Goal: Information Seeking & Learning: Find specific fact

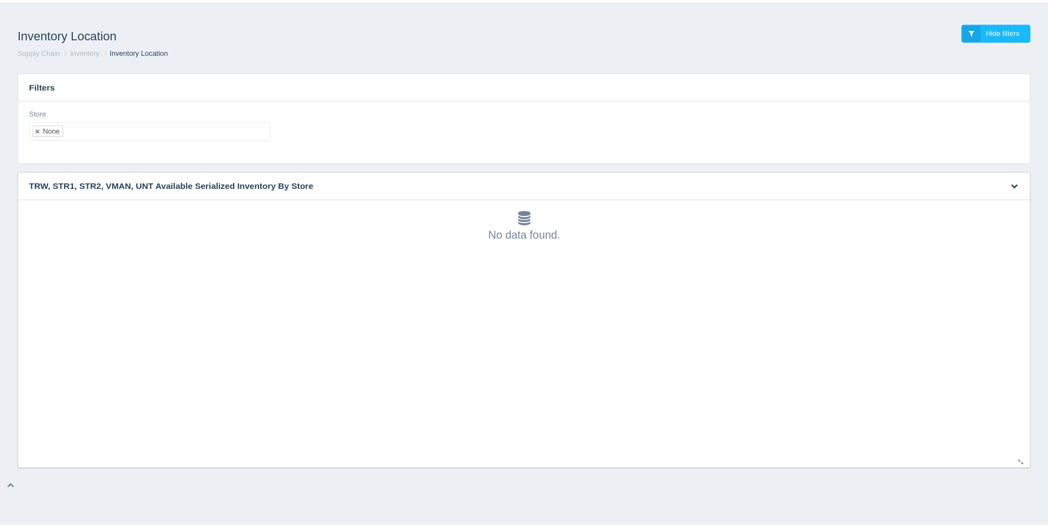
scroll to position [3, 0]
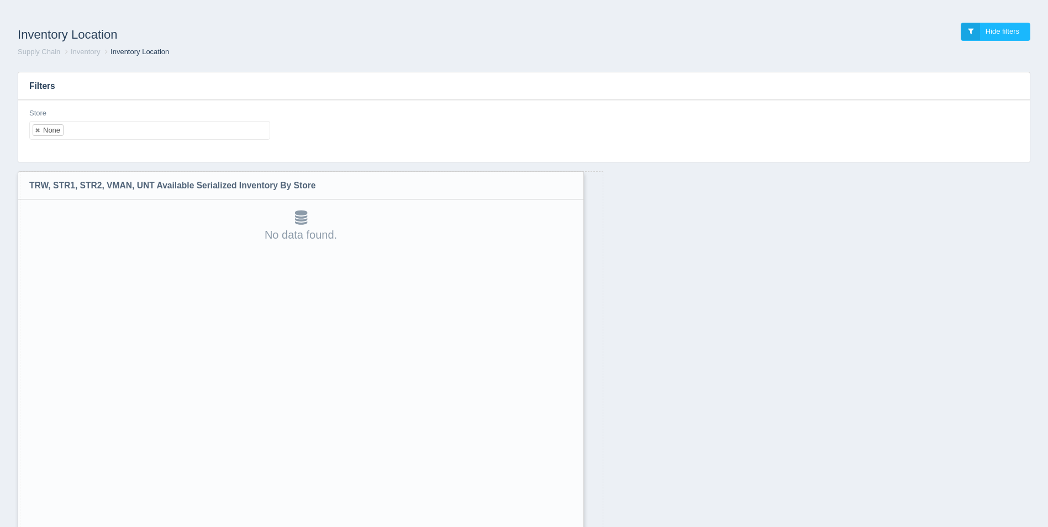
drag, startPoint x: 1031, startPoint y: 466, endPoint x: 577, endPoint y: 555, distance: 463.3
click at [577, 526] on html "Inventory Location Hide filters Supply Chain Inventory Inventory Location Filte…" at bounding box center [524, 292] width 1048 height 584
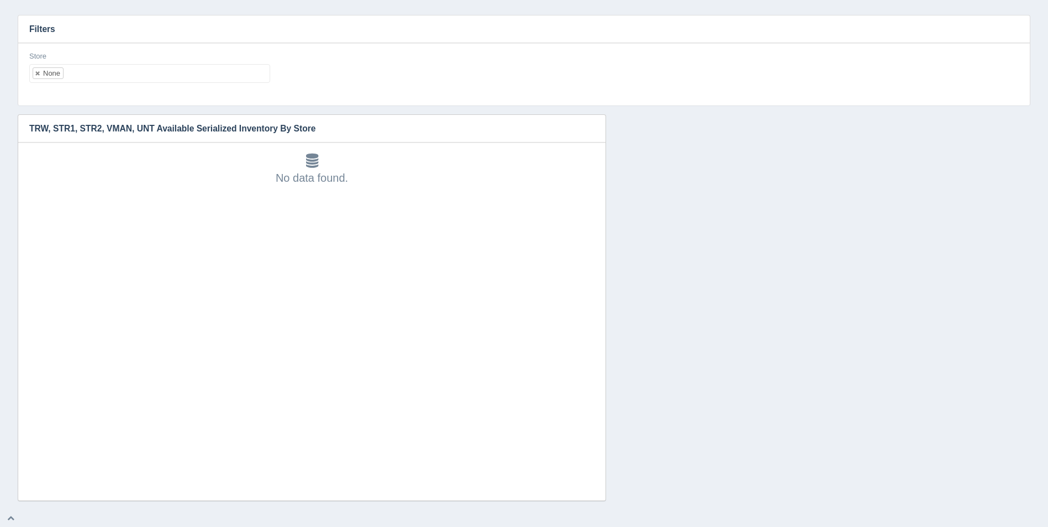
scroll to position [57, 0]
click at [173, 73] on ul "None" at bounding box center [149, 73] width 241 height 19
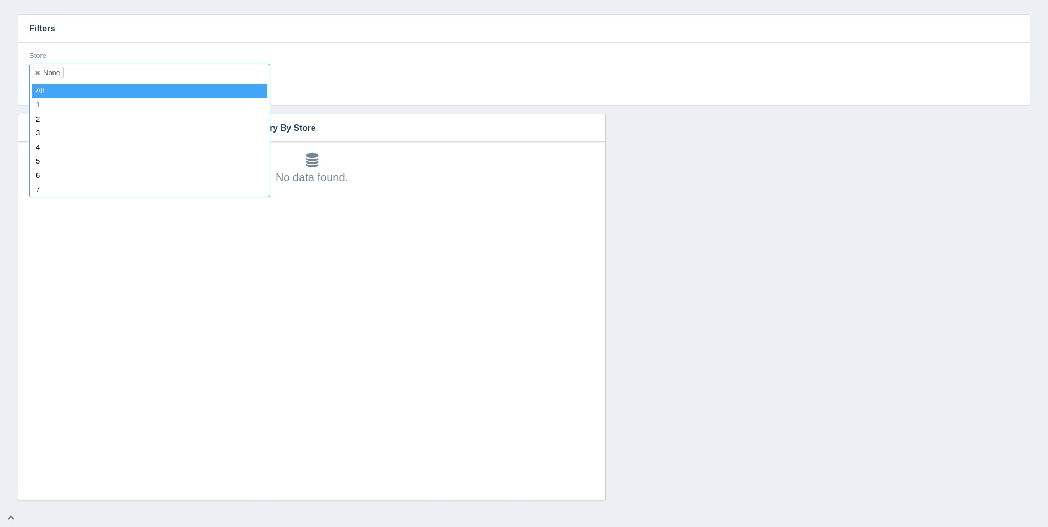
select select
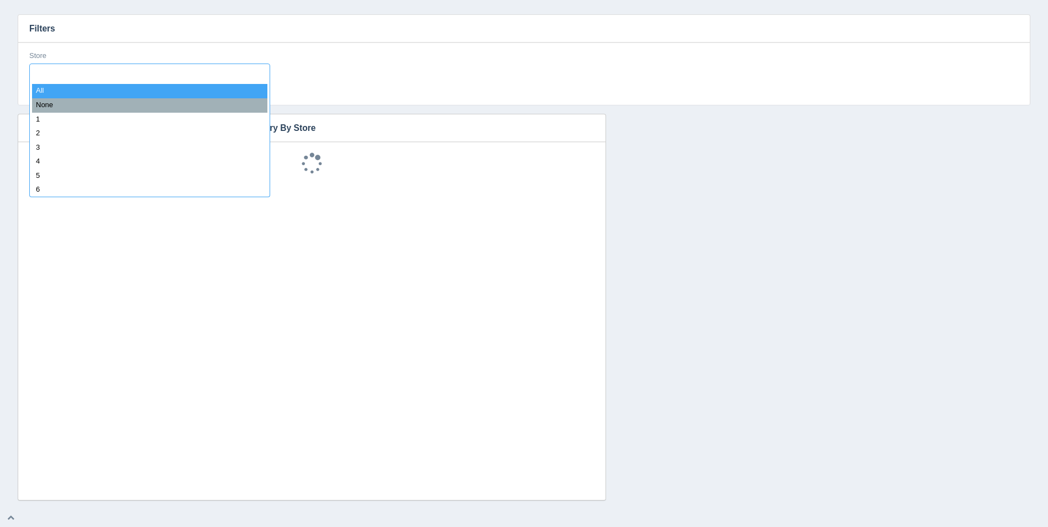
scroll to position [9, 0]
type input "8"
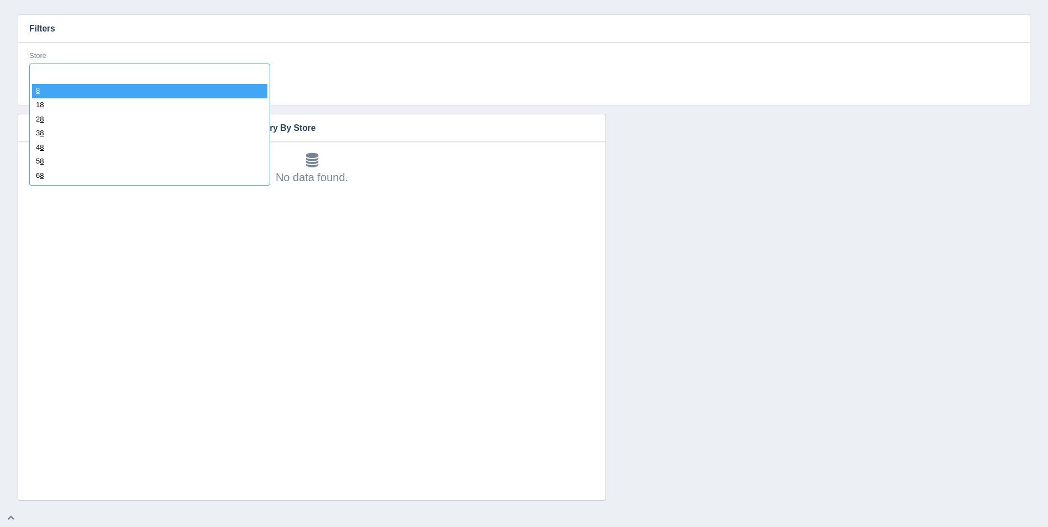
select select "8"
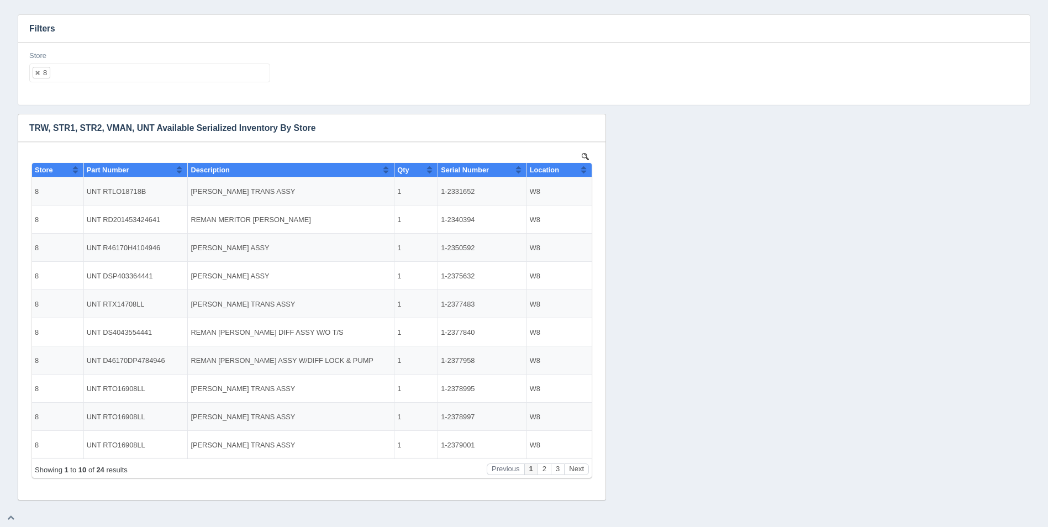
scroll to position [0, 0]
click at [583, 172] on button "Sort column ascending" at bounding box center [583, 169] width 7 height 13
click at [583, 172] on button "Sort column descending" at bounding box center [583, 169] width 7 height 13
click at [578, 469] on button "Next" at bounding box center [576, 469] width 25 height 12
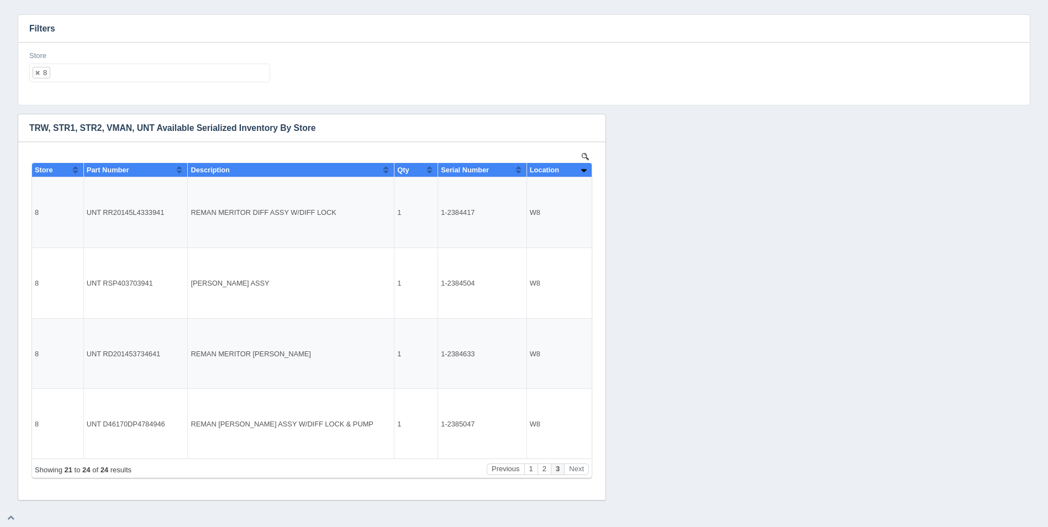
click at [178, 78] on ul "8" at bounding box center [149, 73] width 241 height 19
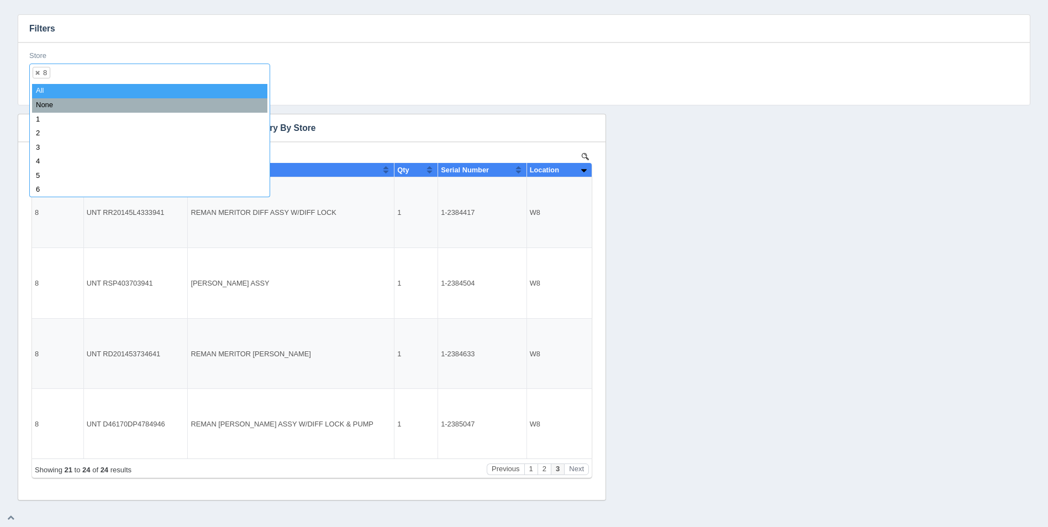
select select
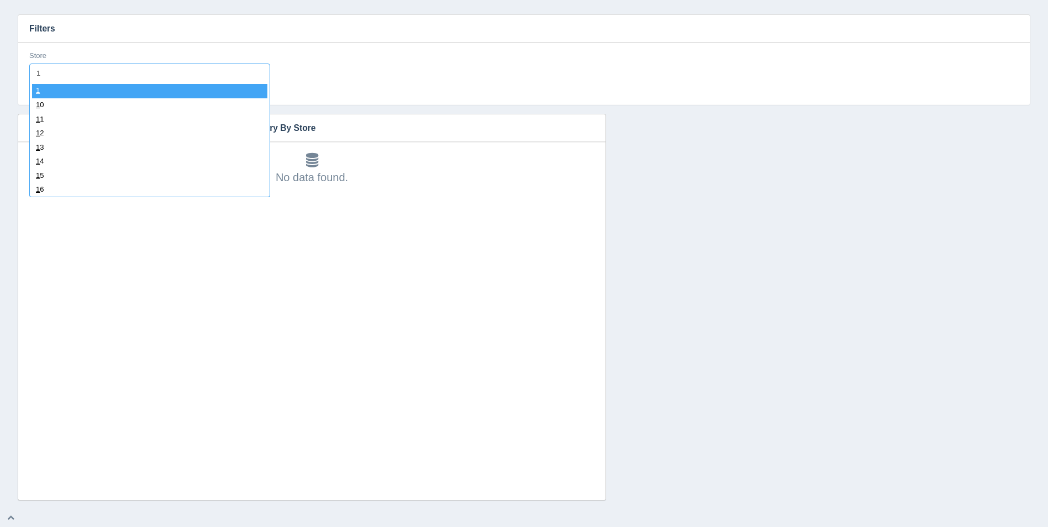
type input "11"
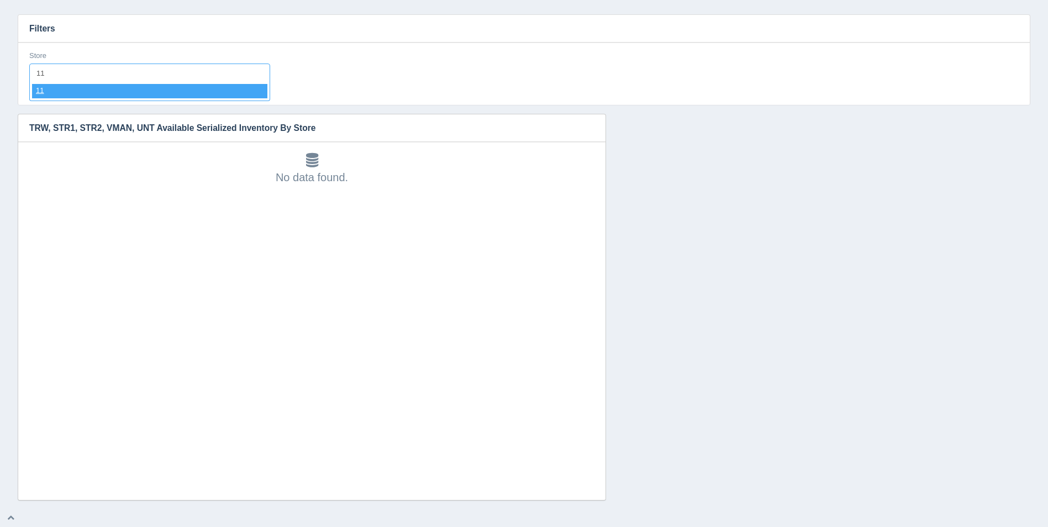
select select "11"
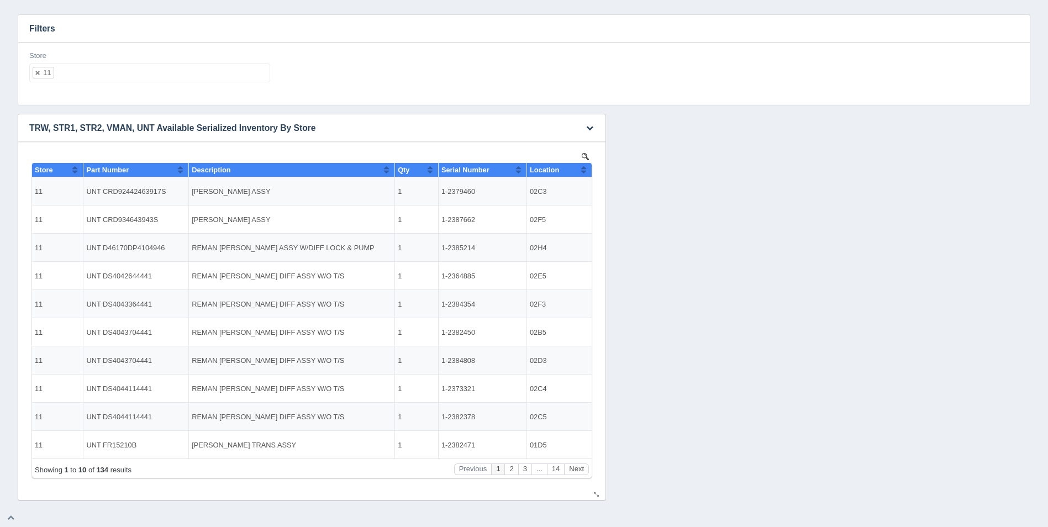
click at [585, 170] on button "Sort column ascending" at bounding box center [583, 169] width 7 height 13
click at [585, 170] on button "Sort column descending" at bounding box center [583, 169] width 7 height 13
click at [585, 170] on button "Sort column ascending" at bounding box center [583, 169] width 7 height 13
click at [578, 468] on button "Next" at bounding box center [576, 469] width 25 height 12
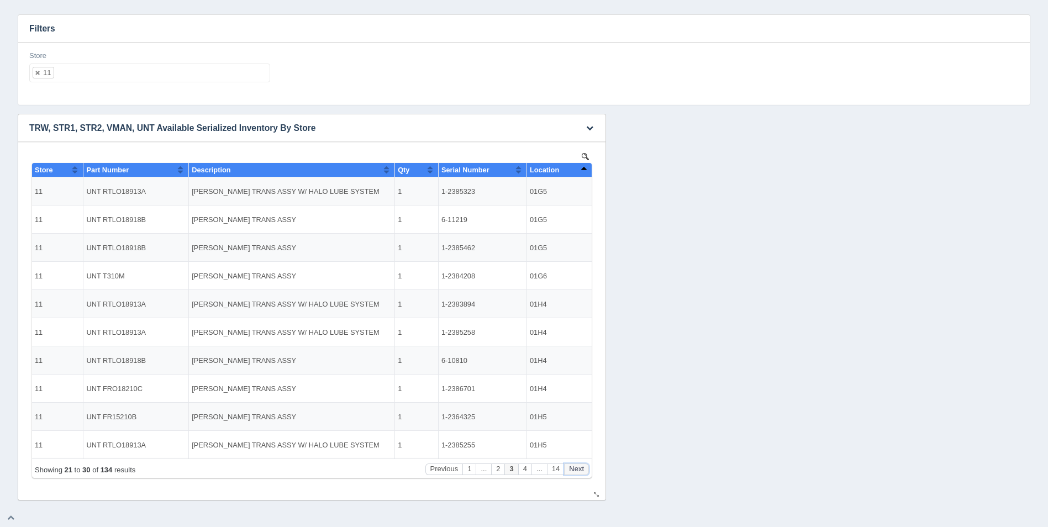
click at [578, 468] on button "Next" at bounding box center [576, 469] width 25 height 12
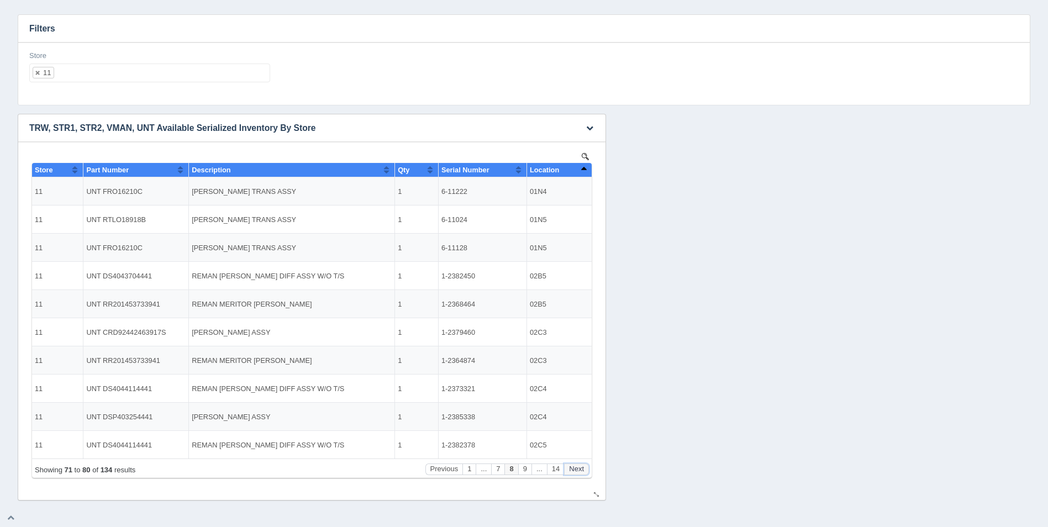
click at [578, 468] on button "Next" at bounding box center [576, 469] width 25 height 12
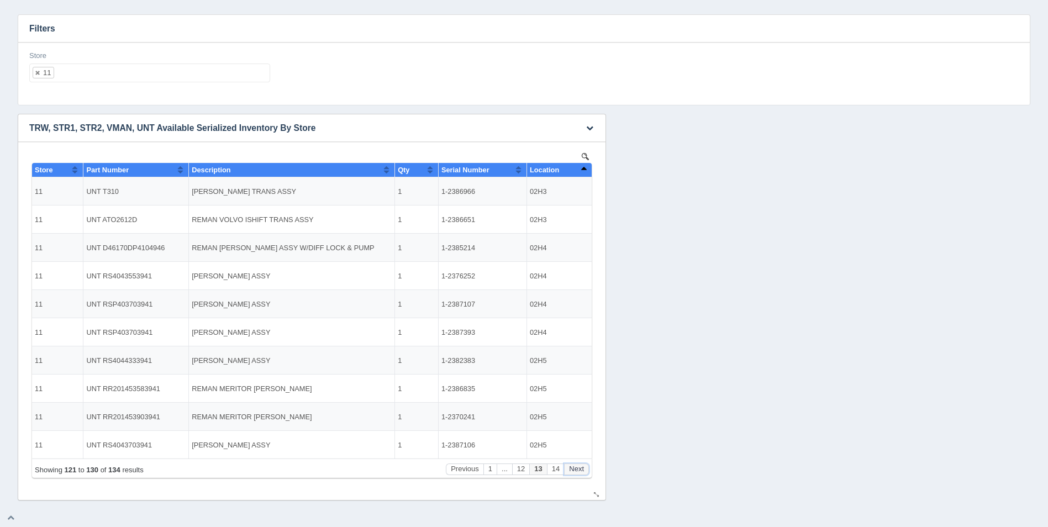
click at [578, 468] on button "Next" at bounding box center [576, 469] width 25 height 12
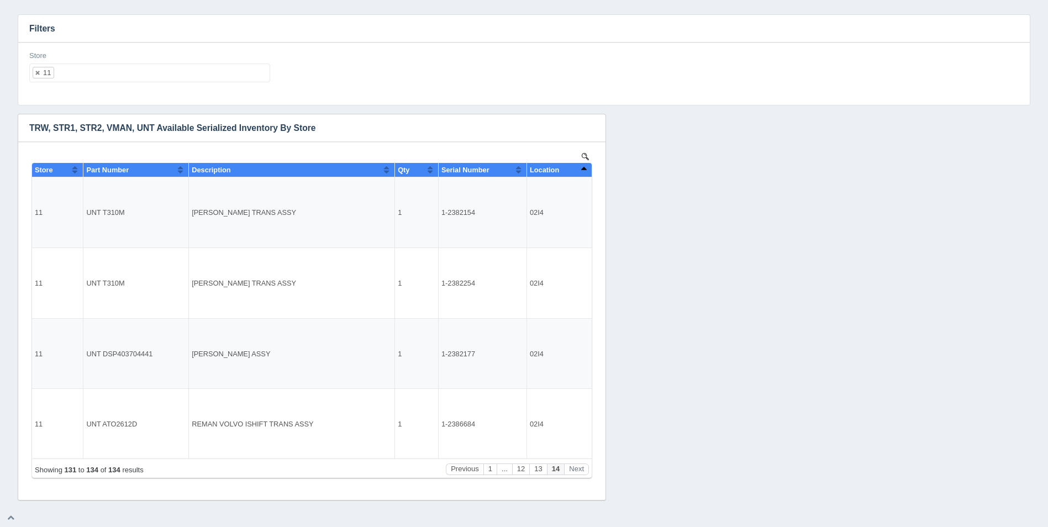
click at [161, 78] on ul "11" at bounding box center [149, 73] width 241 height 19
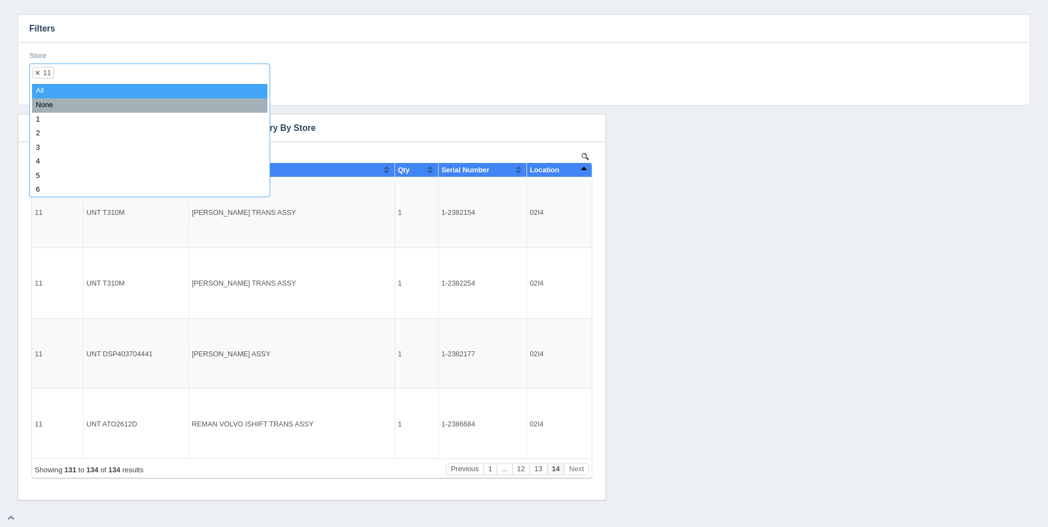
select select
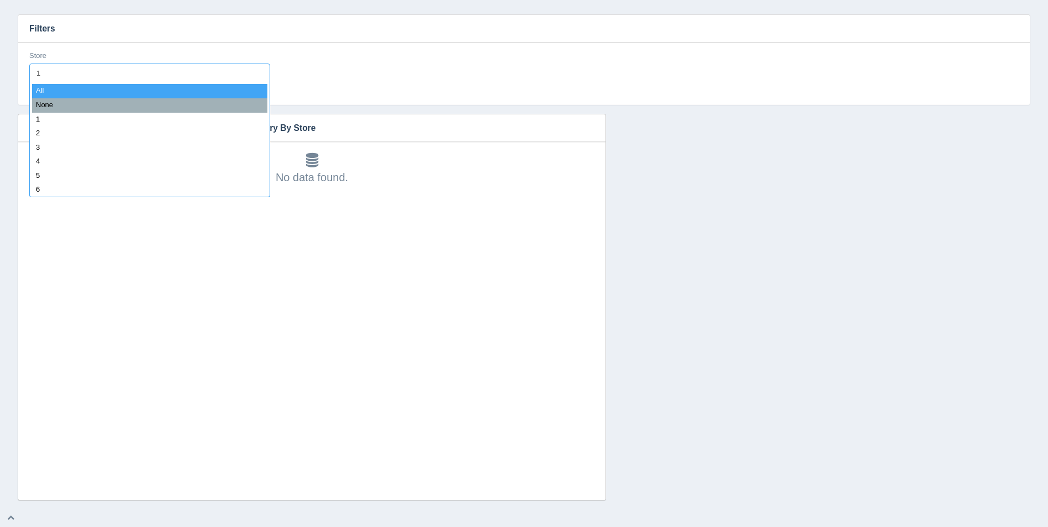
type input "12"
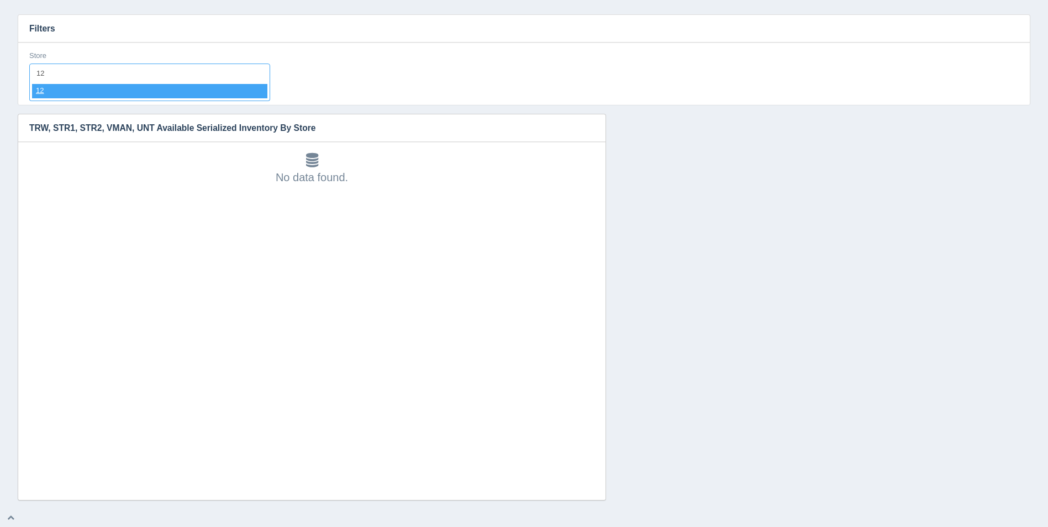
select select "12"
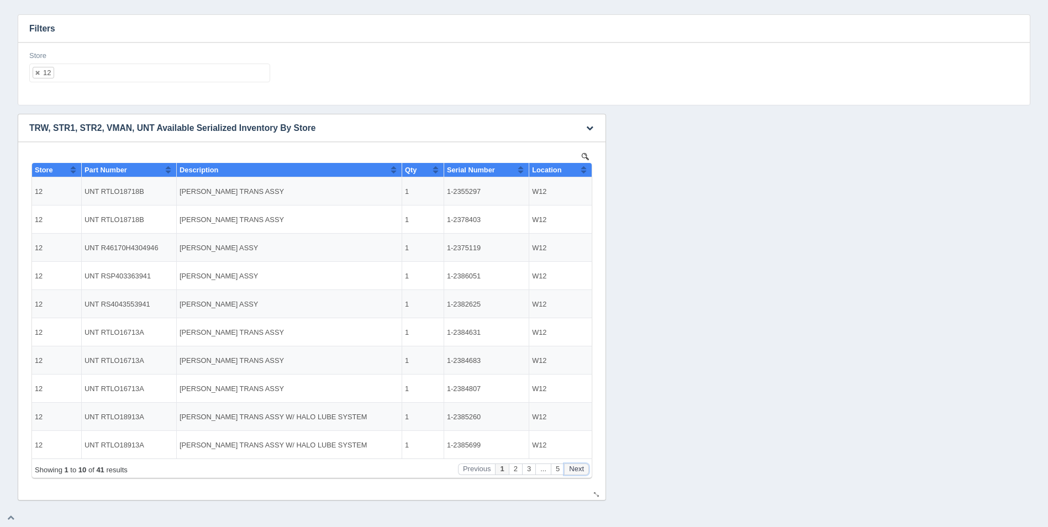
click at [576, 468] on button "Next" at bounding box center [576, 469] width 25 height 12
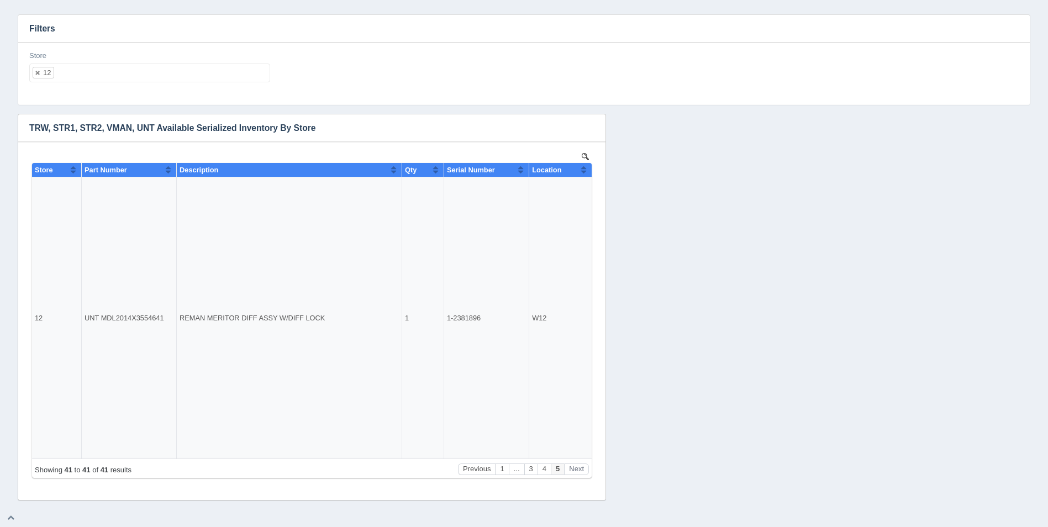
click at [125, 77] on ul "12" at bounding box center [149, 73] width 241 height 19
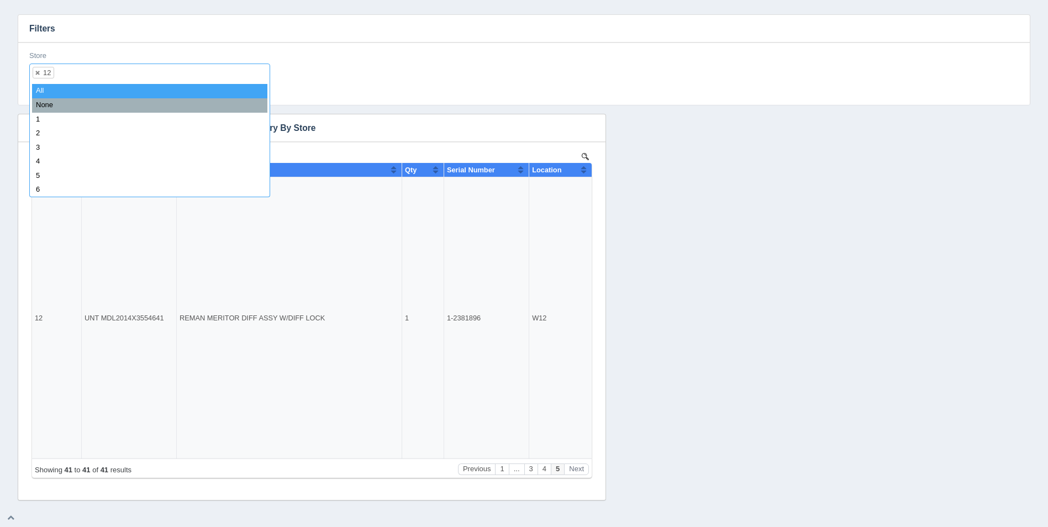
select select
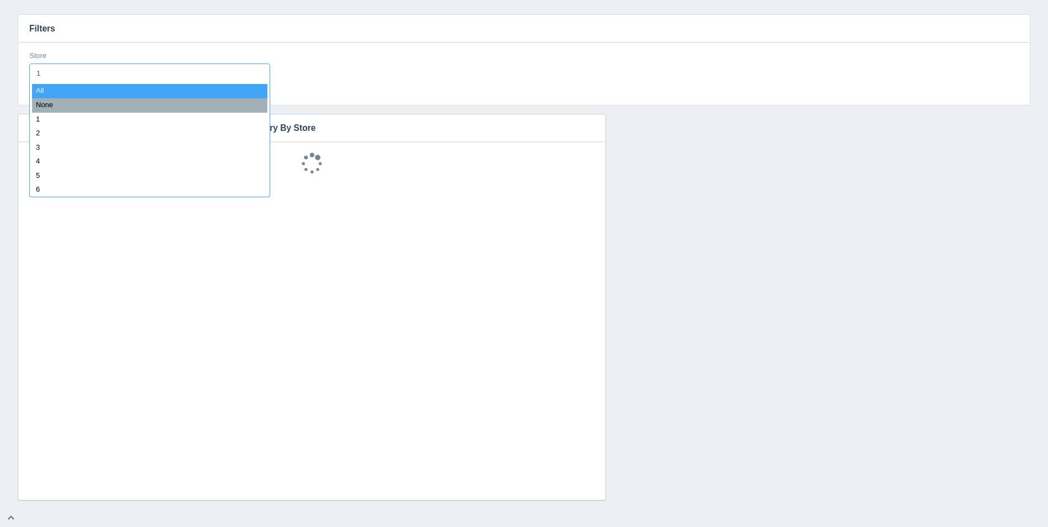
type input "13"
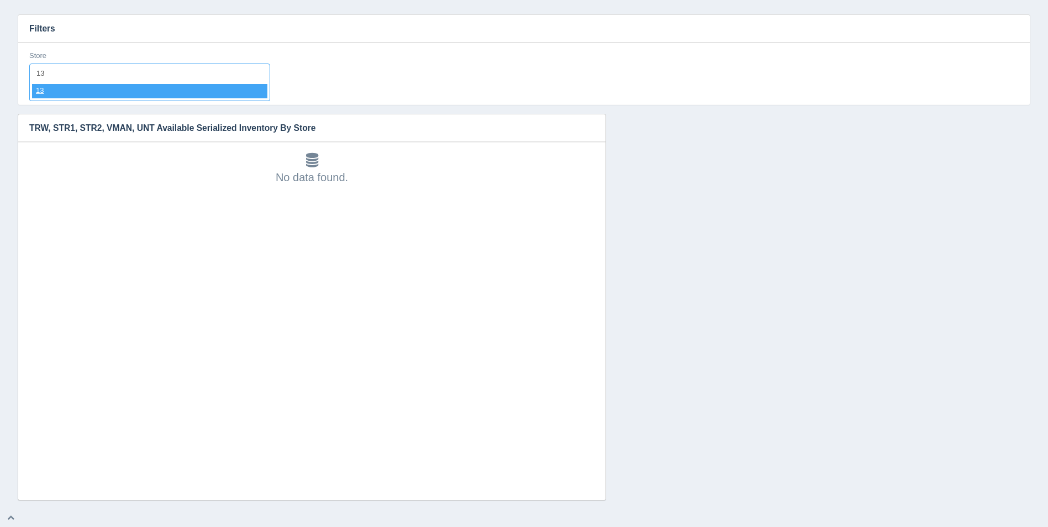
select select "13"
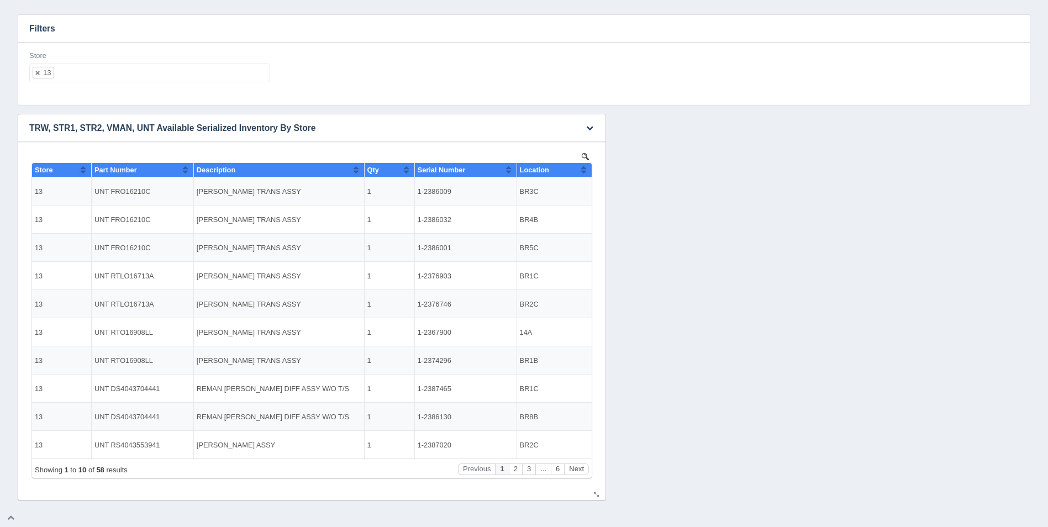
click at [581, 171] on button "Sort column ascending" at bounding box center [583, 169] width 7 height 13
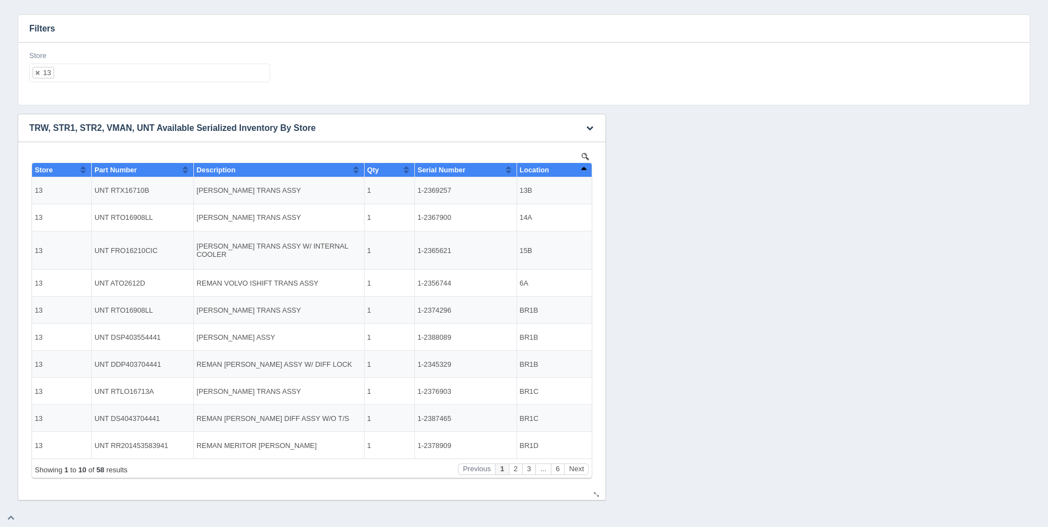
click at [585, 168] on button "Sort column descending" at bounding box center [583, 169] width 7 height 13
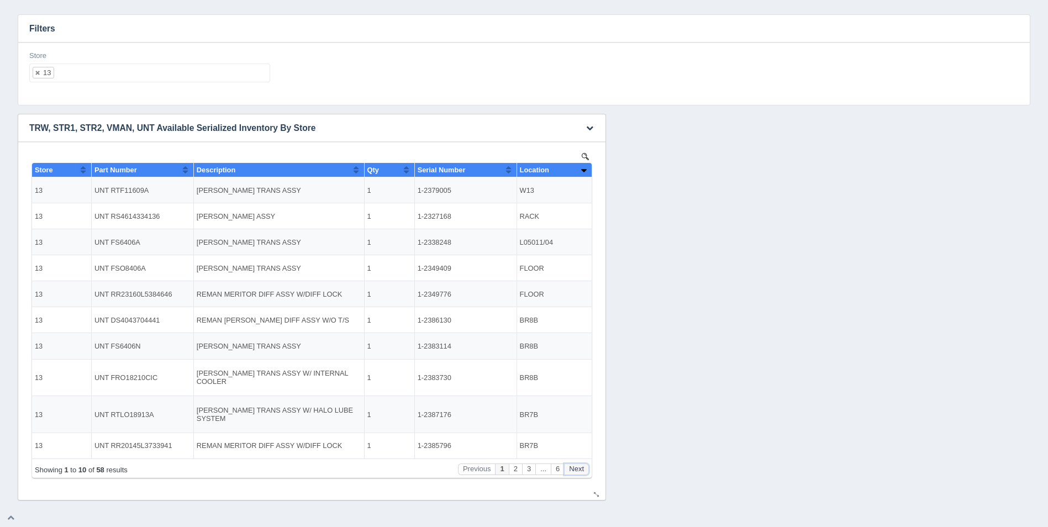
click at [577, 470] on button "Next" at bounding box center [576, 469] width 25 height 12
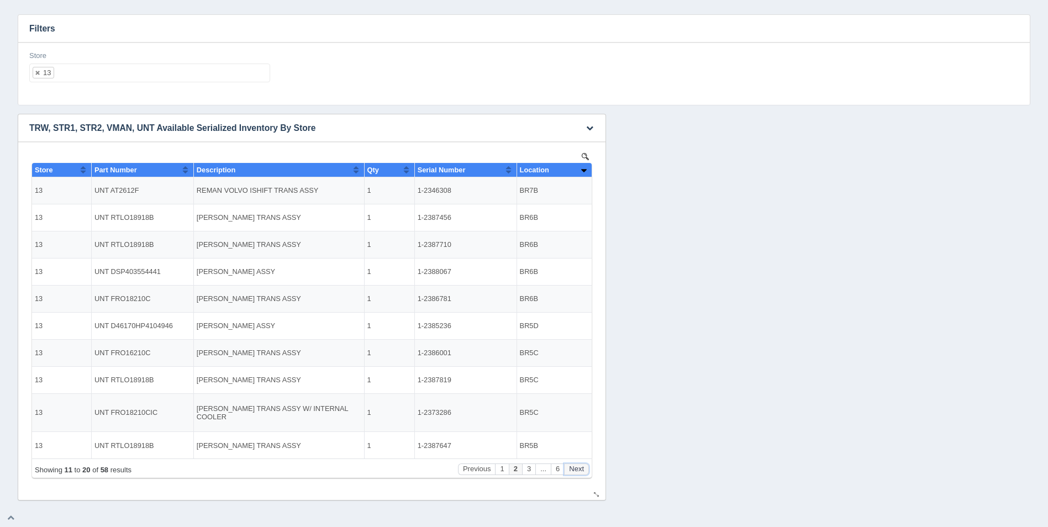
click at [577, 470] on button "Next" at bounding box center [576, 469] width 25 height 12
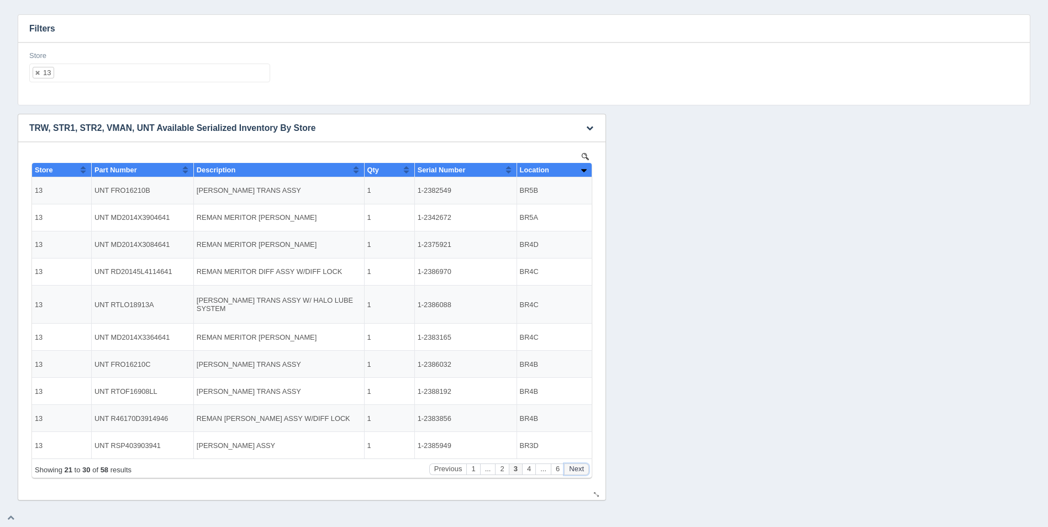
click at [577, 470] on button "Next" at bounding box center [576, 469] width 25 height 12
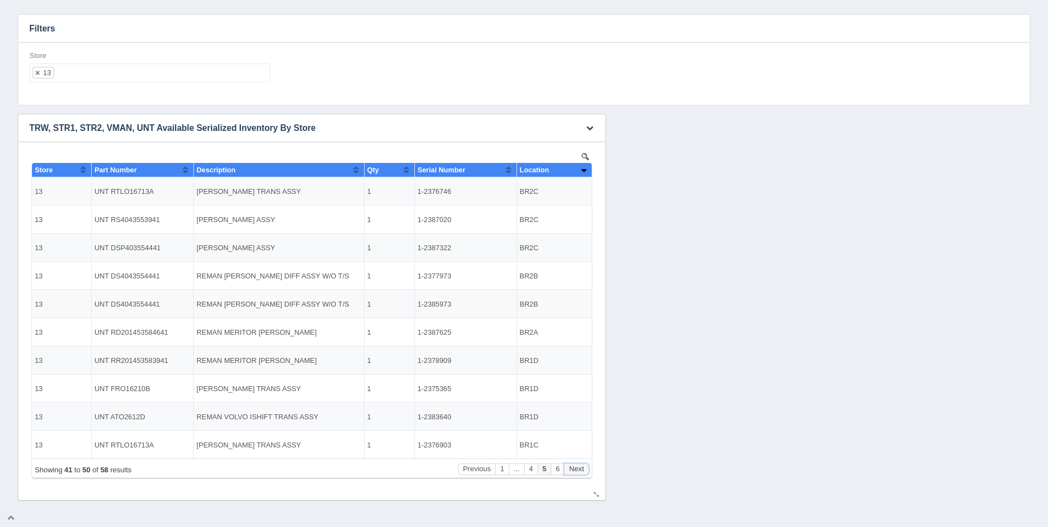
click at [577, 470] on button "Next" at bounding box center [576, 469] width 25 height 12
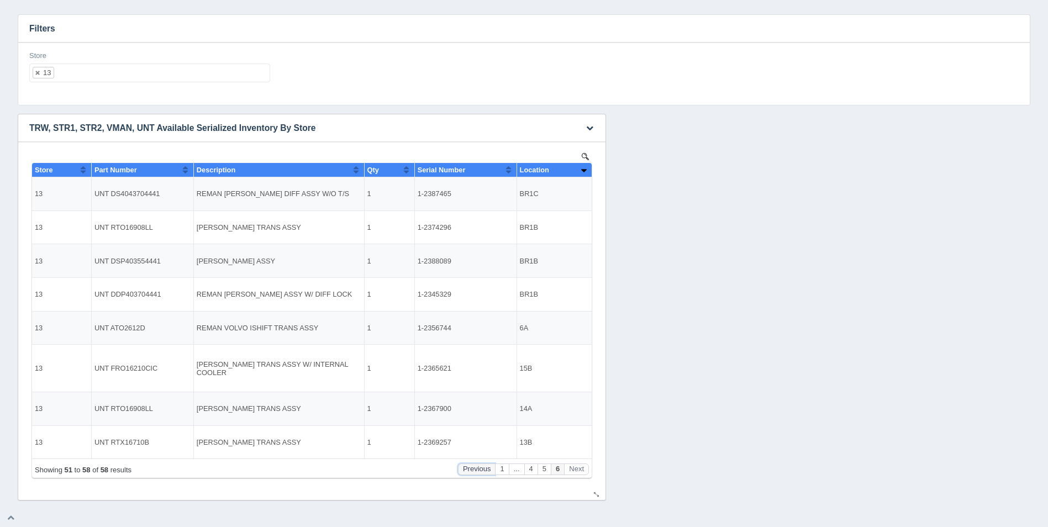
click at [481, 466] on button "Previous" at bounding box center [477, 469] width 38 height 12
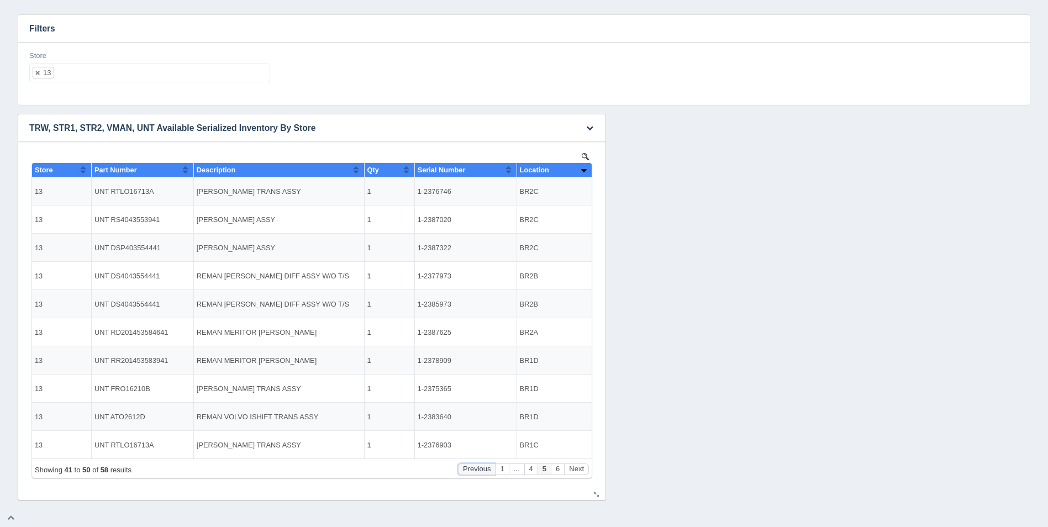
click at [481, 466] on button "Previous" at bounding box center [477, 469] width 38 height 12
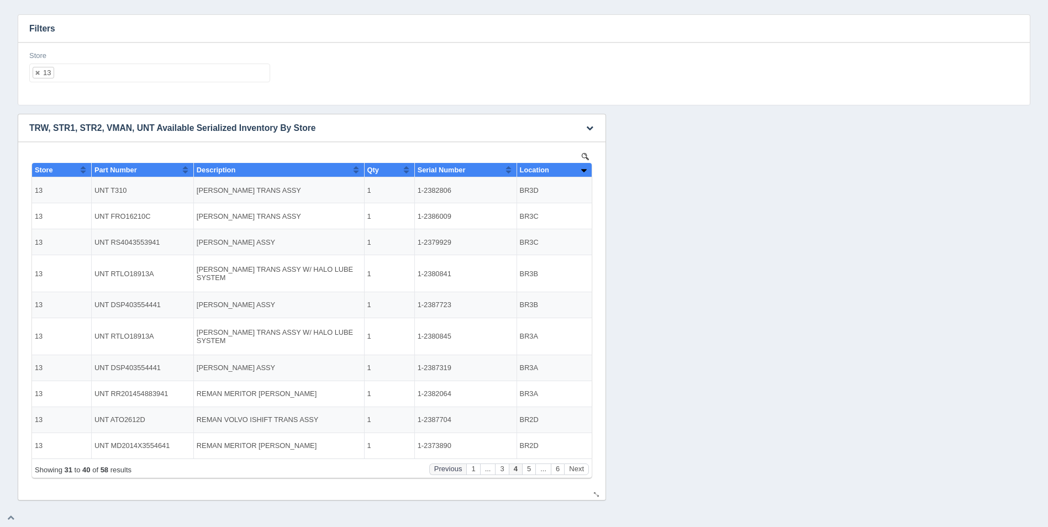
click at [481, 466] on button "..." at bounding box center [487, 469] width 15 height 12
click at [457, 468] on button "Previous" at bounding box center [448, 469] width 38 height 12
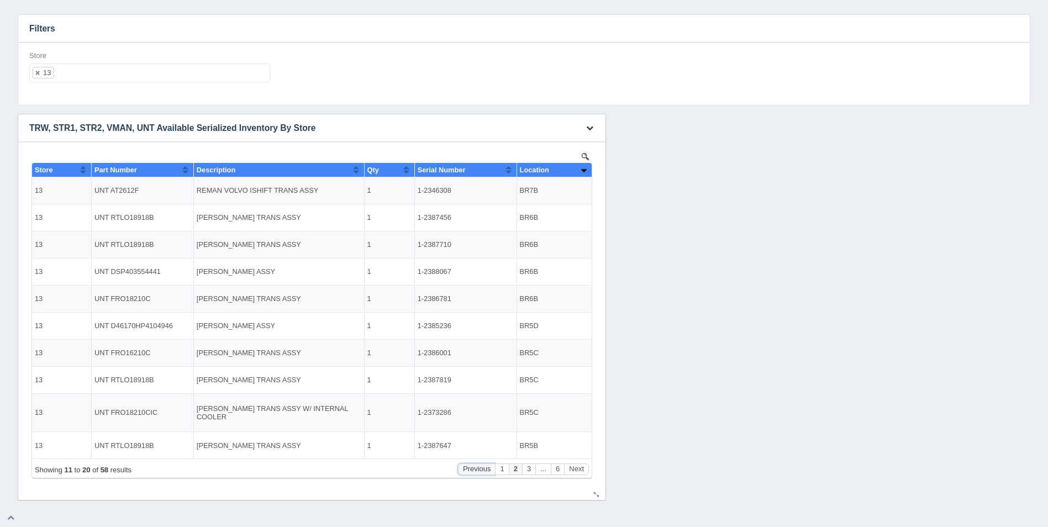
click at [458, 468] on button "Previous" at bounding box center [477, 469] width 38 height 12
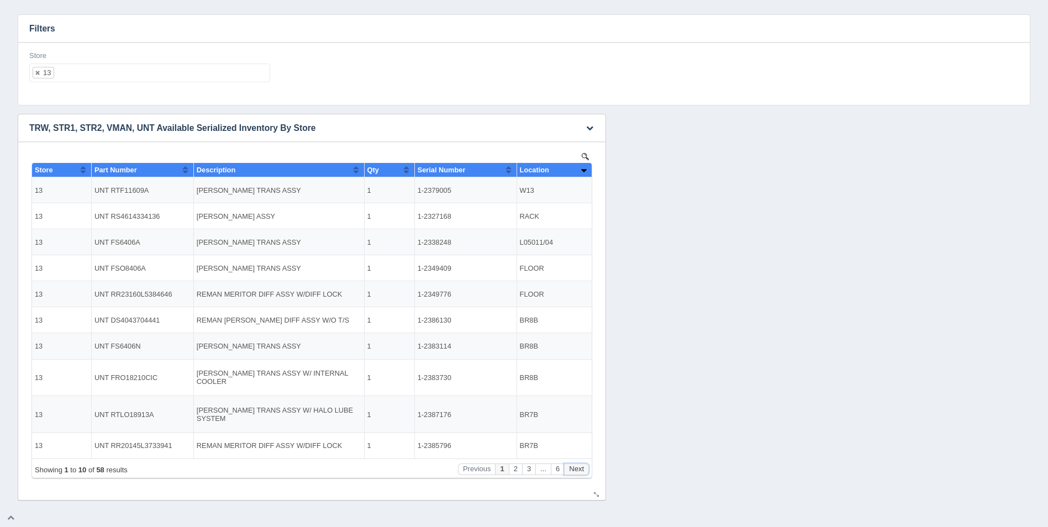
click at [583, 468] on button "Next" at bounding box center [576, 469] width 25 height 12
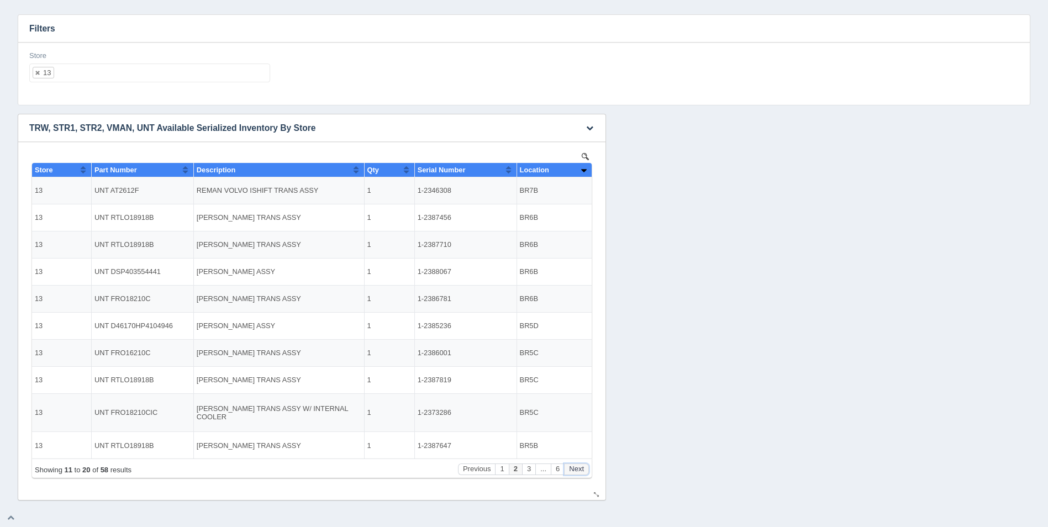
click at [583, 468] on button "Next" at bounding box center [576, 469] width 25 height 12
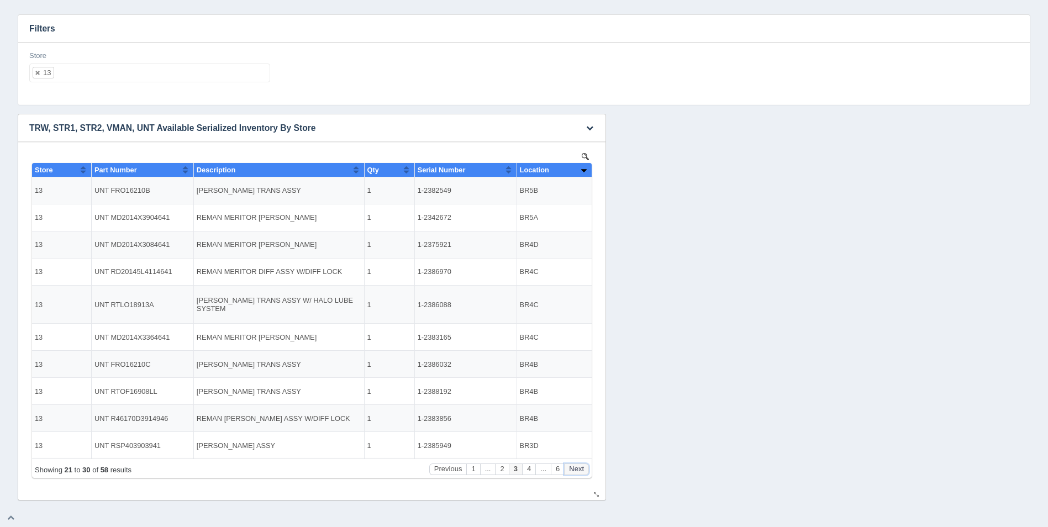
click at [583, 468] on button "Next" at bounding box center [576, 469] width 25 height 12
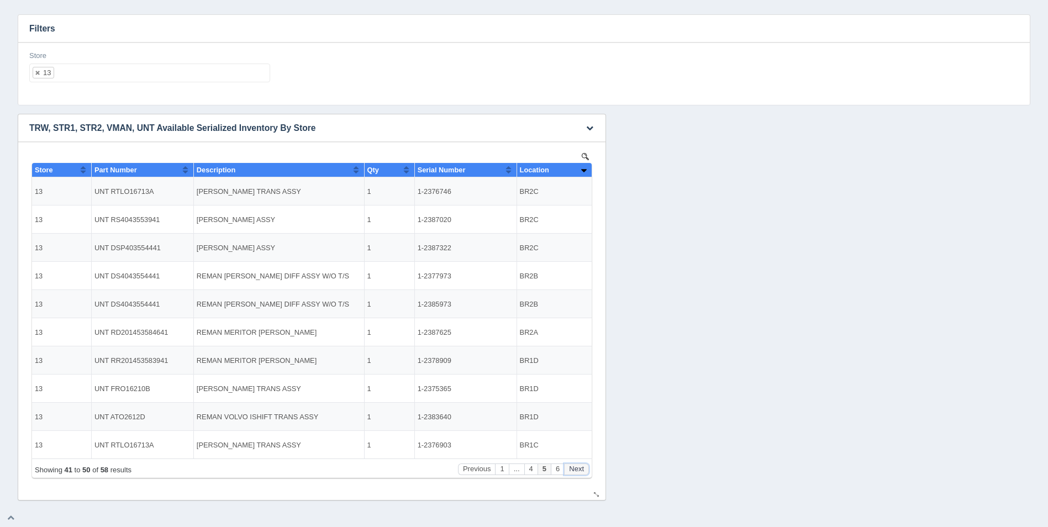
click at [583, 468] on button "Next" at bounding box center [576, 469] width 25 height 12
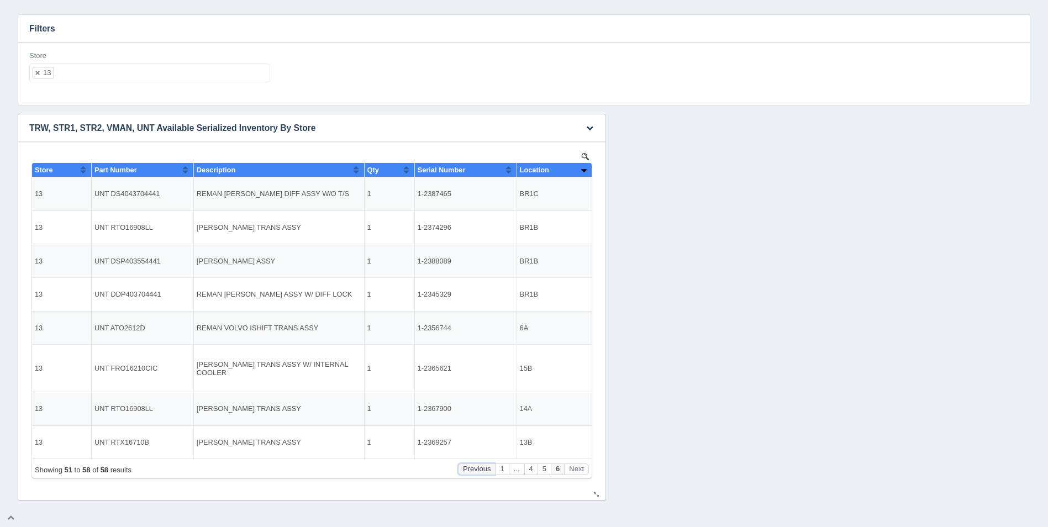
click at [470, 469] on button "Previous" at bounding box center [477, 469] width 38 height 12
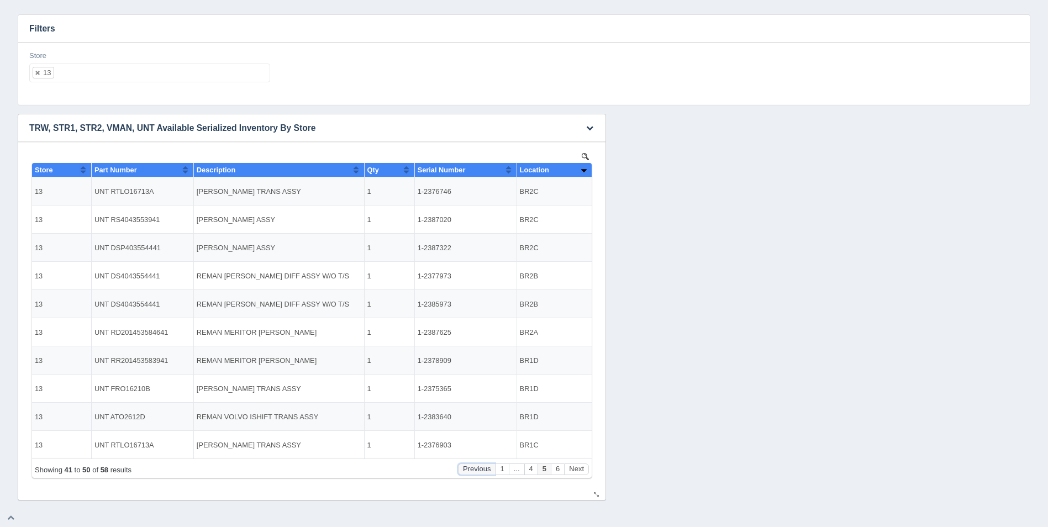
click at [470, 469] on button "Previous" at bounding box center [477, 469] width 38 height 12
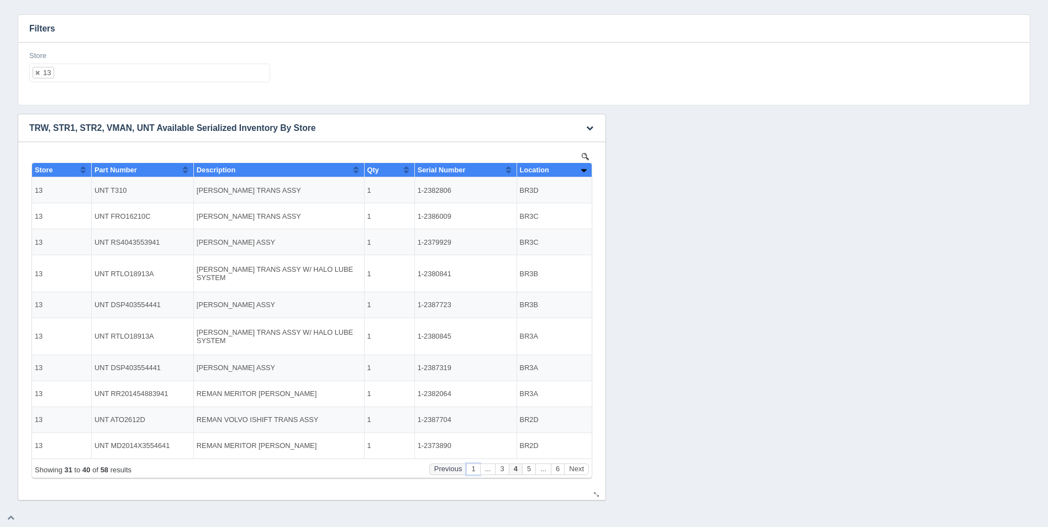
click at [470, 469] on button "1" at bounding box center [472, 469] width 13 height 12
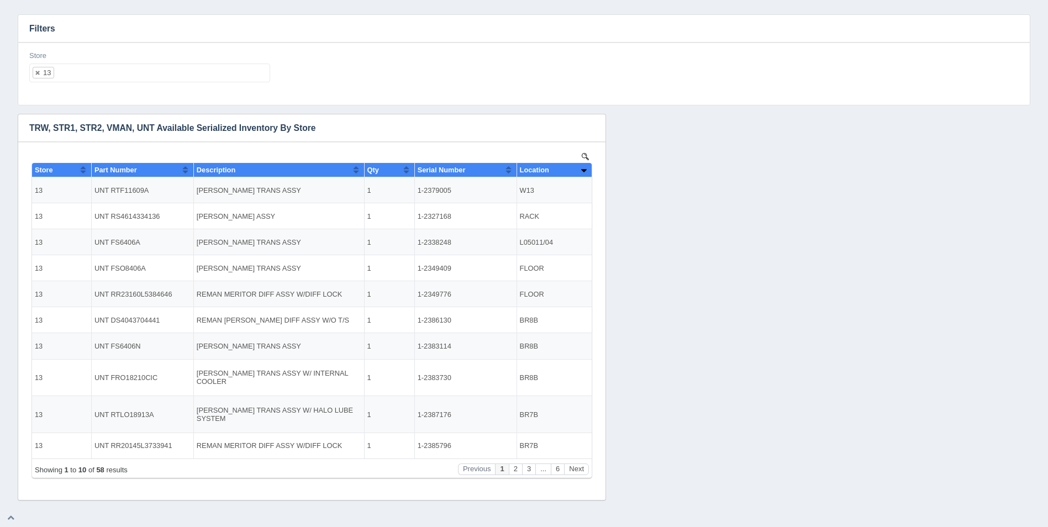
click at [154, 76] on ul "13" at bounding box center [149, 73] width 241 height 19
select select
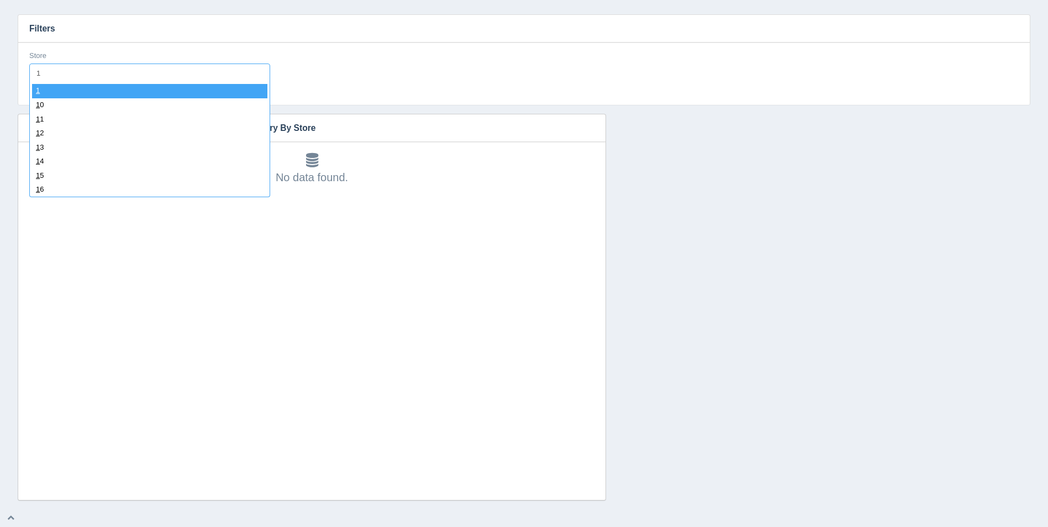
type input "14"
select select "14"
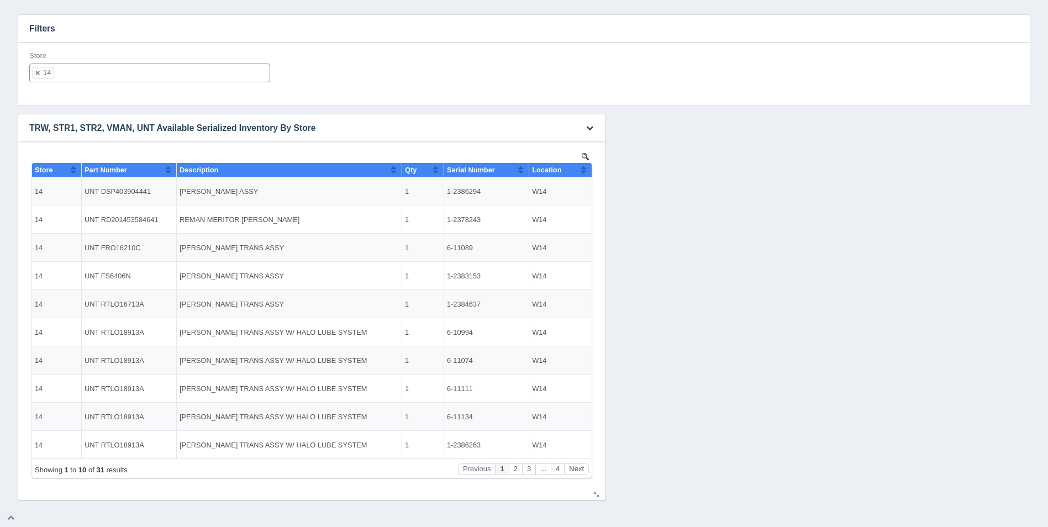
click at [587, 171] on th "Location" at bounding box center [560, 170] width 62 height 14
click at [576, 468] on button "Next" at bounding box center [576, 469] width 25 height 12
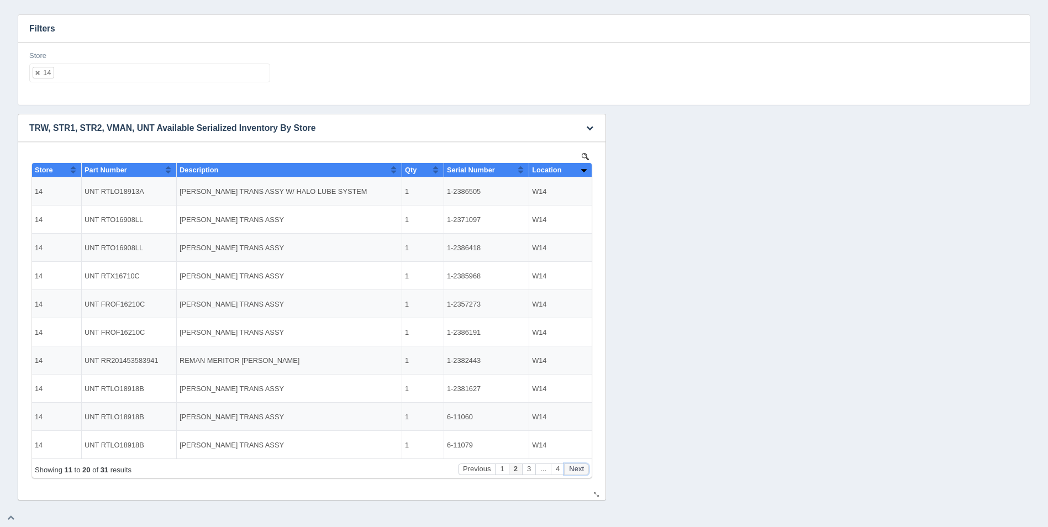
click at [576, 468] on button "Next" at bounding box center [576, 469] width 25 height 12
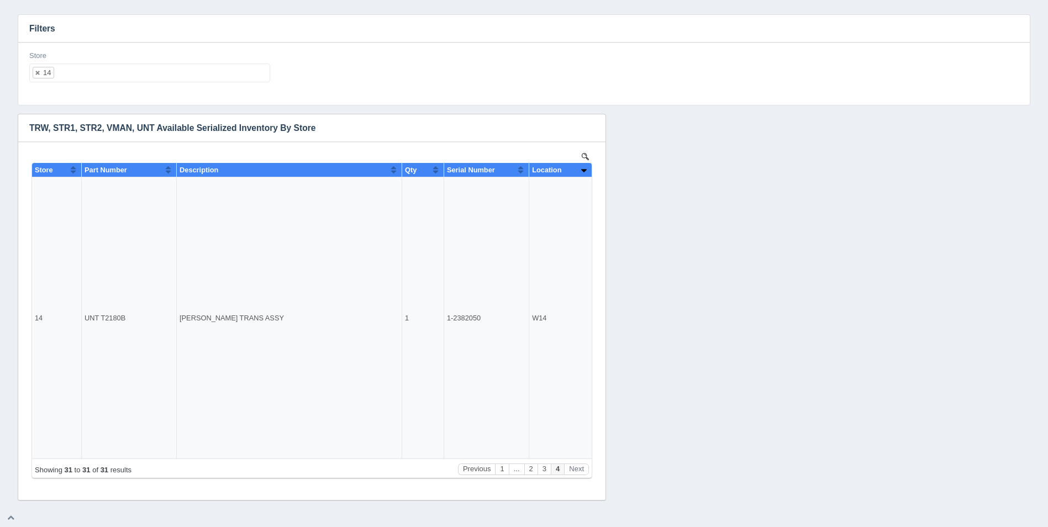
click at [127, 77] on ul "14" at bounding box center [149, 73] width 241 height 19
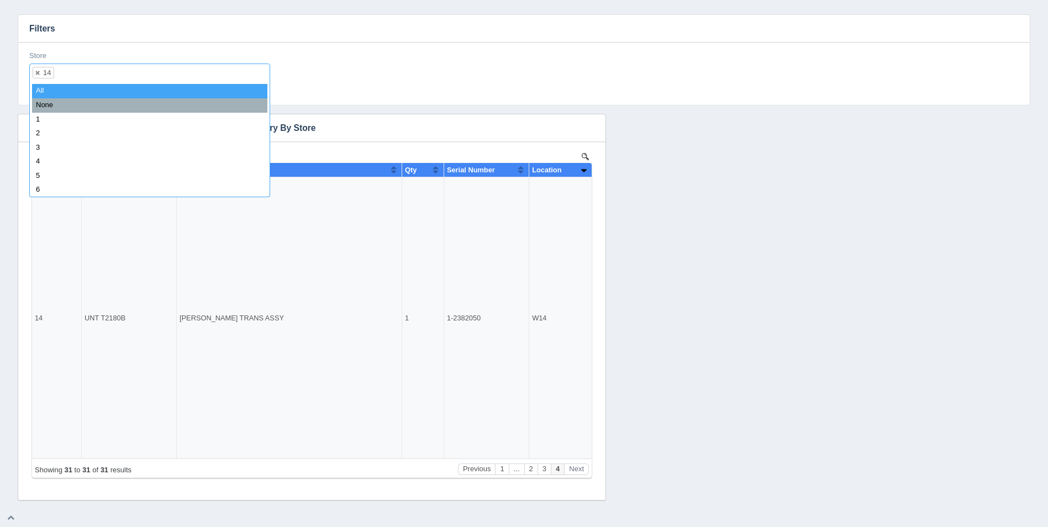
select select
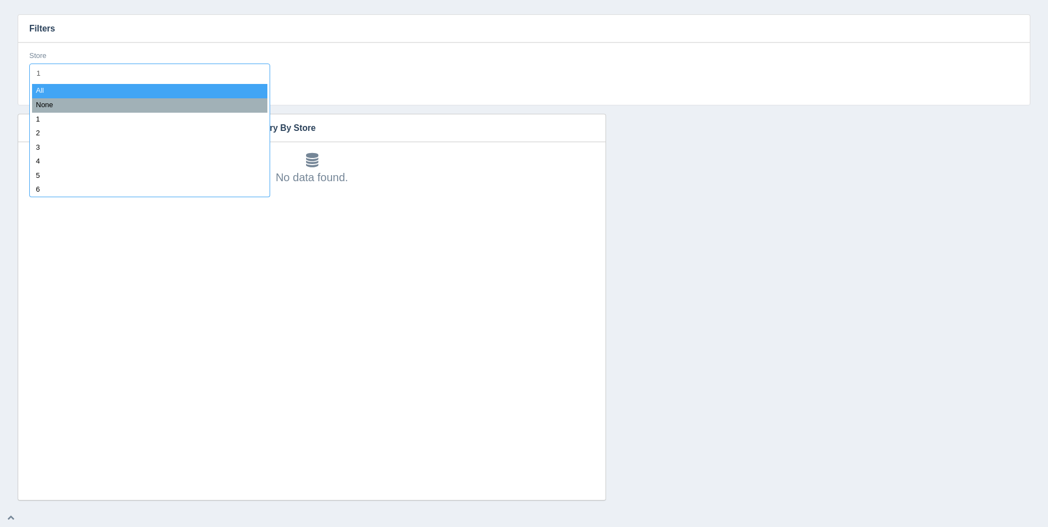
type input "15"
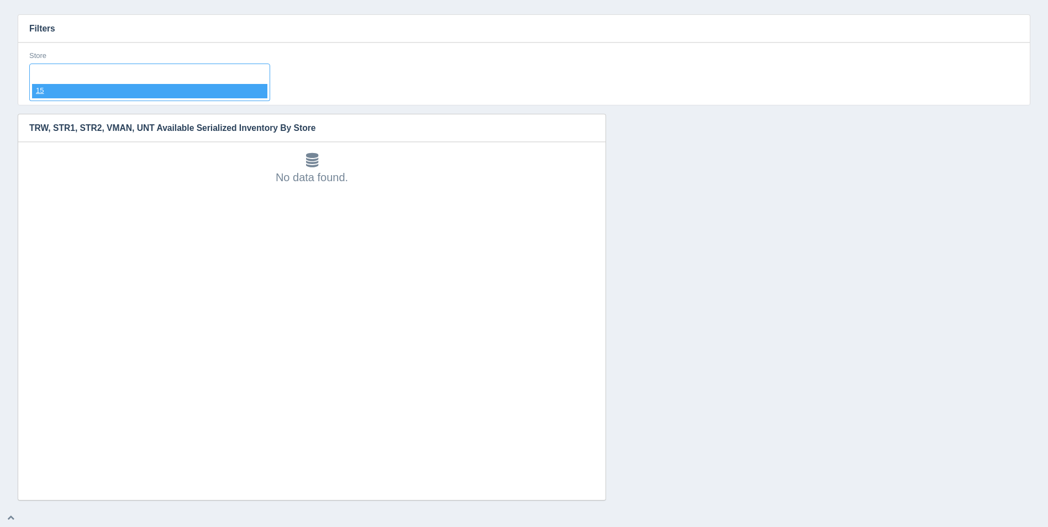
select select "15"
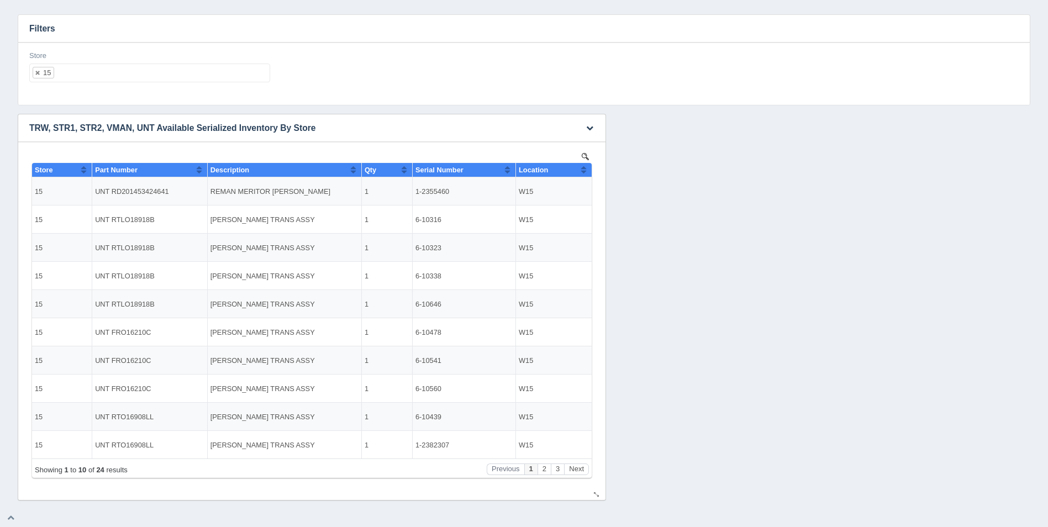
click at [590, 166] on th "Location" at bounding box center [554, 170] width 76 height 14
click at [587, 167] on button "Sort column descending" at bounding box center [583, 169] width 7 height 13
click at [579, 467] on button "Next" at bounding box center [576, 469] width 25 height 12
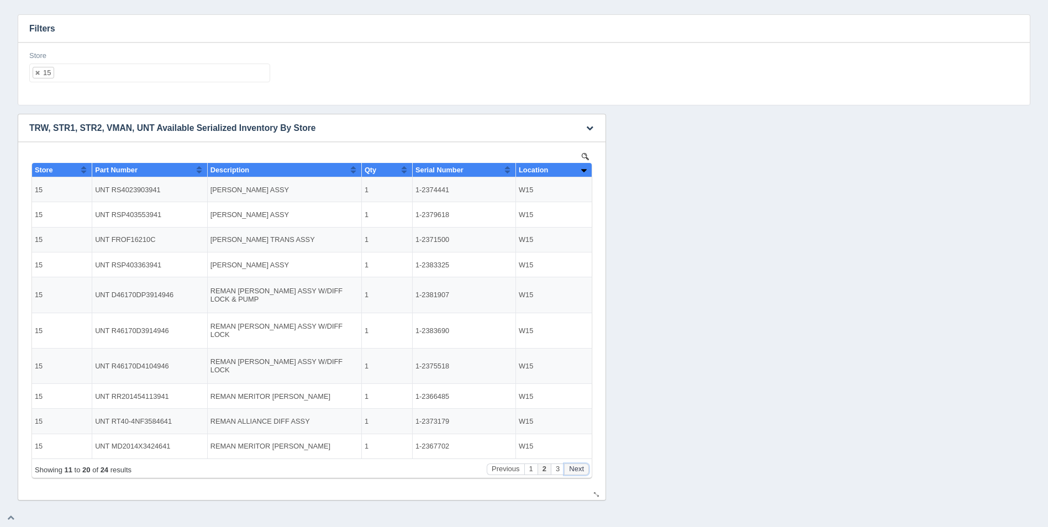
click at [579, 467] on button "Next" at bounding box center [576, 469] width 25 height 12
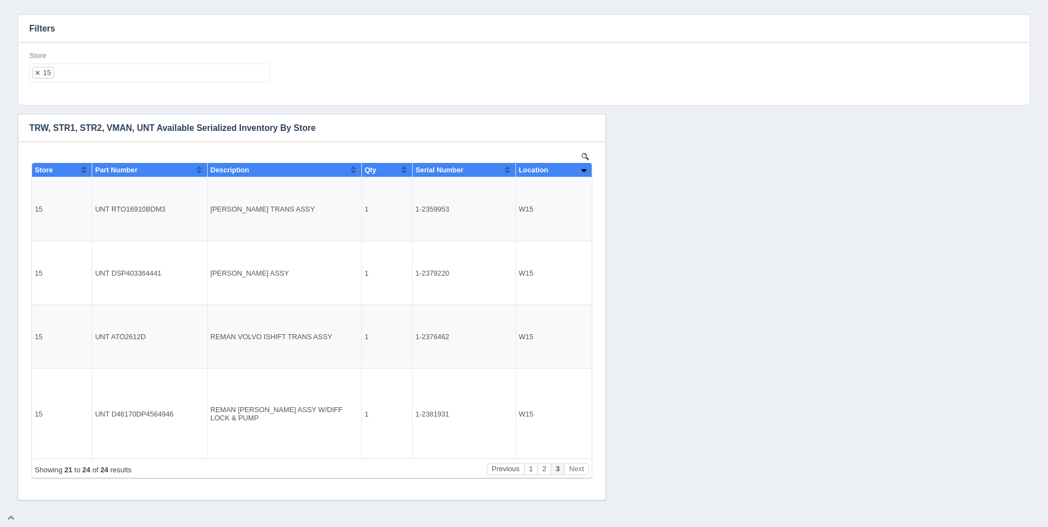
click at [129, 69] on ul "15" at bounding box center [149, 73] width 241 height 19
select select
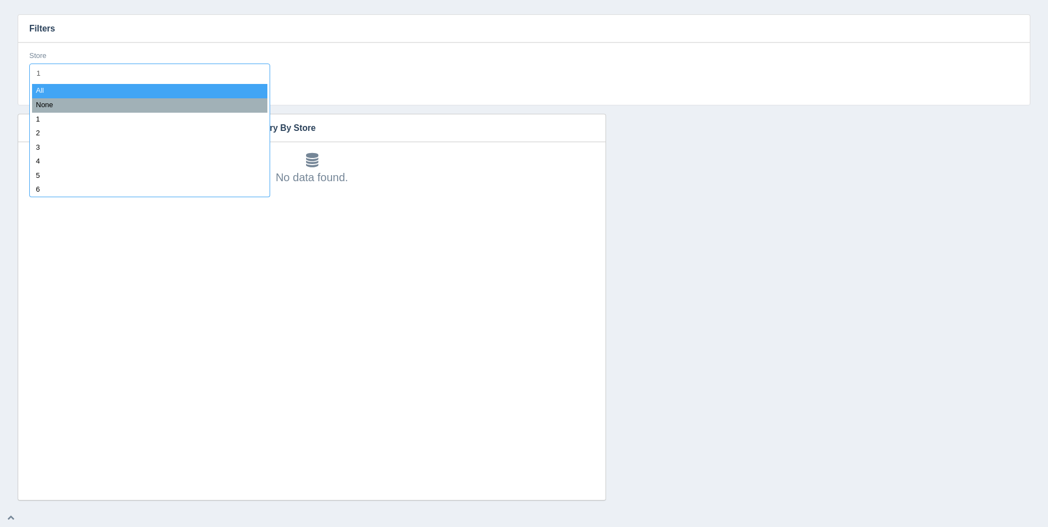
type input "16"
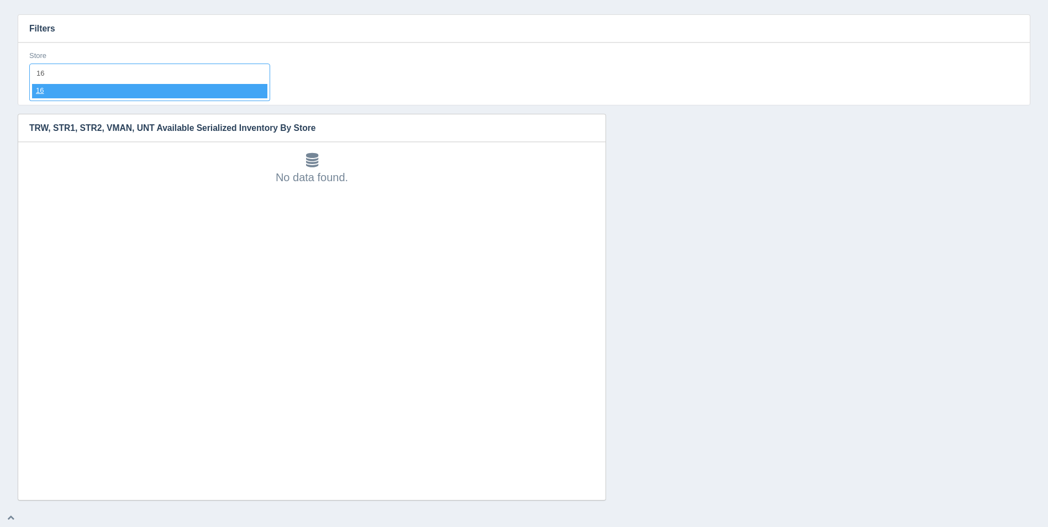
select select "16"
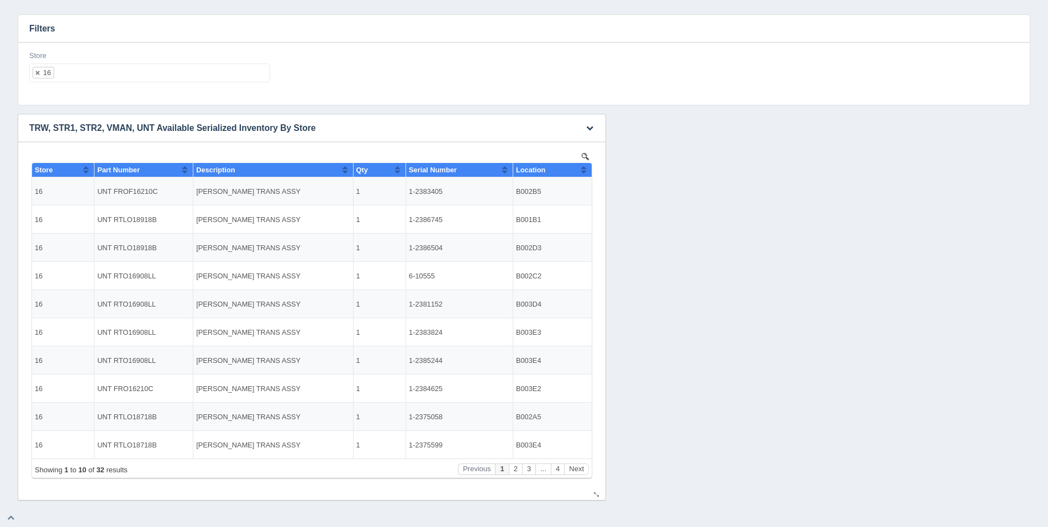
click at [591, 169] on th "Location" at bounding box center [552, 170] width 79 height 14
click at [588, 168] on th "Location" at bounding box center [552, 170] width 79 height 14
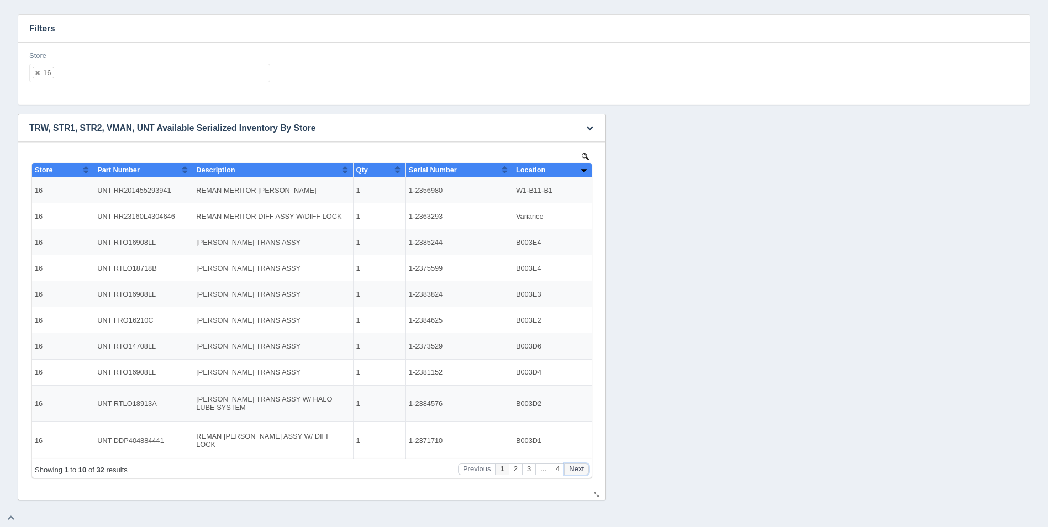
click at [580, 468] on button "Next" at bounding box center [576, 469] width 25 height 12
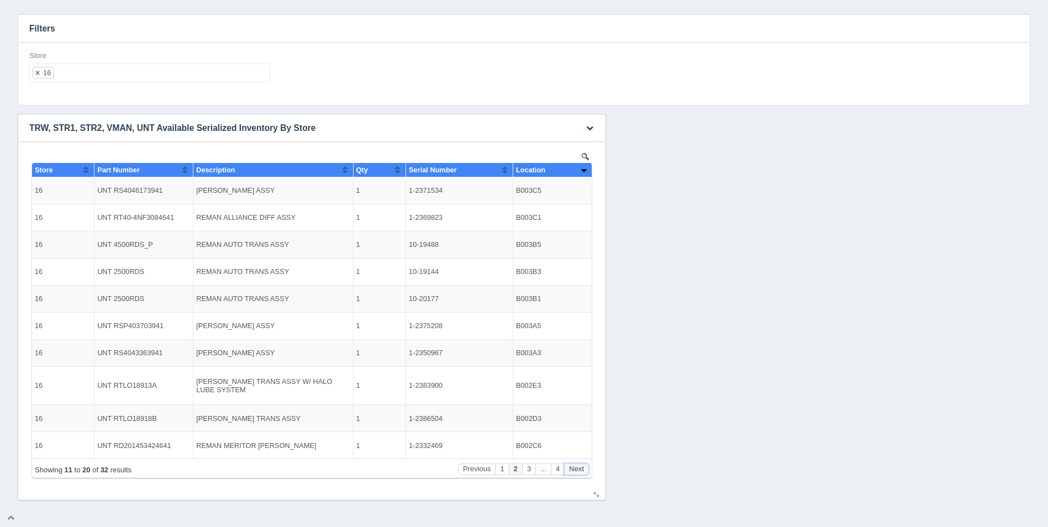
click at [580, 468] on button "Next" at bounding box center [576, 469] width 25 height 12
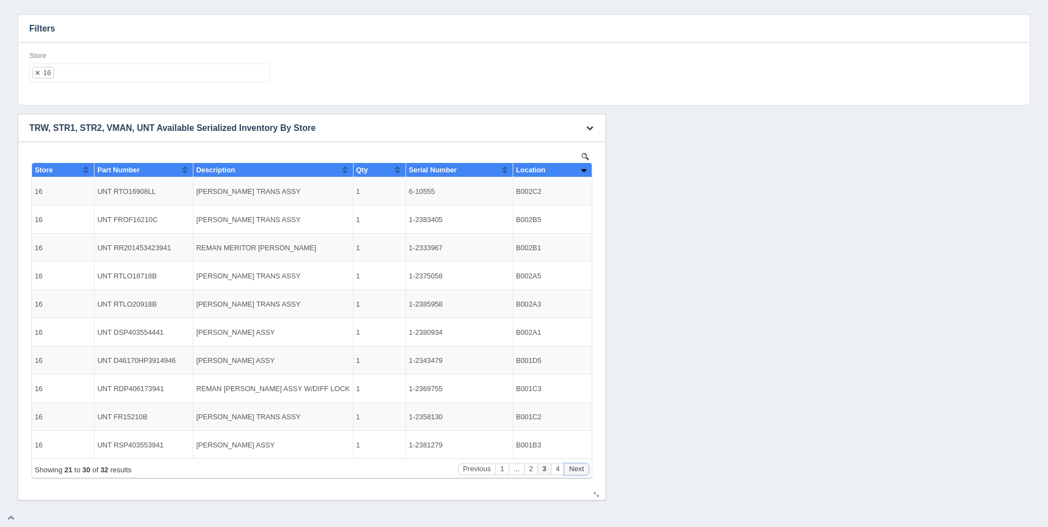
click at [580, 468] on button "Next" at bounding box center [576, 469] width 25 height 12
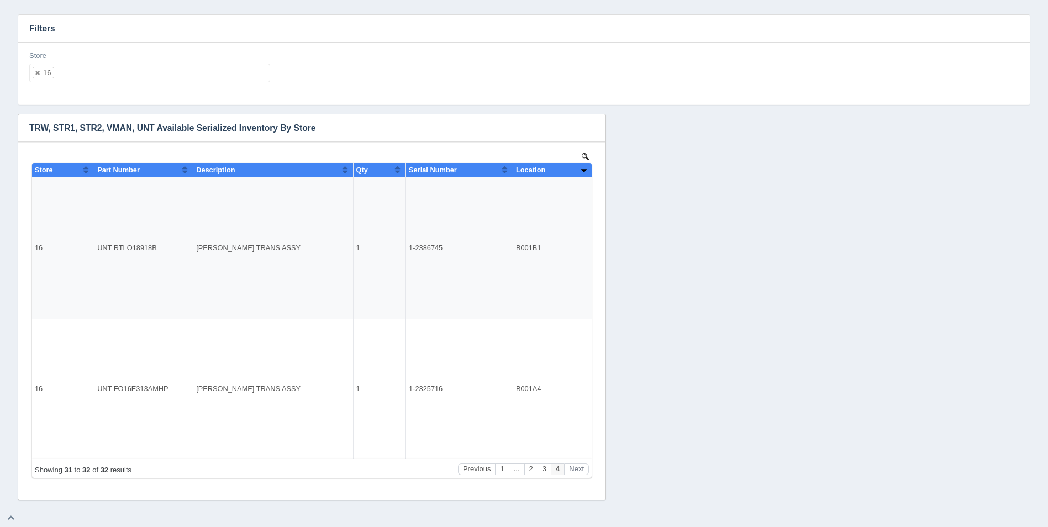
click at [136, 77] on ul "16" at bounding box center [149, 73] width 241 height 19
select select
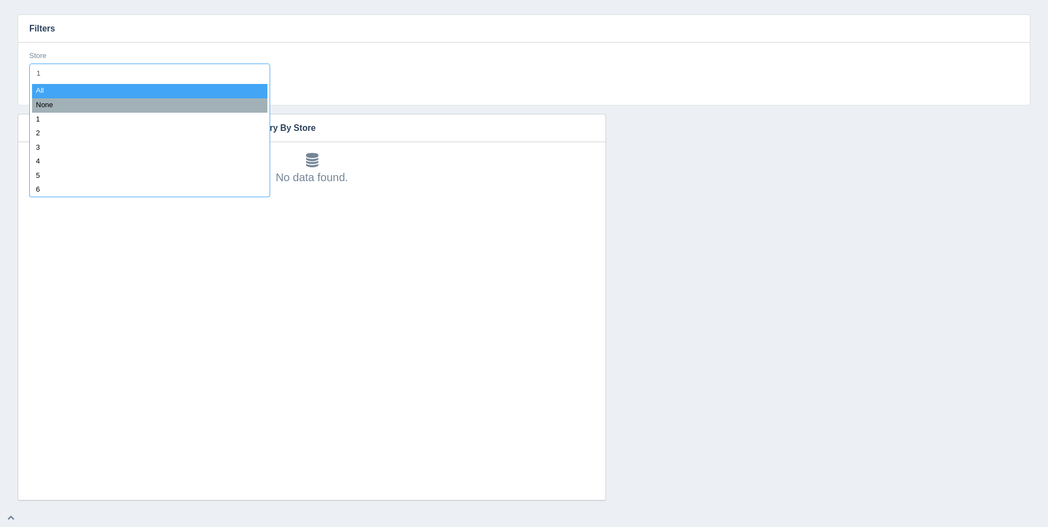
type input "17"
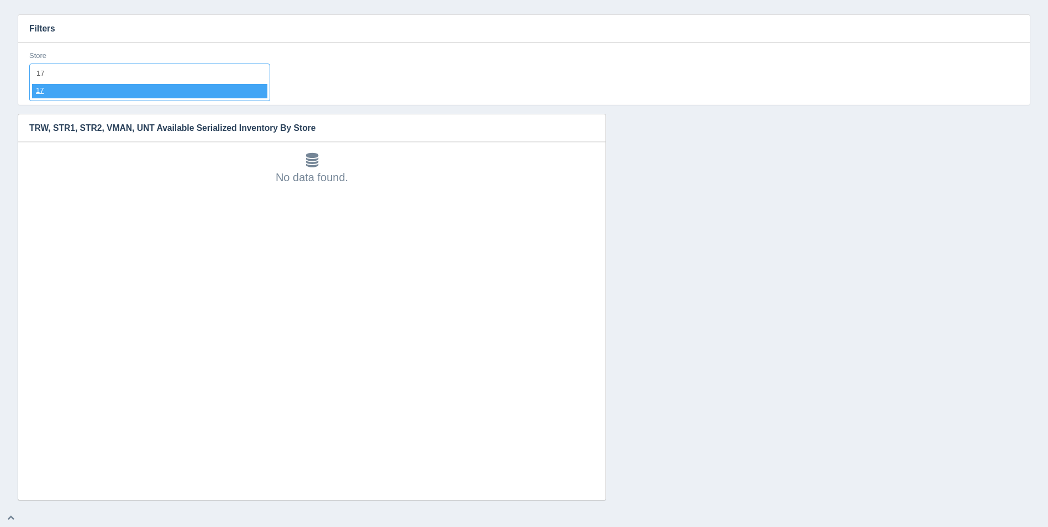
select select "17"
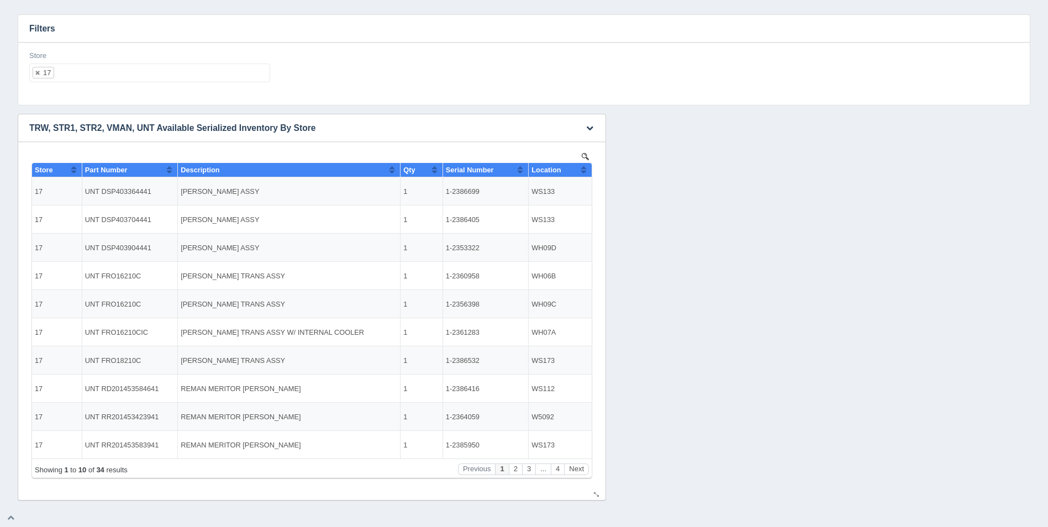
click at [580, 177] on td "WS133" at bounding box center [560, 191] width 63 height 28
click at [583, 172] on button "Sort column ascending" at bounding box center [583, 169] width 7 height 13
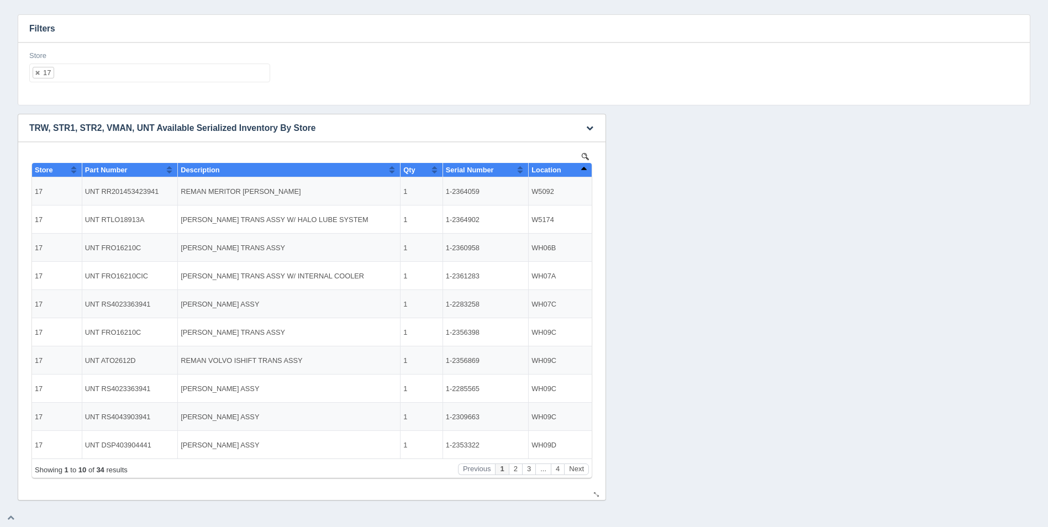
click at [583, 172] on button "Sort column descending" at bounding box center [583, 169] width 7 height 13
click at [572, 472] on button "Next" at bounding box center [576, 469] width 25 height 12
click at [573, 472] on button "Next" at bounding box center [576, 469] width 25 height 12
click at [574, 471] on button "Next" at bounding box center [576, 469] width 25 height 12
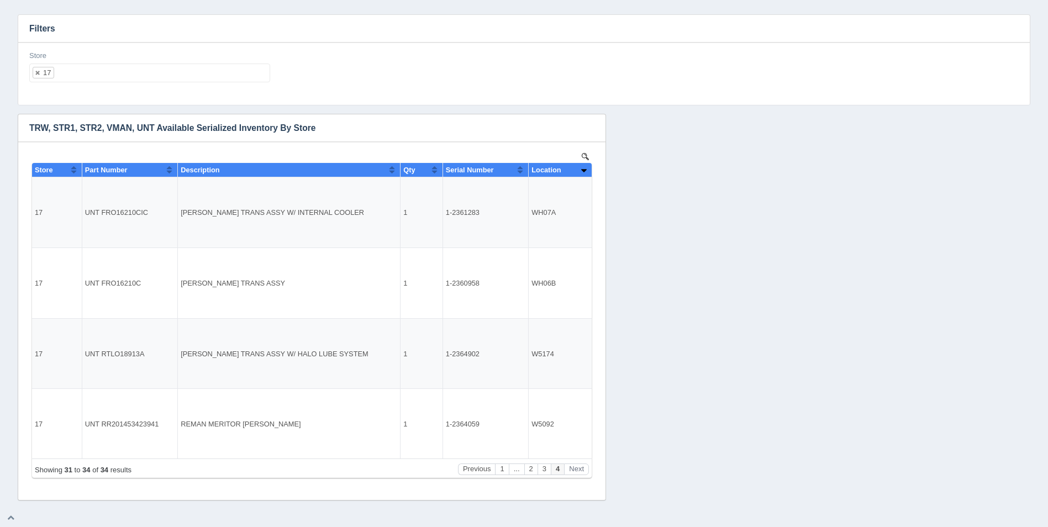
click at [87, 75] on ul "17" at bounding box center [149, 73] width 241 height 19
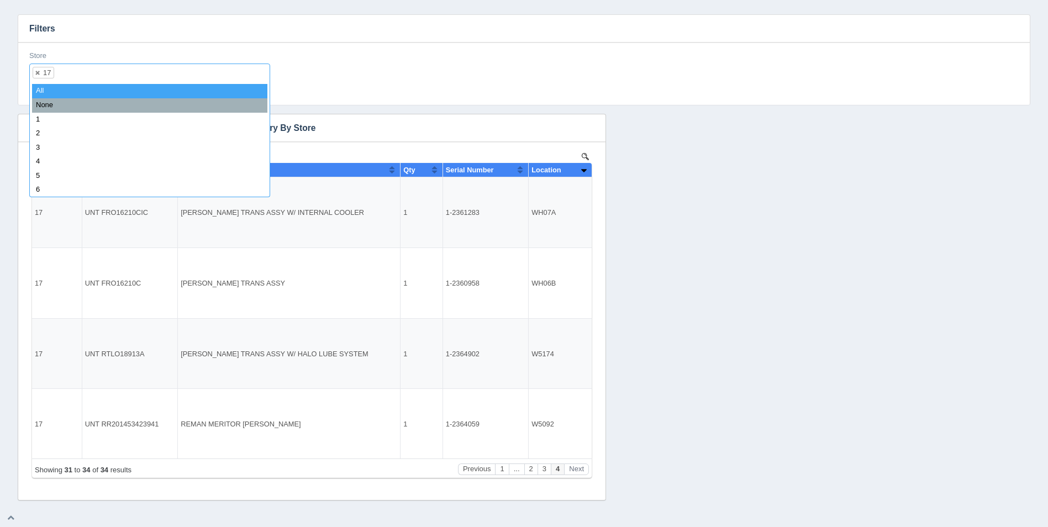
select select
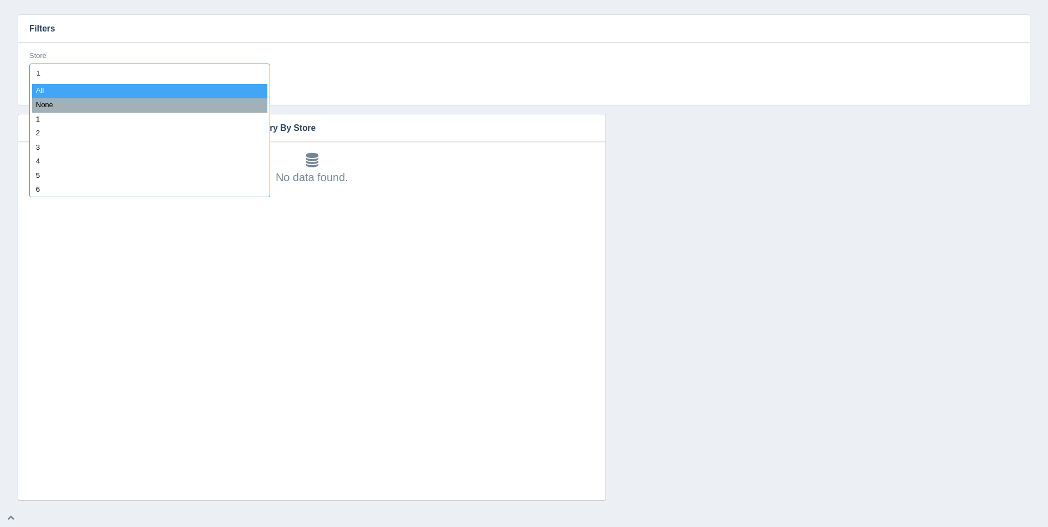
type input "18"
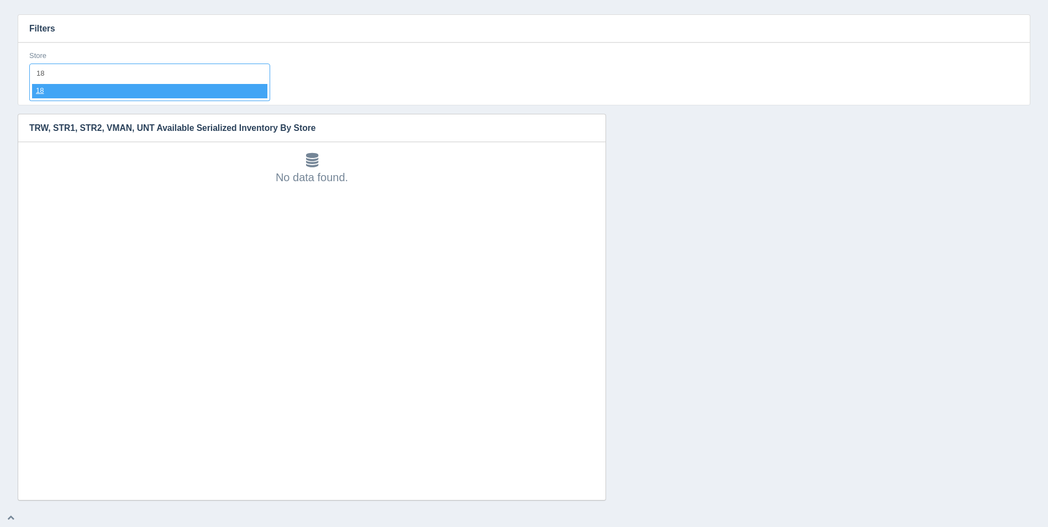
select select "18"
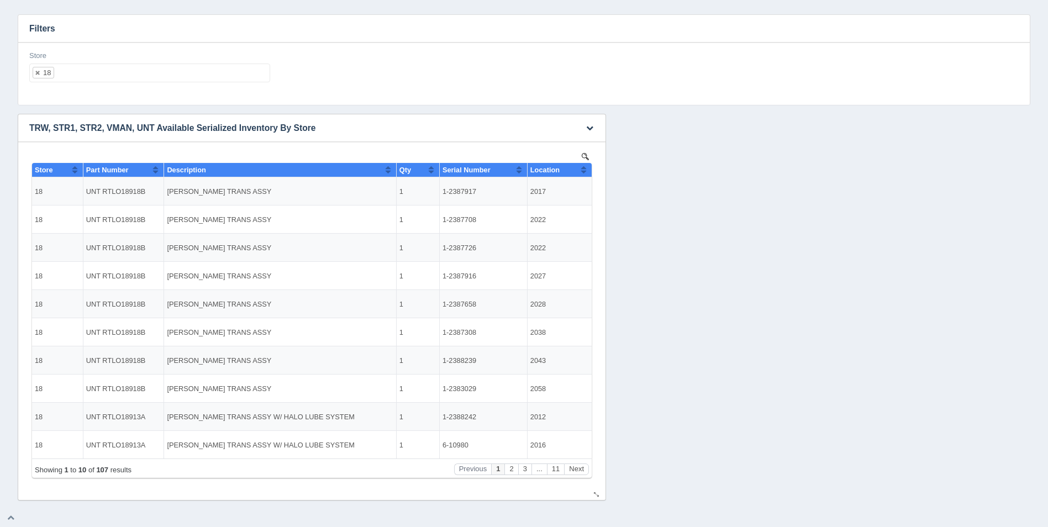
click at [587, 165] on th "Location" at bounding box center [559, 170] width 65 height 14
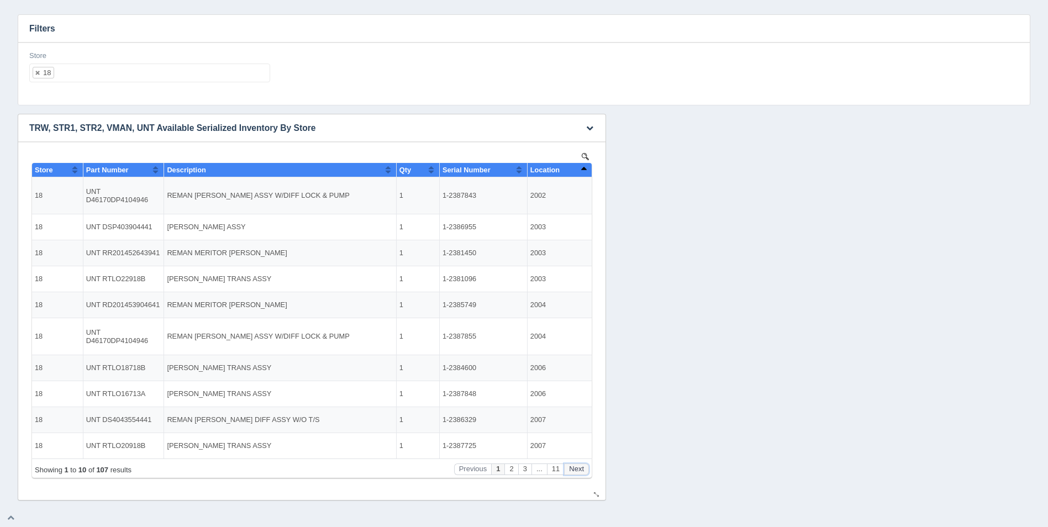
click at [579, 467] on button "Next" at bounding box center [576, 469] width 25 height 12
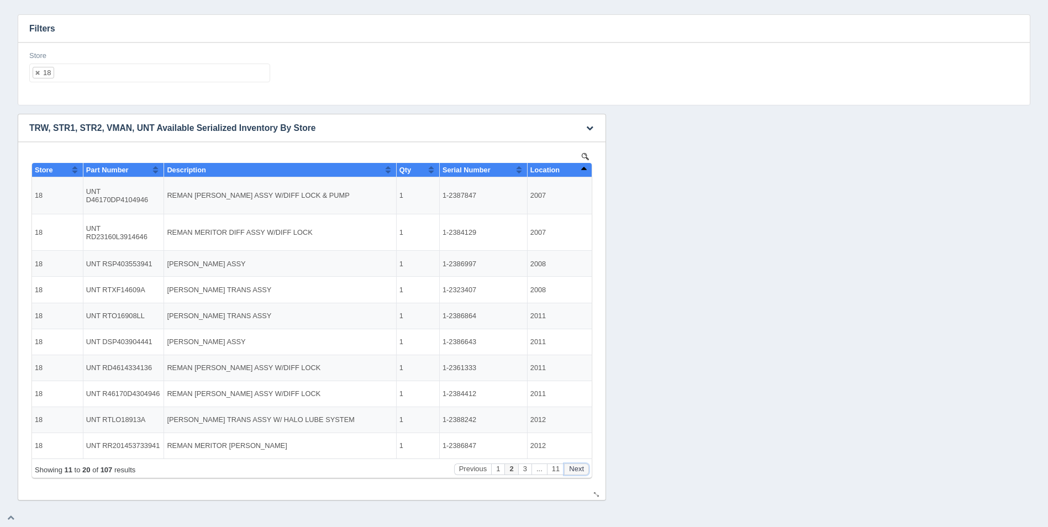
click at [579, 467] on button "Next" at bounding box center [576, 469] width 25 height 12
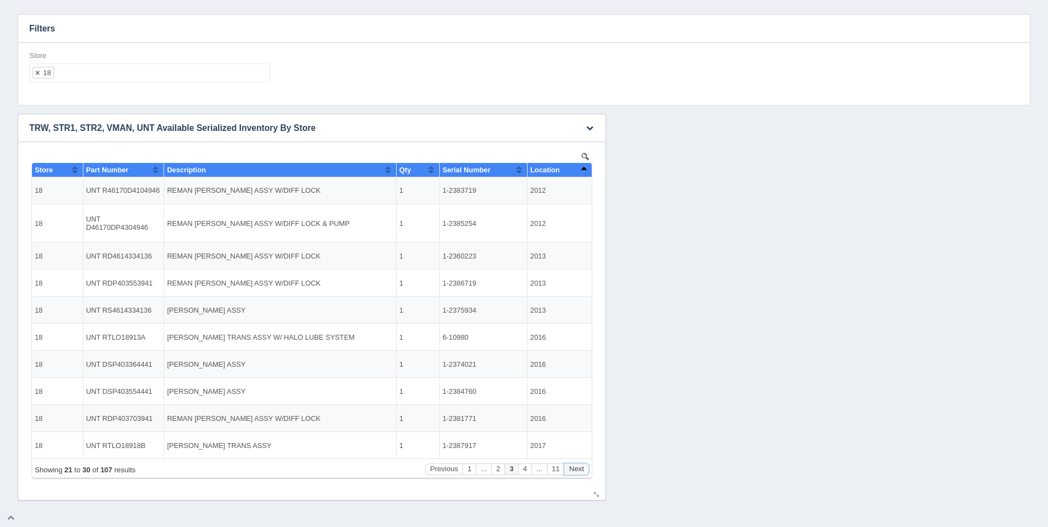
click at [579, 467] on button "Next" at bounding box center [576, 469] width 25 height 12
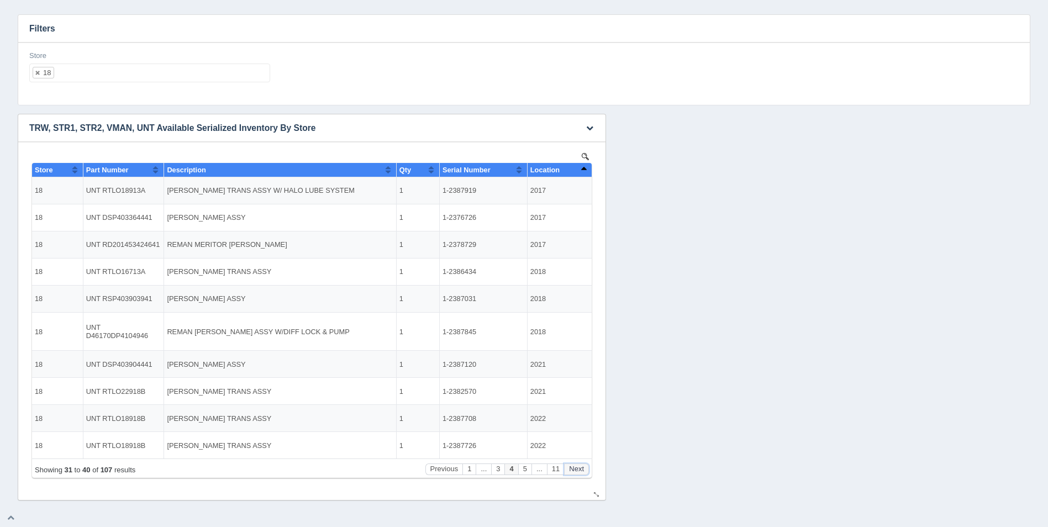
click at [579, 467] on button "Next" at bounding box center [576, 469] width 25 height 12
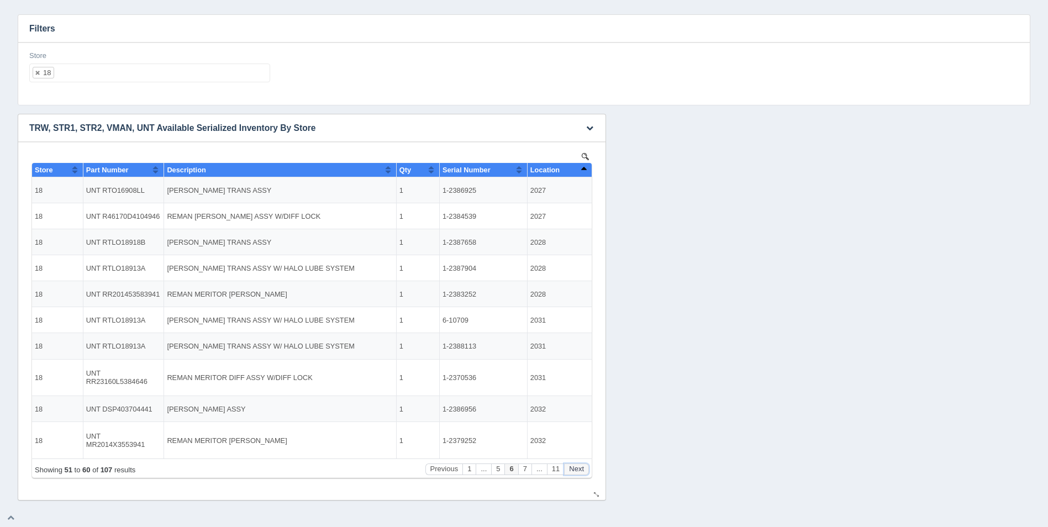
click at [579, 467] on button "Next" at bounding box center [576, 469] width 25 height 12
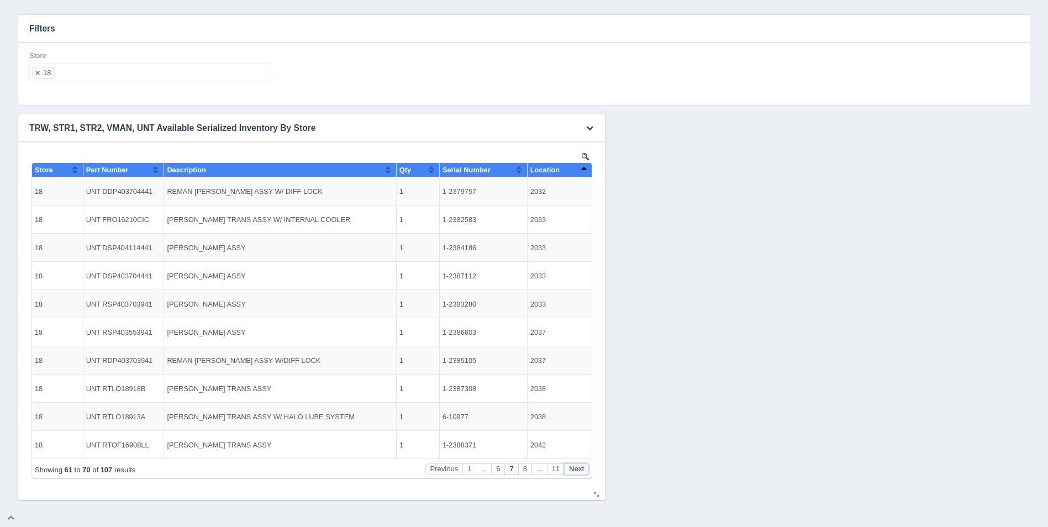
click at [579, 467] on button "Next" at bounding box center [576, 469] width 25 height 12
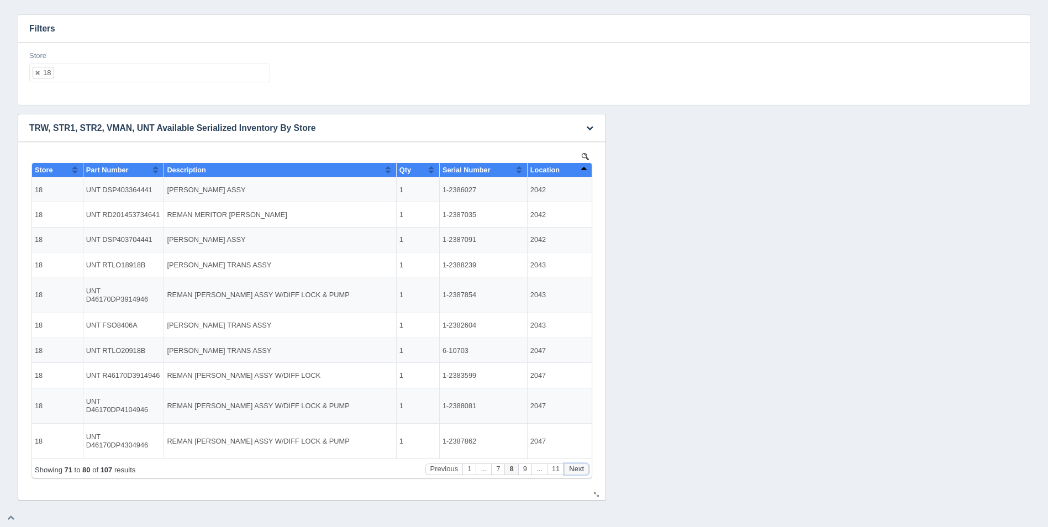
click at [579, 467] on button "Next" at bounding box center [576, 469] width 25 height 12
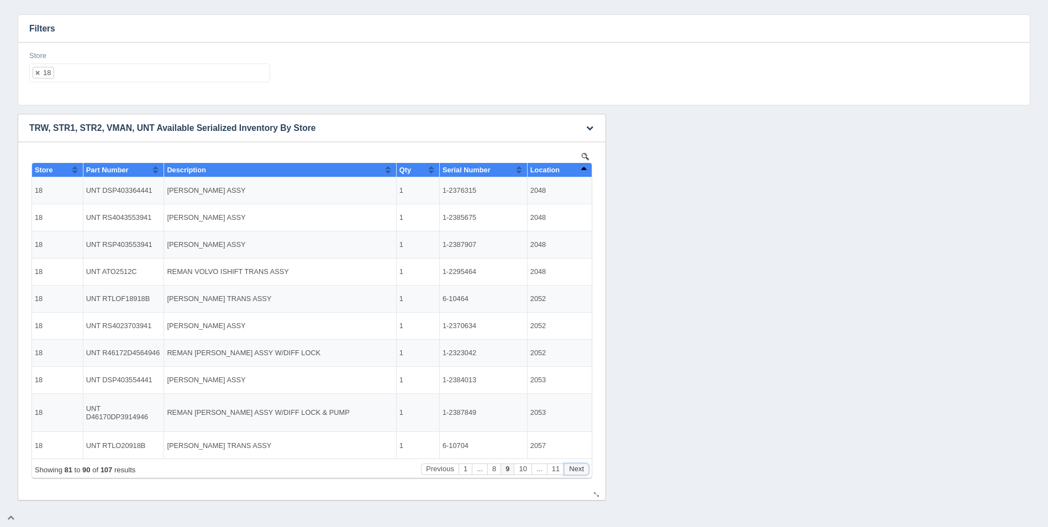
click at [579, 467] on button "Next" at bounding box center [576, 469] width 25 height 12
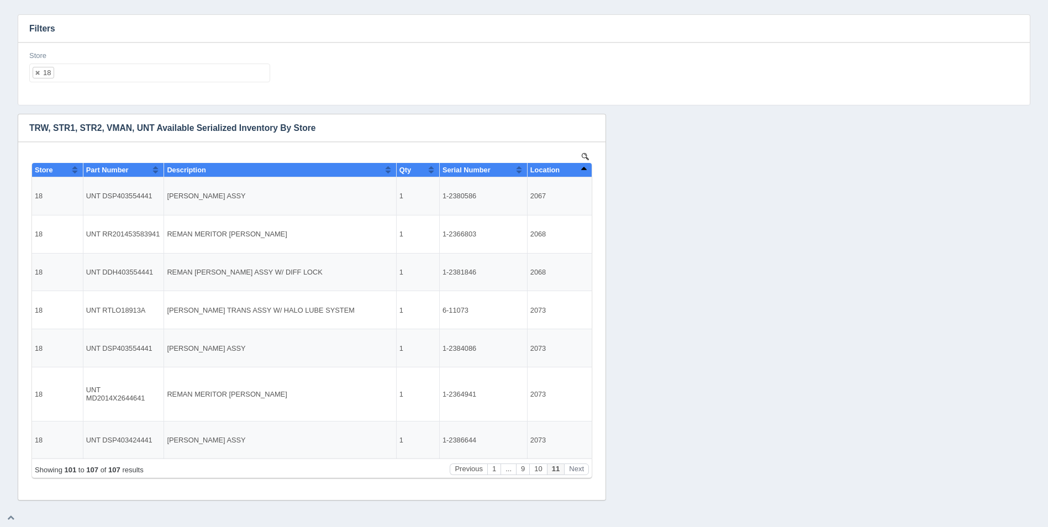
click at [147, 75] on ul "18" at bounding box center [149, 73] width 241 height 19
select select
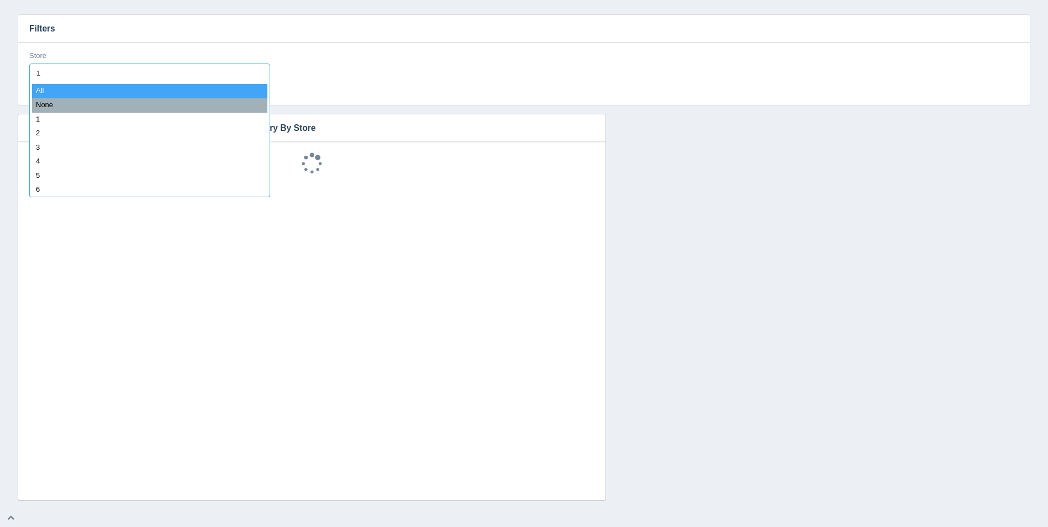
type input "19"
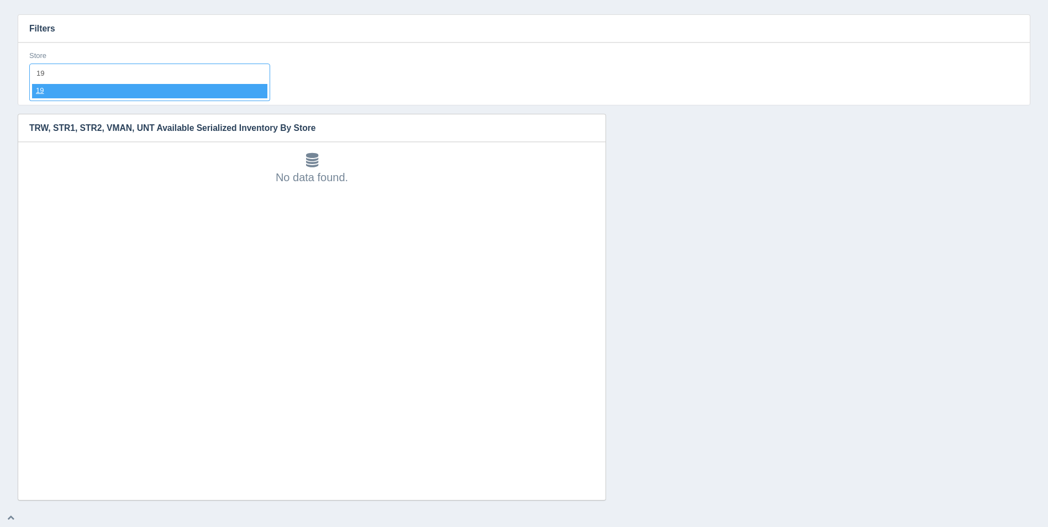
select select "19"
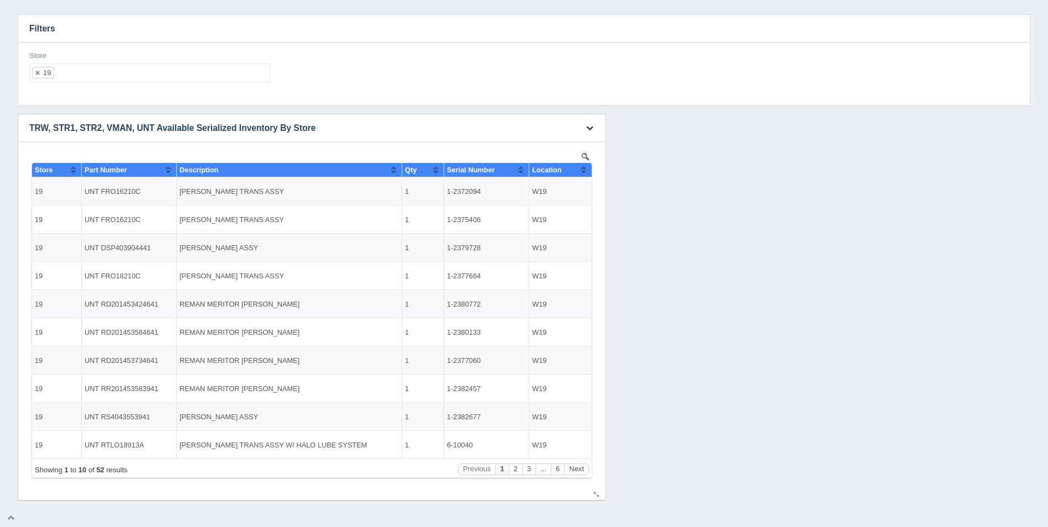
click at [583, 169] on button "Sort column ascending" at bounding box center [583, 169] width 7 height 13
click at [583, 169] on button "Sort column descending" at bounding box center [583, 169] width 7 height 13
click at [577, 466] on button "Next" at bounding box center [576, 469] width 25 height 12
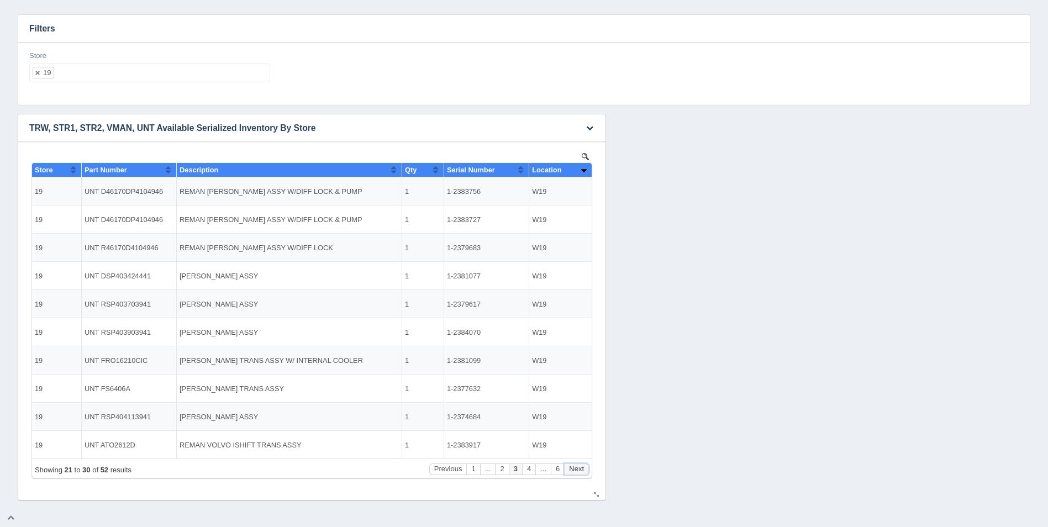
click at [577, 466] on button "Next" at bounding box center [576, 469] width 25 height 12
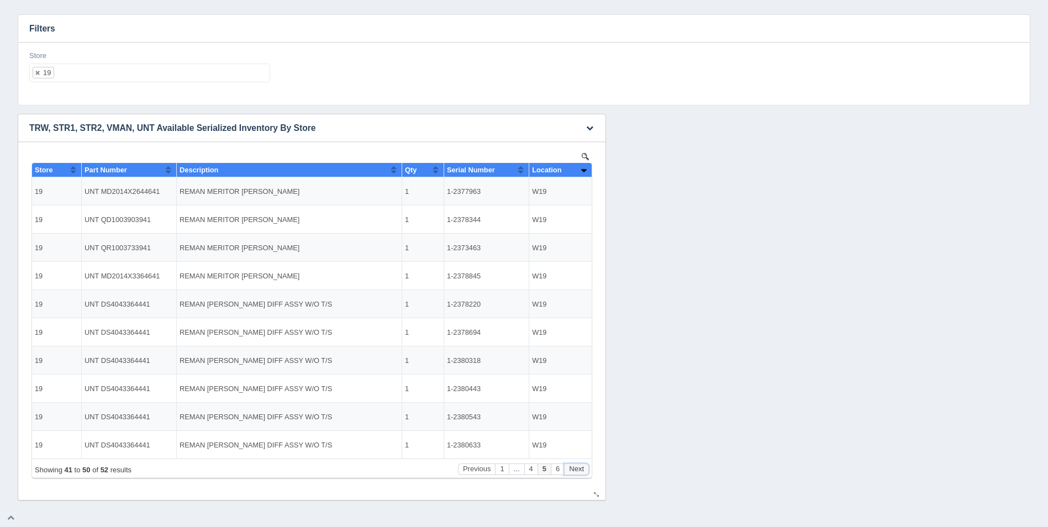
click at [577, 466] on button "Next" at bounding box center [576, 469] width 25 height 12
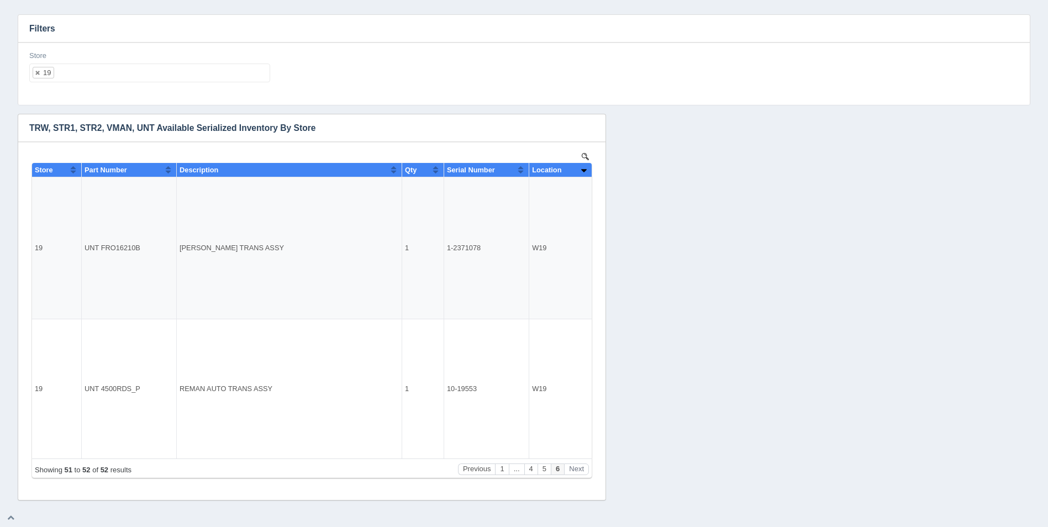
click at [233, 72] on ul "19" at bounding box center [149, 73] width 241 height 19
select select
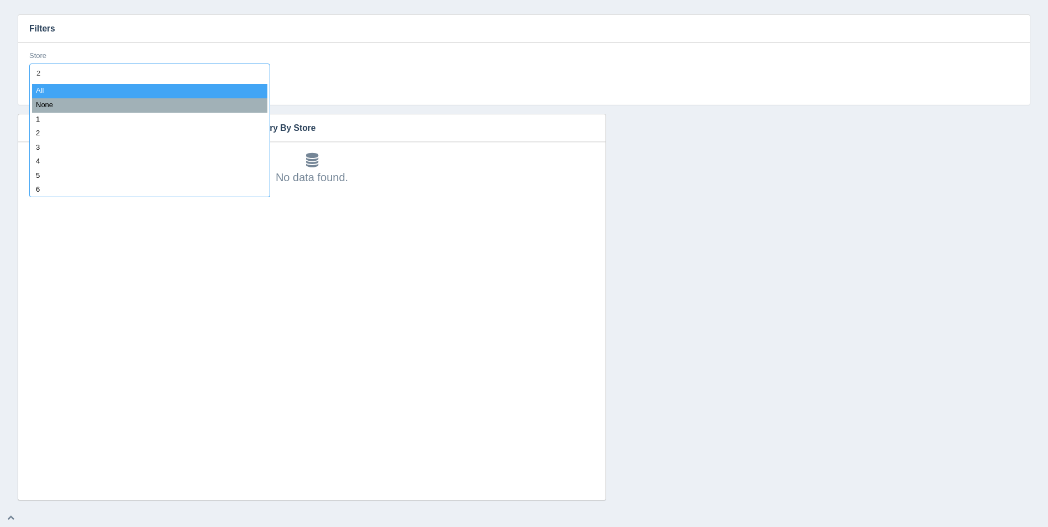
type input "21"
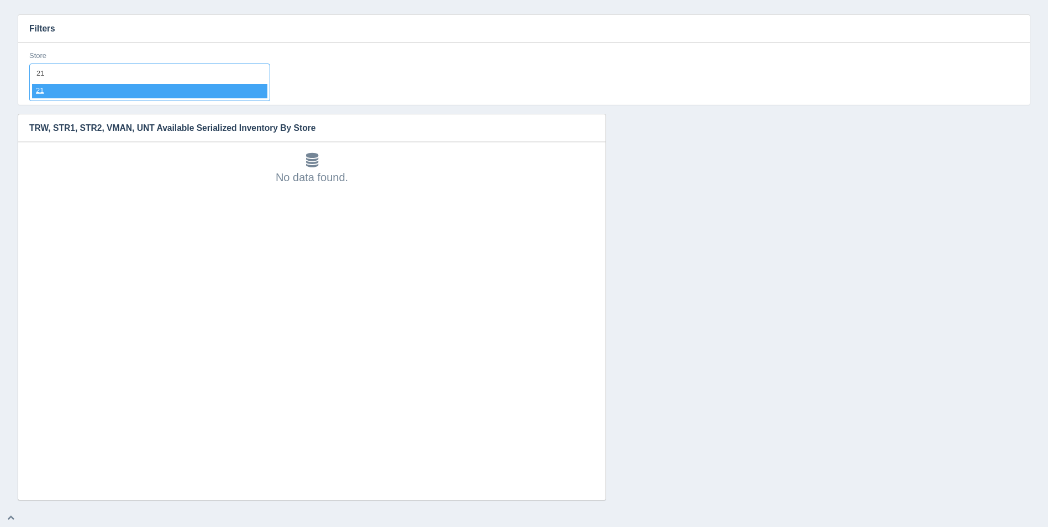
select select "21"
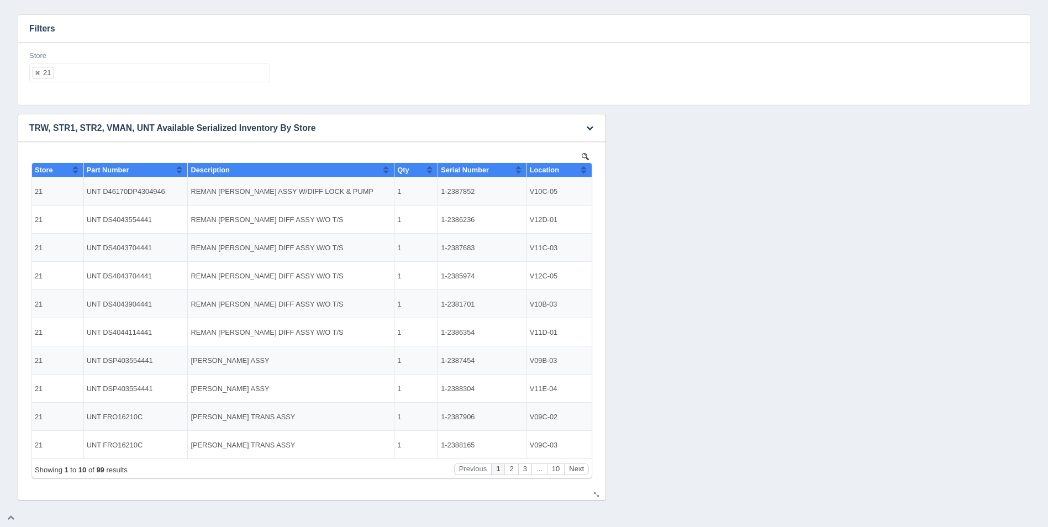
click at [585, 171] on button "Sort column ascending" at bounding box center [583, 169] width 7 height 13
click at [585, 171] on button "Sort column descending" at bounding box center [583, 169] width 7 height 13
click at [585, 171] on button "Sort column ascending" at bounding box center [583, 169] width 7 height 13
click at [576, 468] on button "Next" at bounding box center [576, 469] width 25 height 12
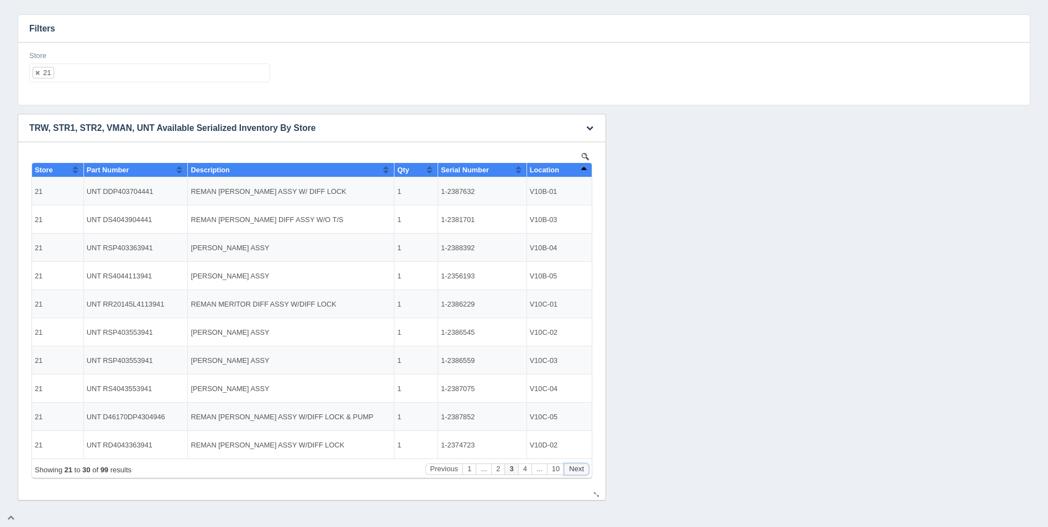
click at [576, 468] on button "Next" at bounding box center [576, 469] width 25 height 12
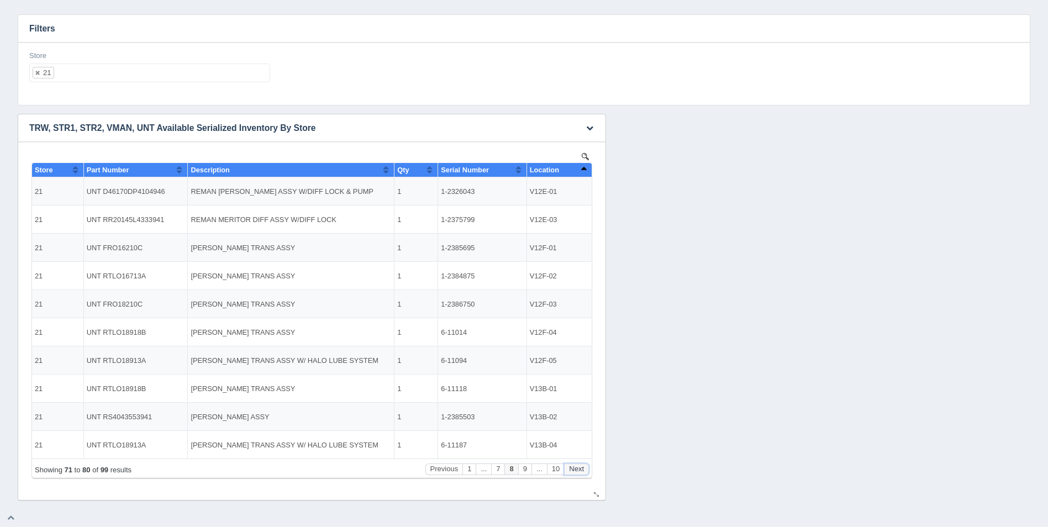
click at [576, 468] on button "Next" at bounding box center [576, 469] width 25 height 12
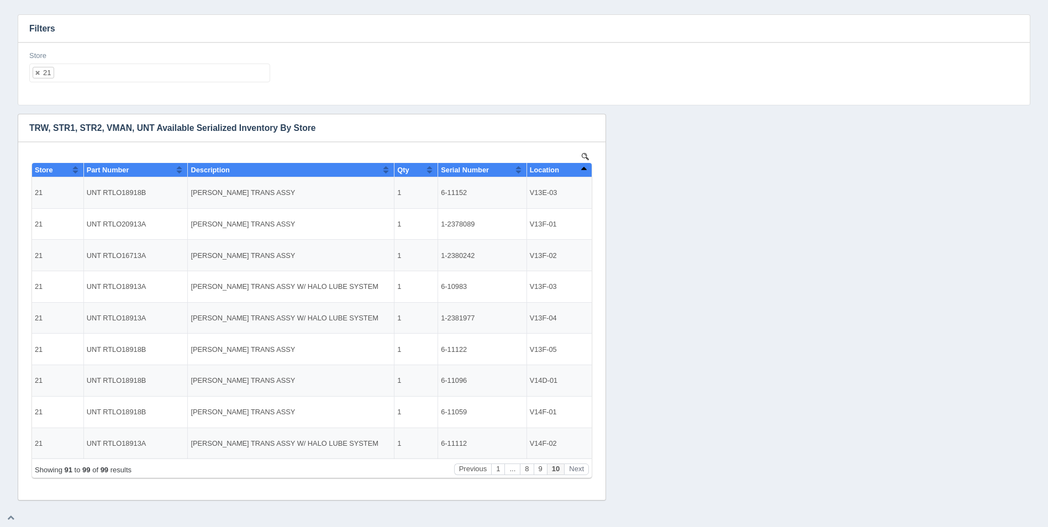
click at [144, 75] on ul "21" at bounding box center [149, 73] width 241 height 19
select select
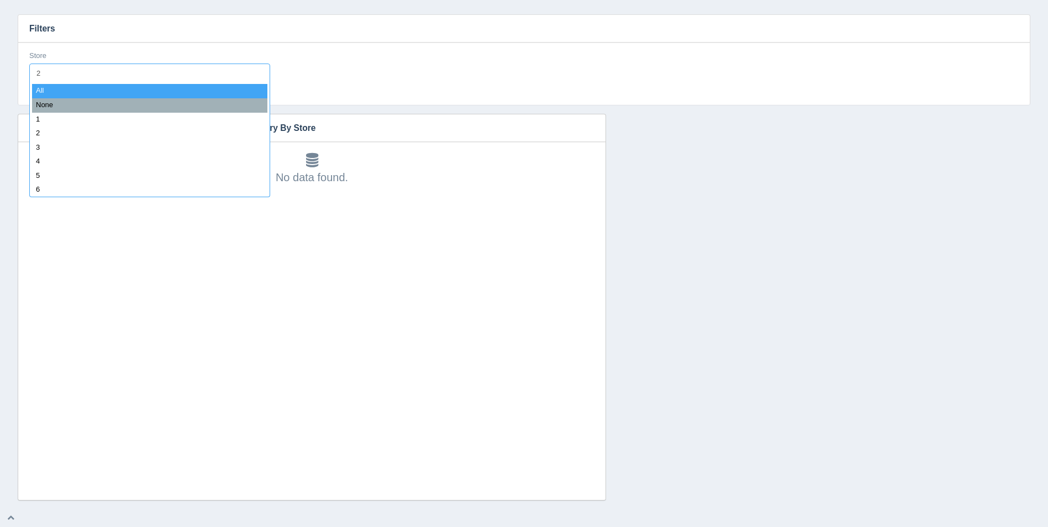
type input "22"
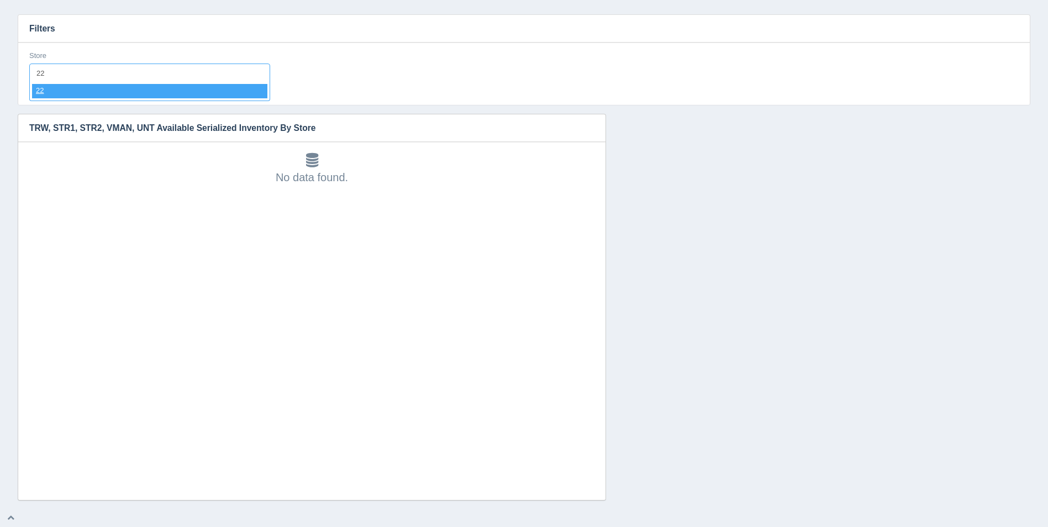
select select "22"
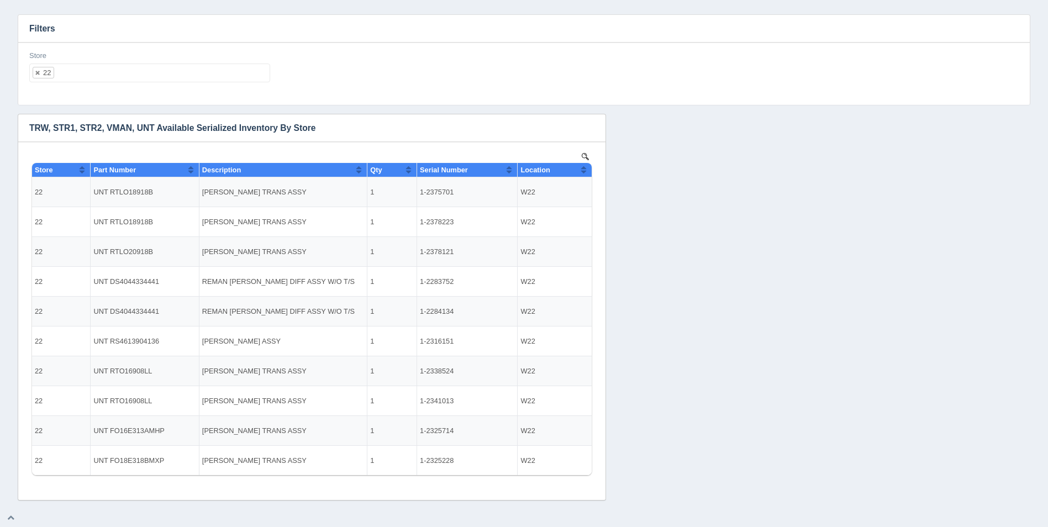
click at [188, 77] on input "text" at bounding box center [161, 73] width 214 height 18
select select
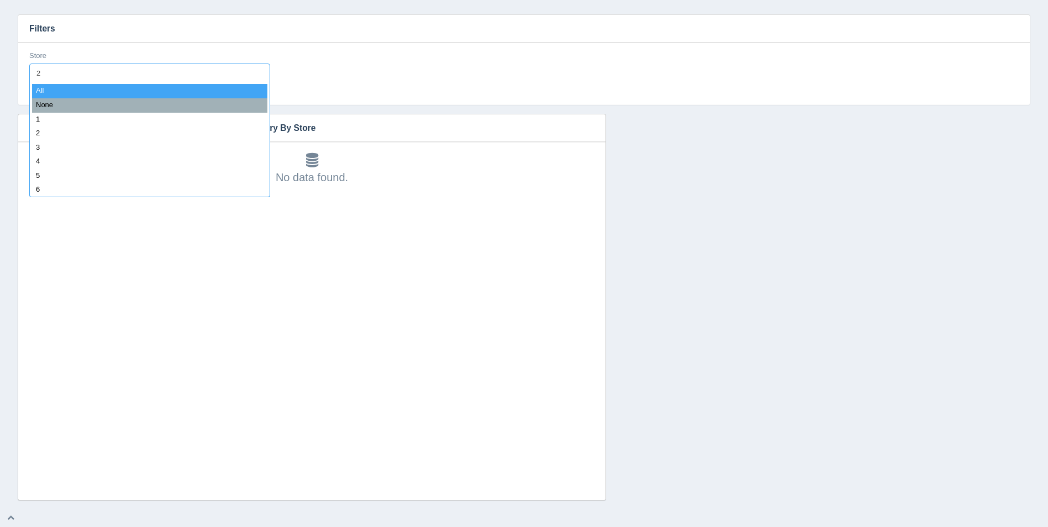
type input "23"
select select "23"
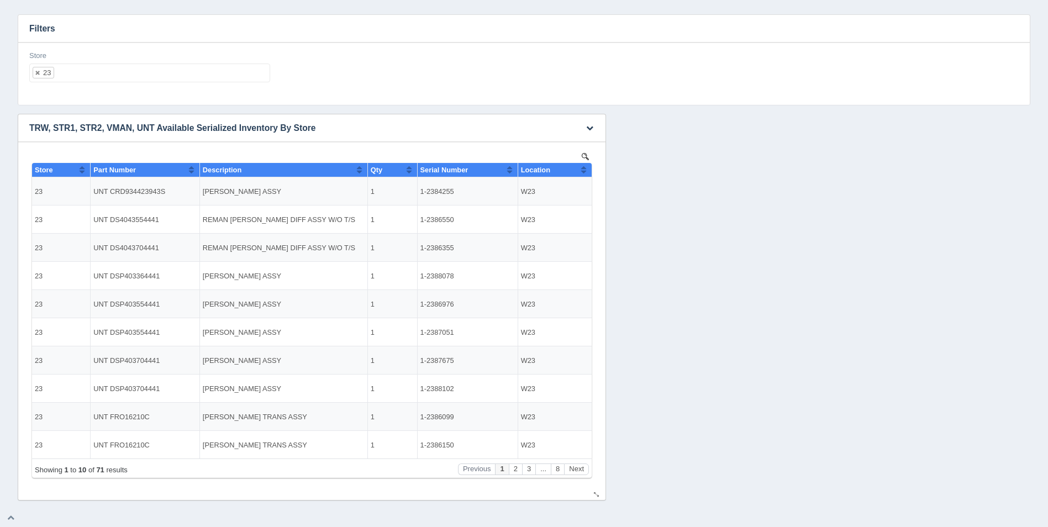
click at [588, 169] on th "Location" at bounding box center [555, 170] width 74 height 14
click at [572, 469] on button "Next" at bounding box center [576, 469] width 25 height 12
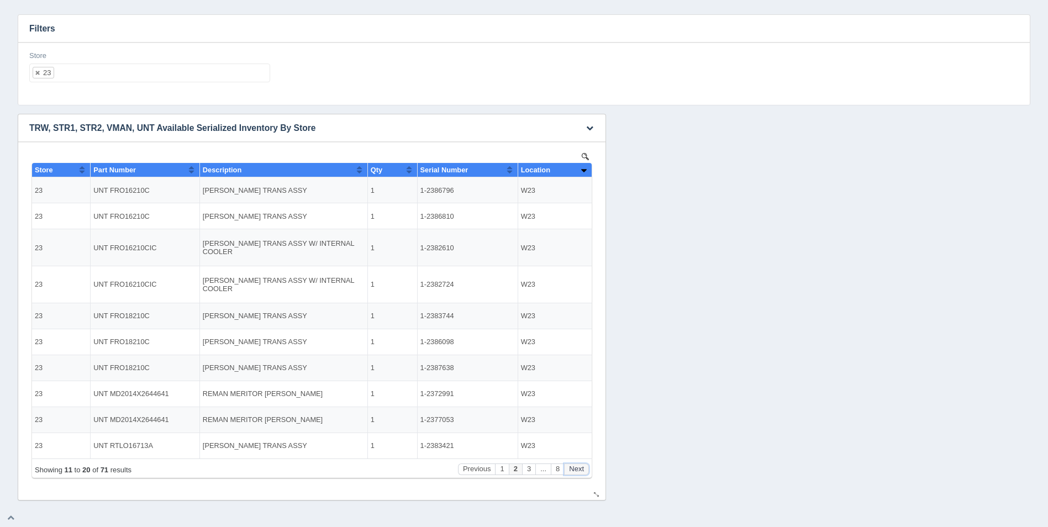
click at [574, 469] on button "Next" at bounding box center [576, 469] width 25 height 12
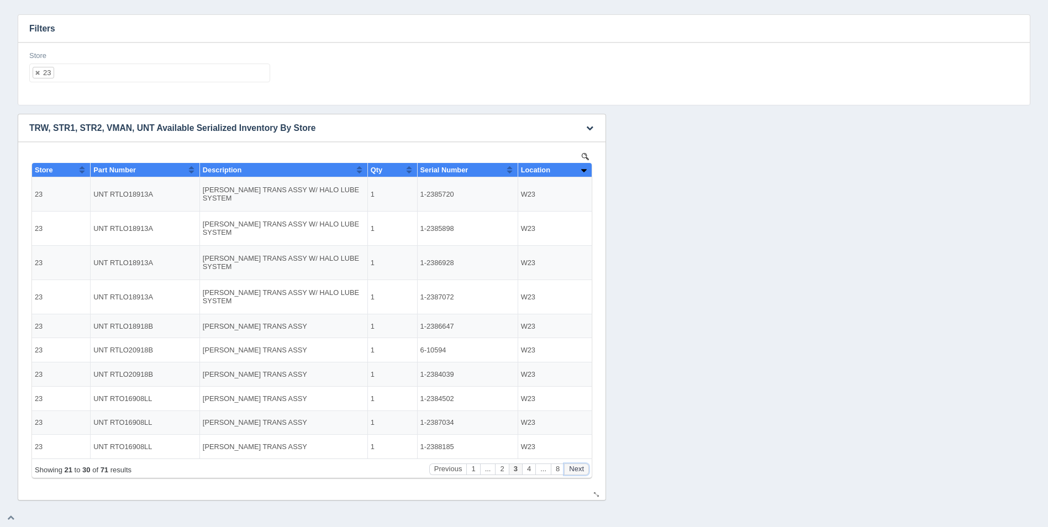
click at [575, 469] on button "Next" at bounding box center [576, 469] width 25 height 12
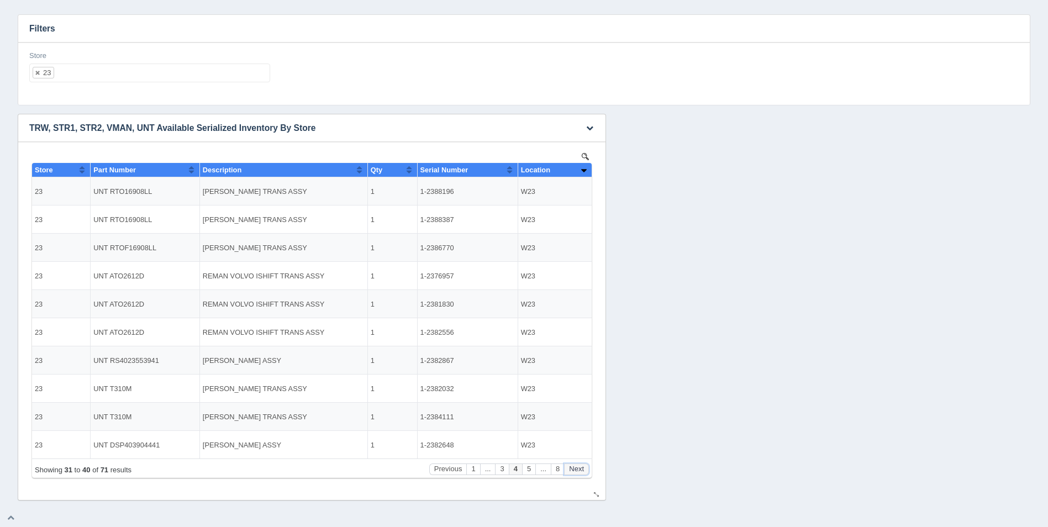
click at [575, 470] on button "Next" at bounding box center [576, 469] width 25 height 12
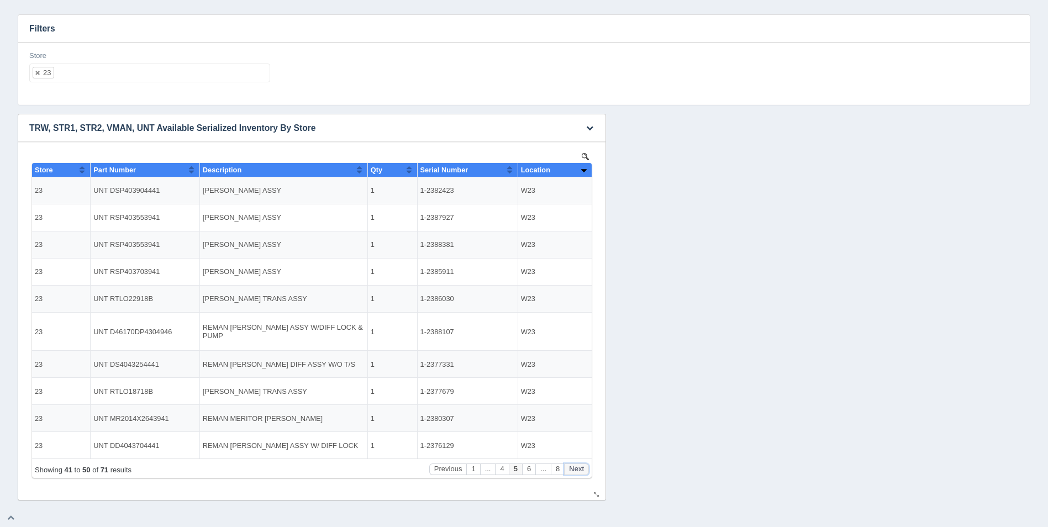
click at [575, 470] on button "Next" at bounding box center [576, 469] width 25 height 12
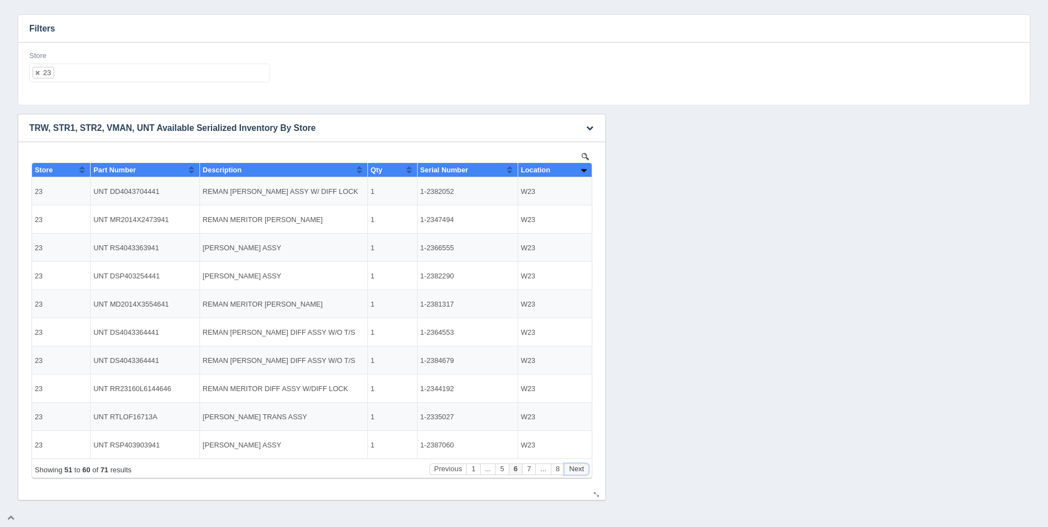
click at [576, 471] on button "Next" at bounding box center [576, 469] width 25 height 12
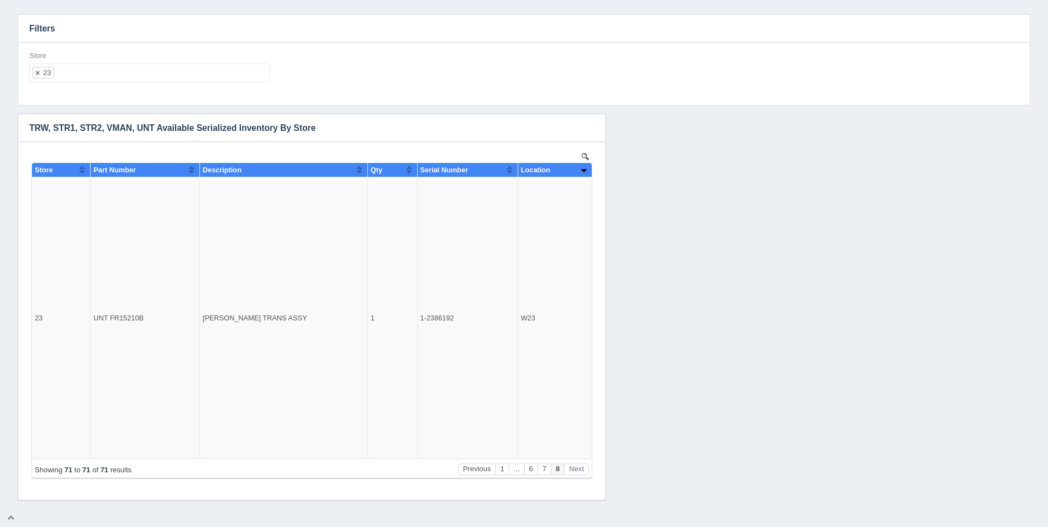
click at [117, 70] on ul "23" at bounding box center [149, 73] width 241 height 19
select select
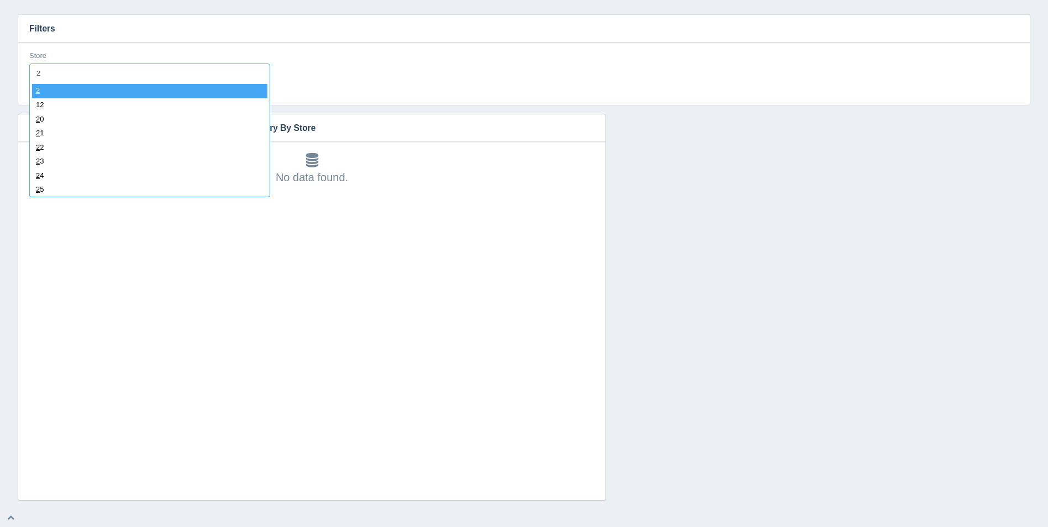
type input "24"
select select "24"
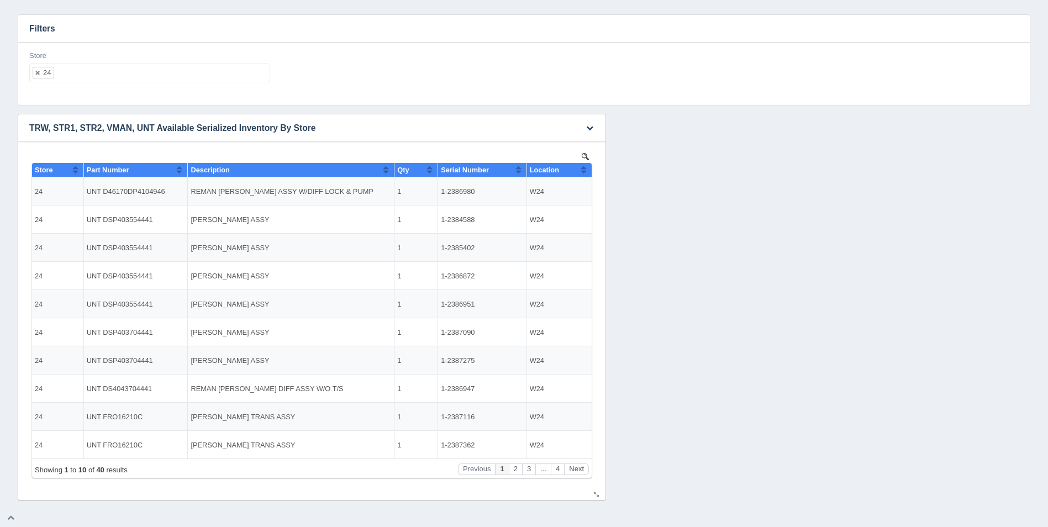
click at [587, 172] on button "Sort column ascending" at bounding box center [583, 169] width 7 height 13
click at [587, 172] on button "Sort column descending" at bounding box center [583, 169] width 7 height 13
click at [579, 467] on button "Next" at bounding box center [576, 469] width 25 height 12
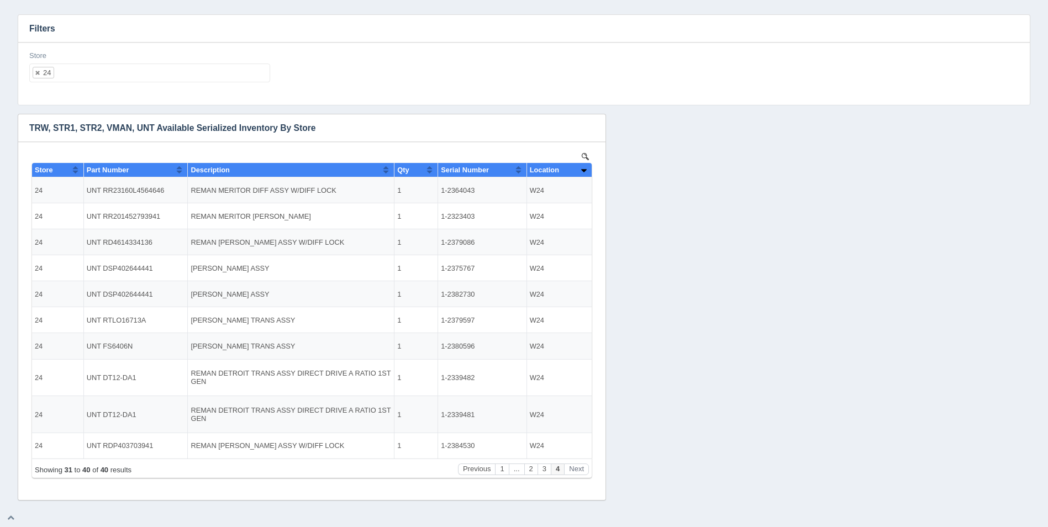
click at [108, 71] on ul "24" at bounding box center [149, 73] width 241 height 19
select select
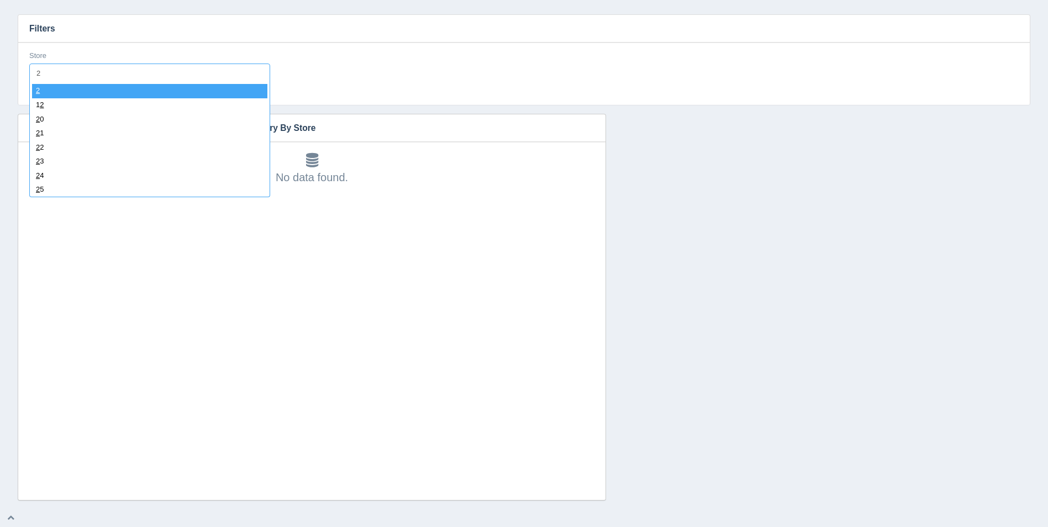
type input "25"
select select "25"
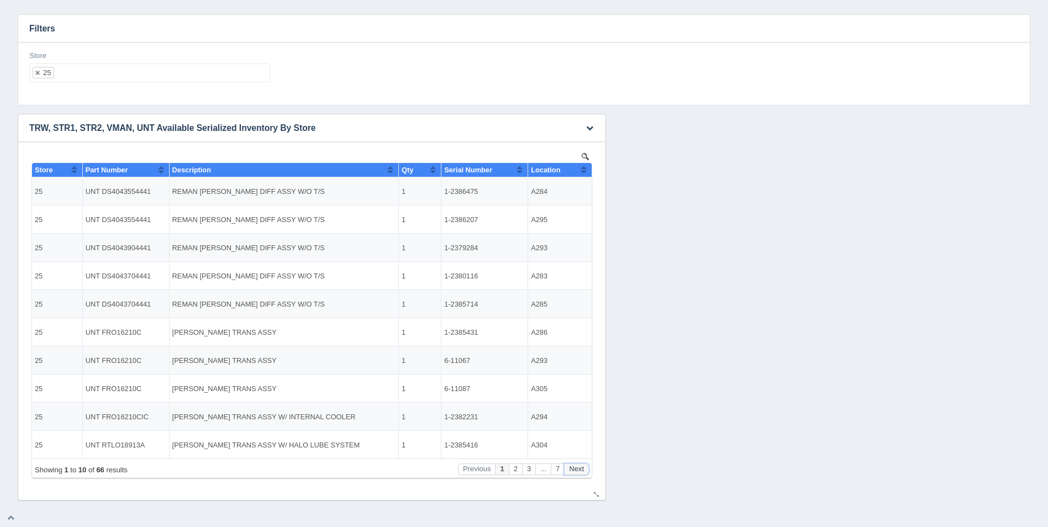
click at [581, 472] on button "Next" at bounding box center [576, 469] width 25 height 12
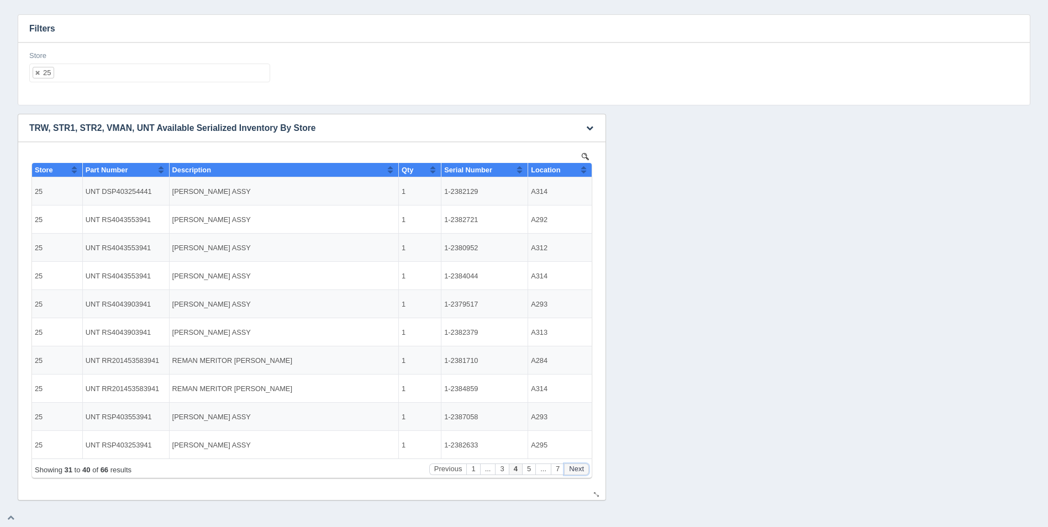
click at [581, 472] on button "Next" at bounding box center [576, 469] width 25 height 12
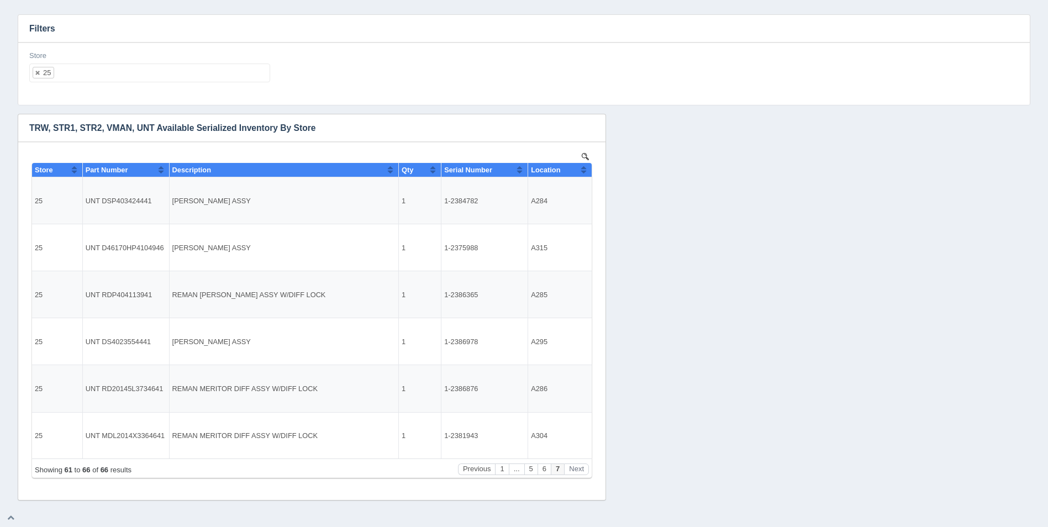
click at [103, 77] on ul "25" at bounding box center [149, 73] width 241 height 19
select select
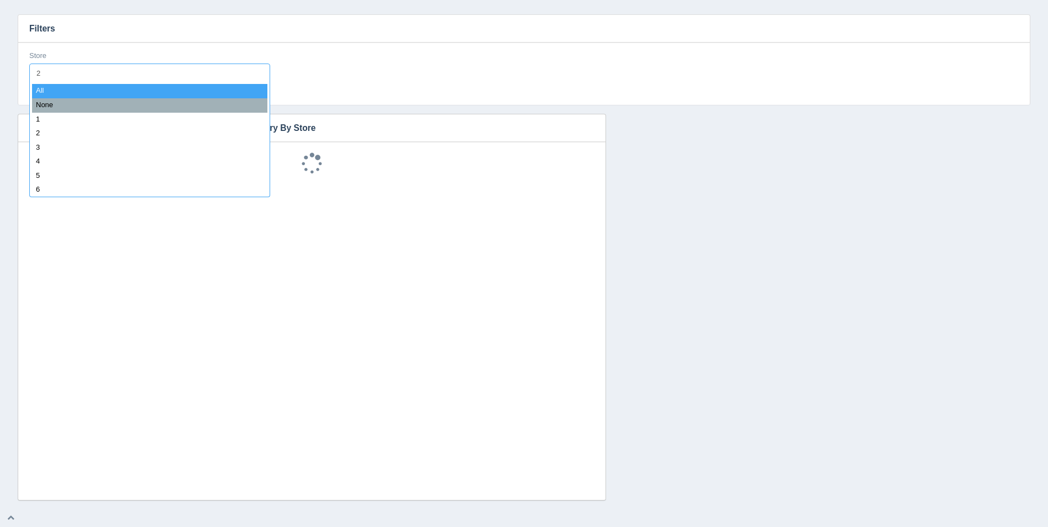
type input "26"
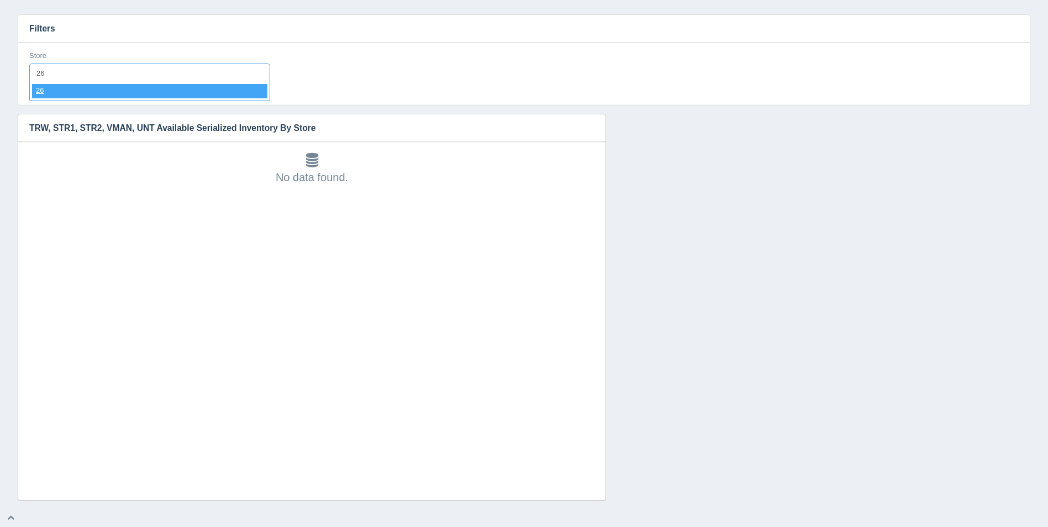
select select "26"
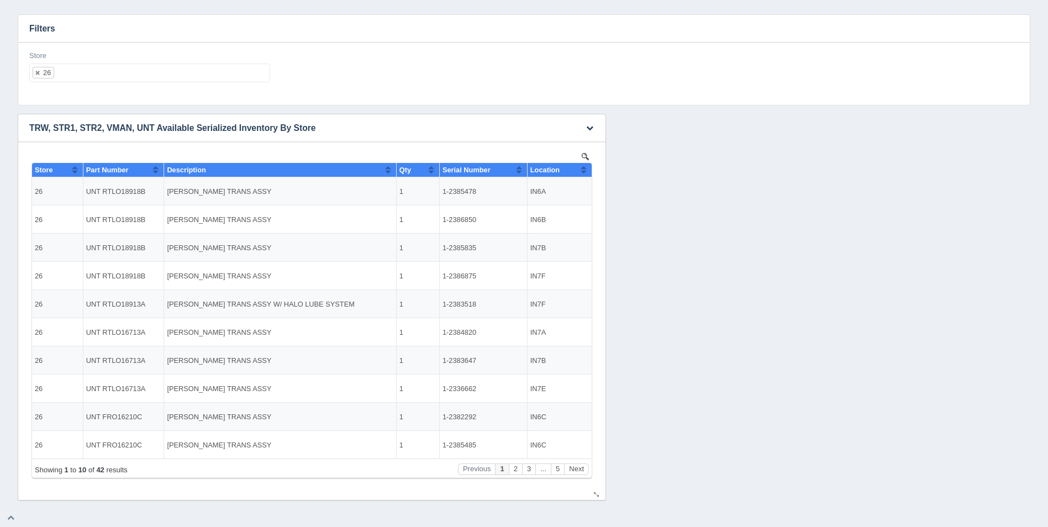
click at [585, 172] on button "Sort column ascending" at bounding box center [583, 169] width 7 height 13
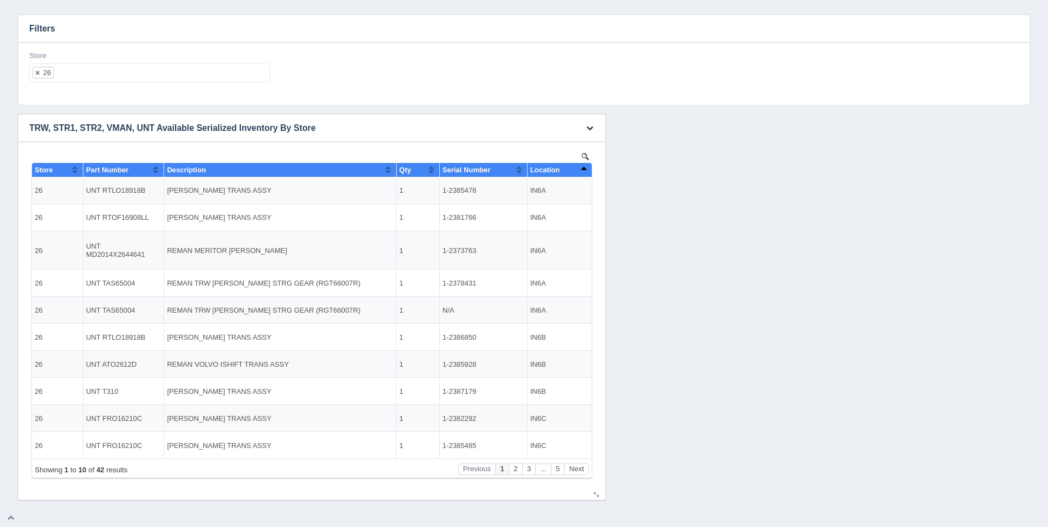
click at [585, 172] on button "Sort column descending" at bounding box center [583, 169] width 7 height 13
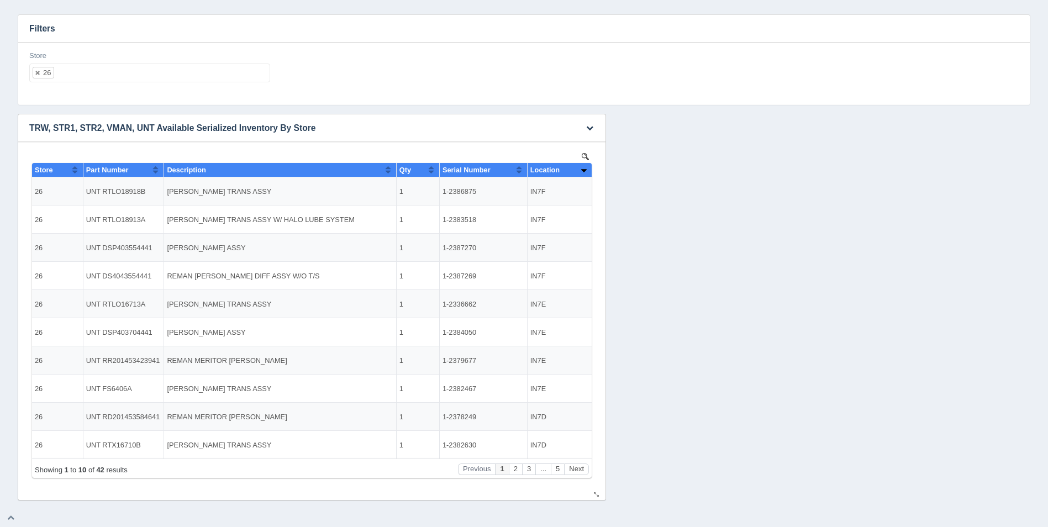
click at [585, 172] on button "Sort column ascending" at bounding box center [583, 169] width 7 height 13
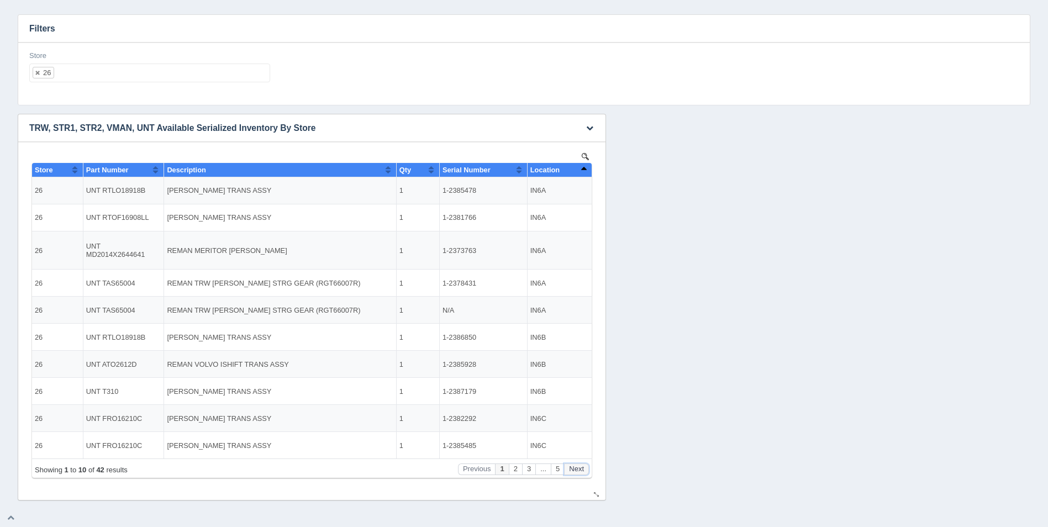
click at [580, 474] on button "Next" at bounding box center [576, 469] width 25 height 12
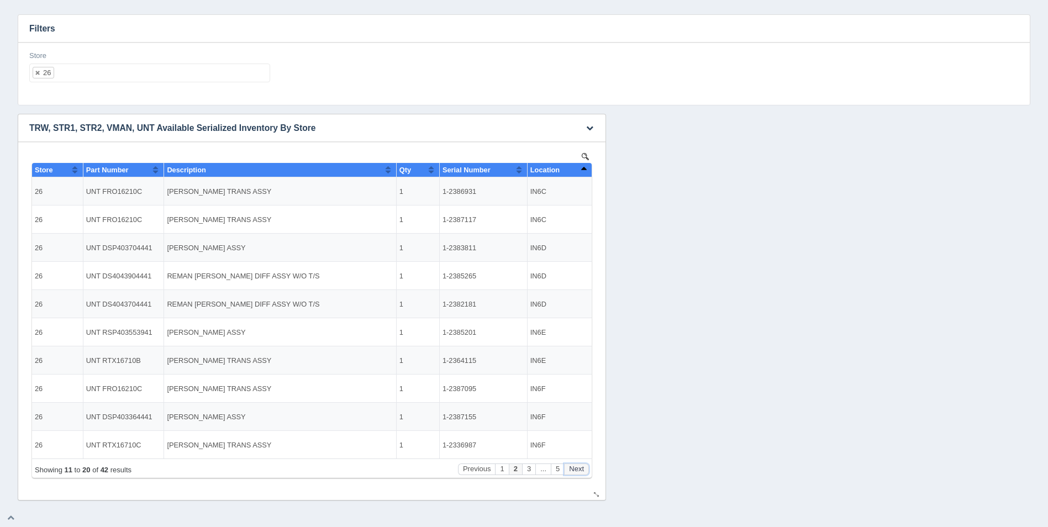
click at [580, 474] on button "Next" at bounding box center [576, 469] width 25 height 12
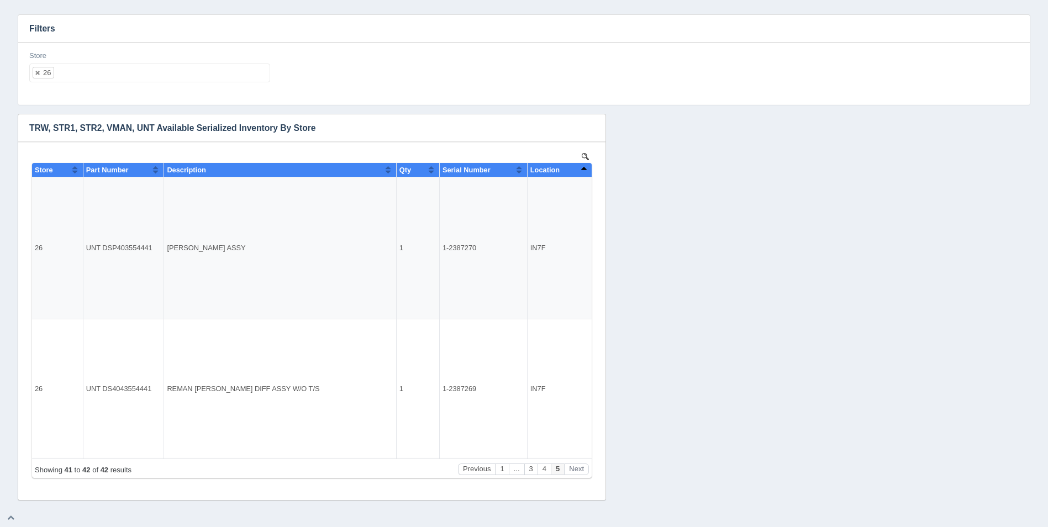
click at [155, 69] on ul "26" at bounding box center [149, 73] width 241 height 19
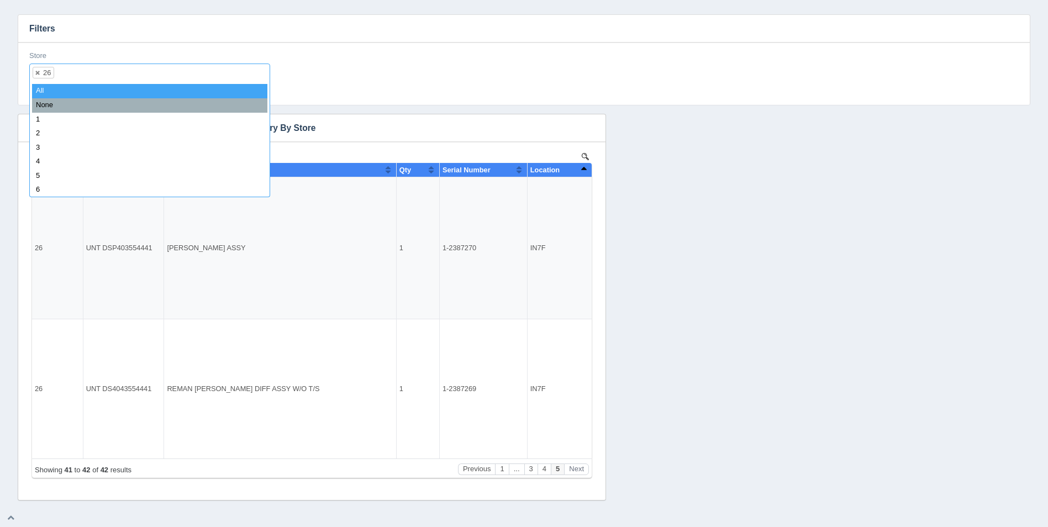
select select
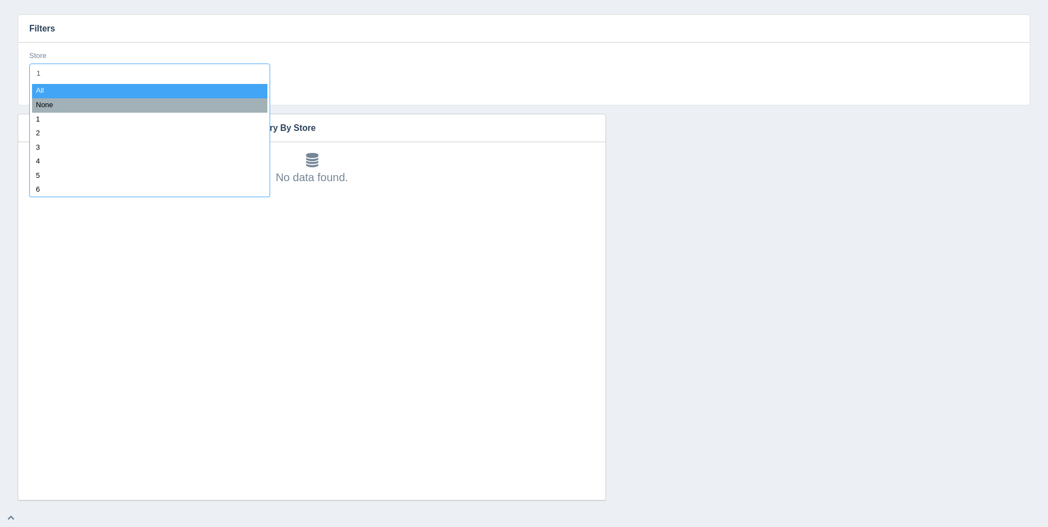
type input "16"
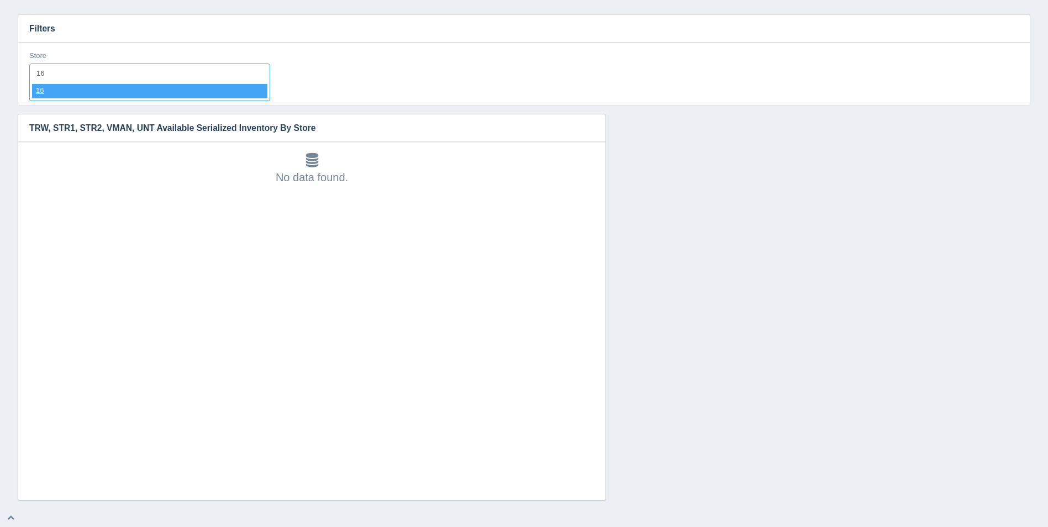
select select "16"
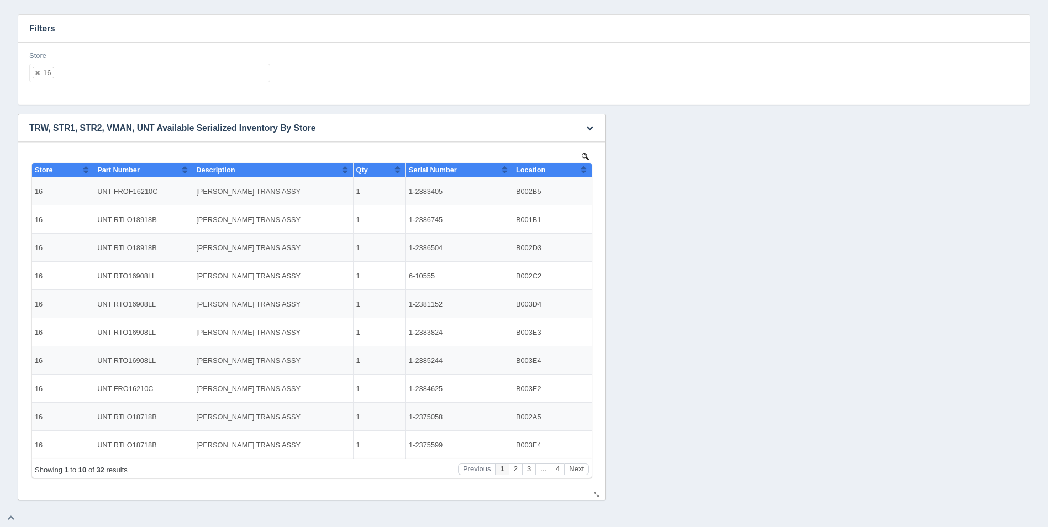
click at [583, 166] on button "Sort column ascending" at bounding box center [583, 169] width 7 height 13
click at [583, 166] on button "Sort column descending" at bounding box center [583, 169] width 7 height 13
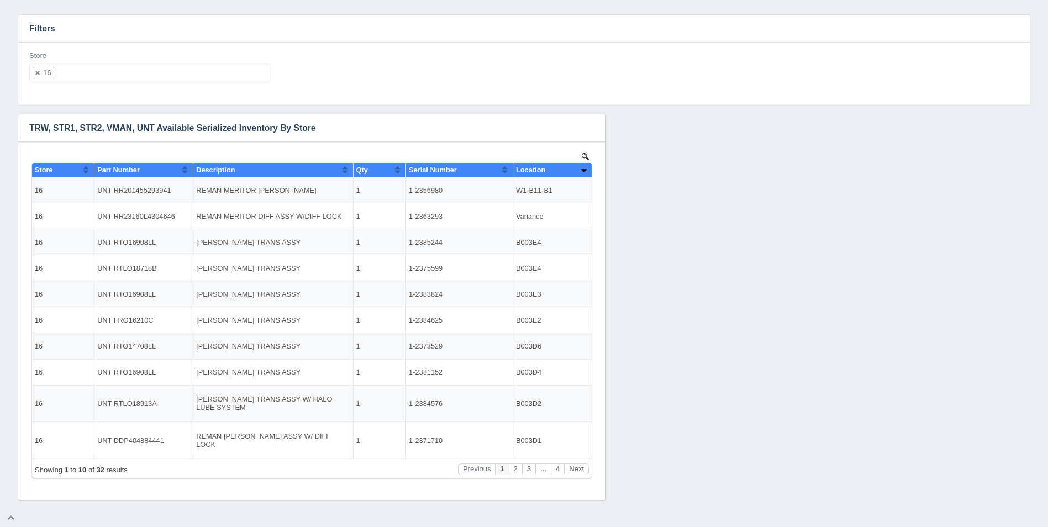
click at [164, 76] on ul "16" at bounding box center [149, 73] width 241 height 19
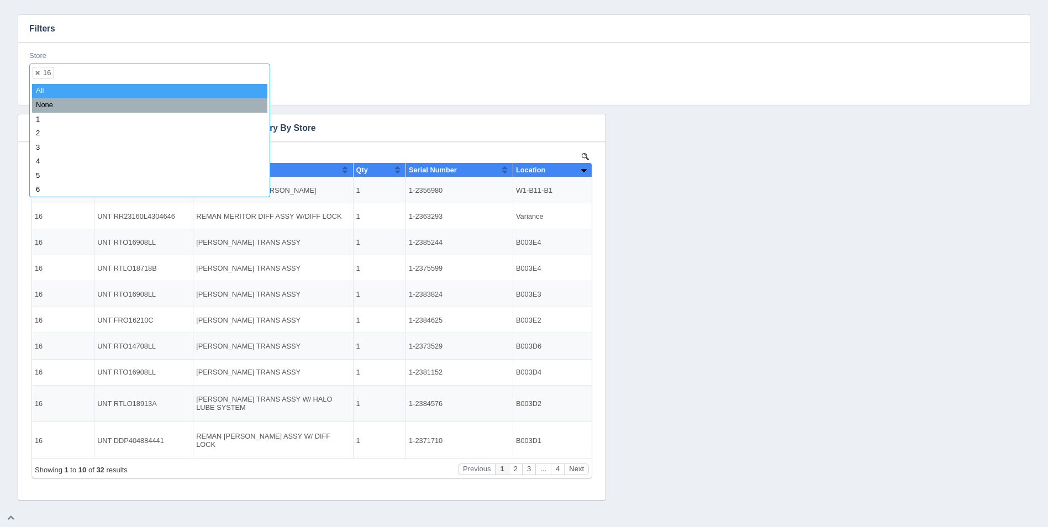
select select
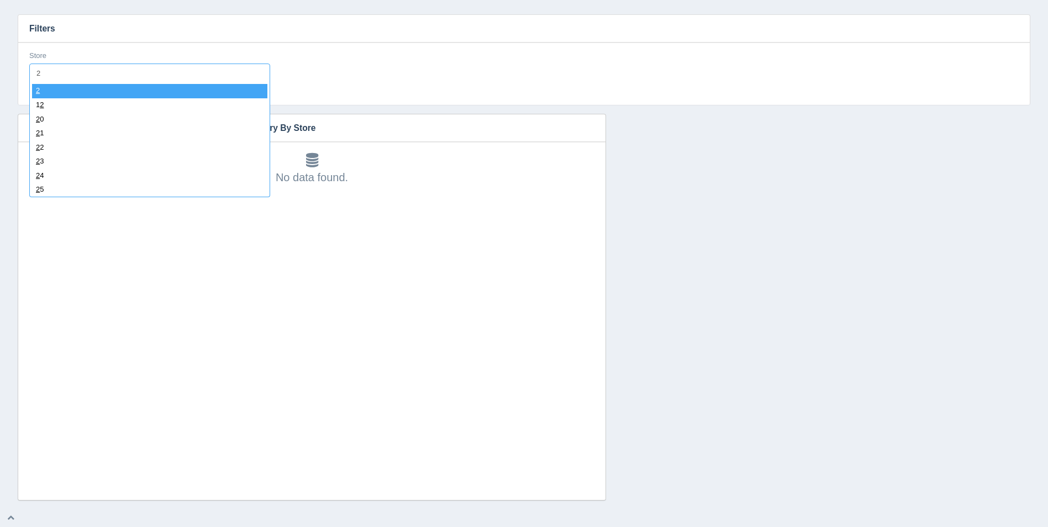
type input "23"
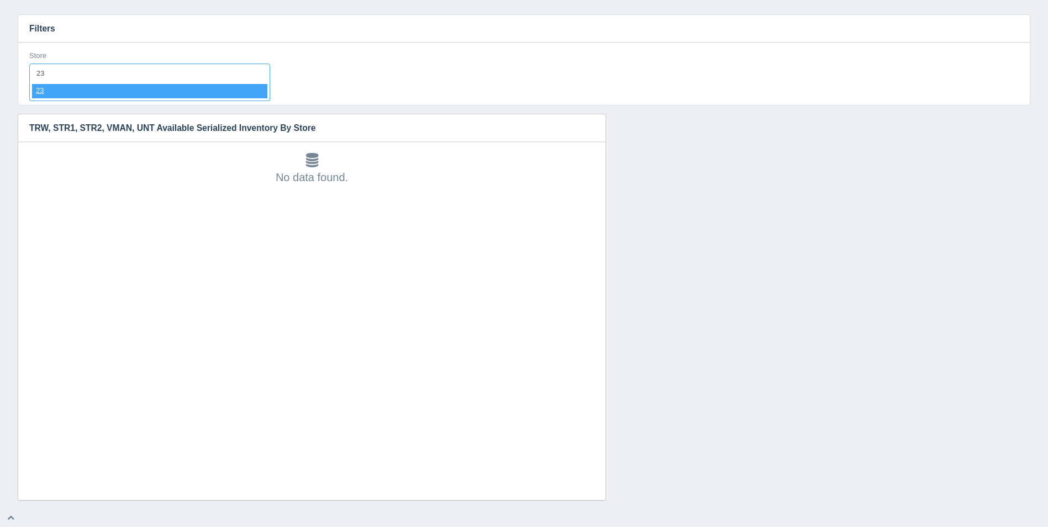
select select "23"
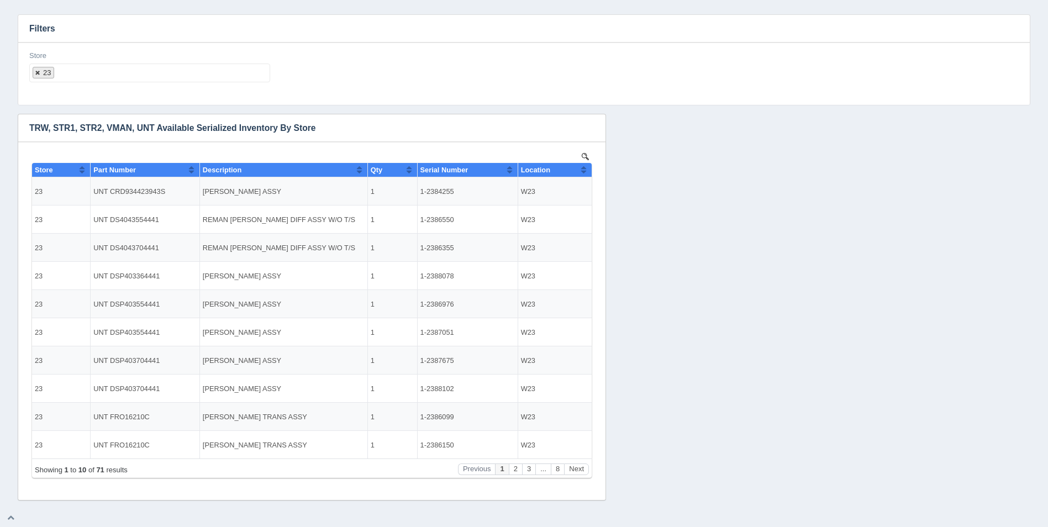
select select
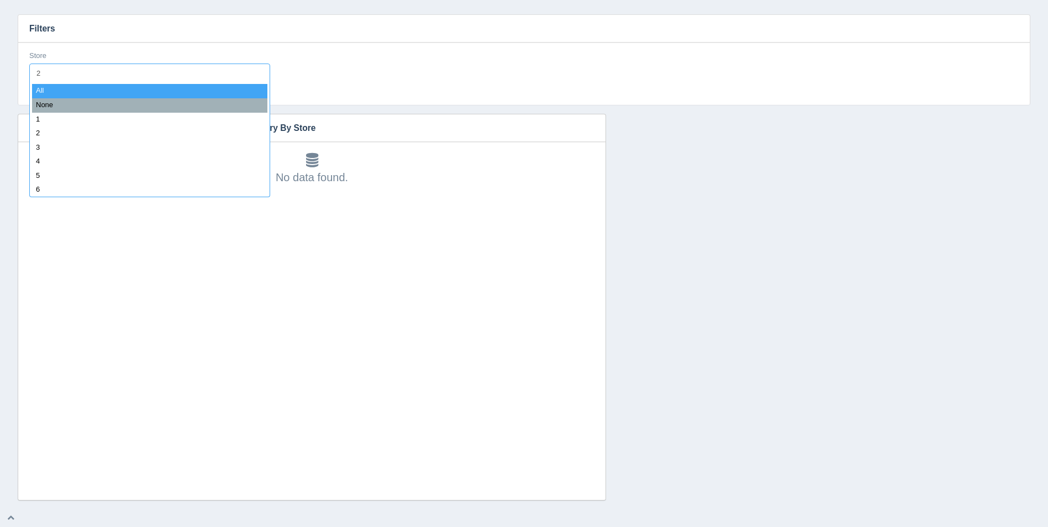
type input "24"
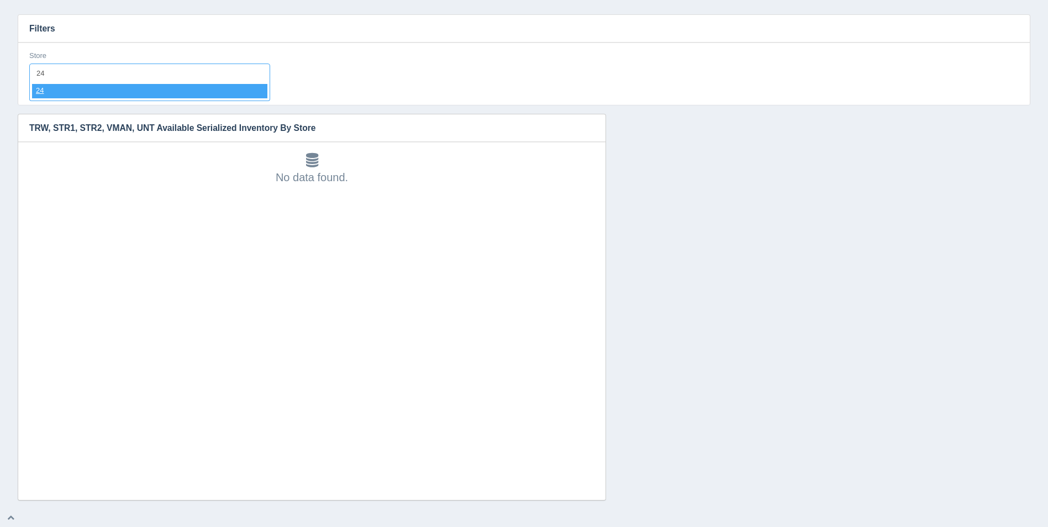
select select "24"
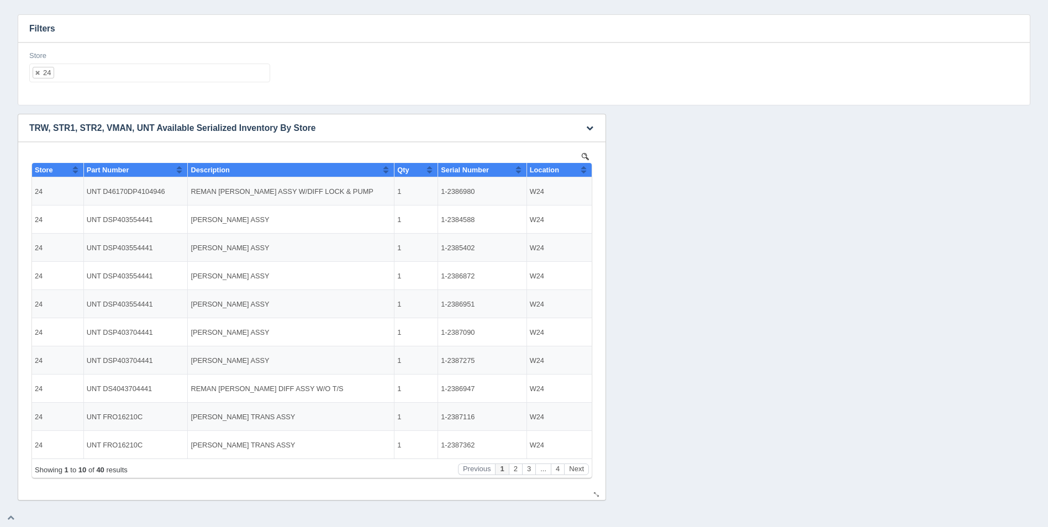
click at [584, 170] on button "Sort column ascending" at bounding box center [583, 169] width 7 height 13
click at [584, 170] on button "Sort column descending" at bounding box center [583, 169] width 7 height 13
click at [571, 469] on button "Next" at bounding box center [576, 469] width 25 height 12
click at [574, 470] on button "Next" at bounding box center [576, 469] width 25 height 12
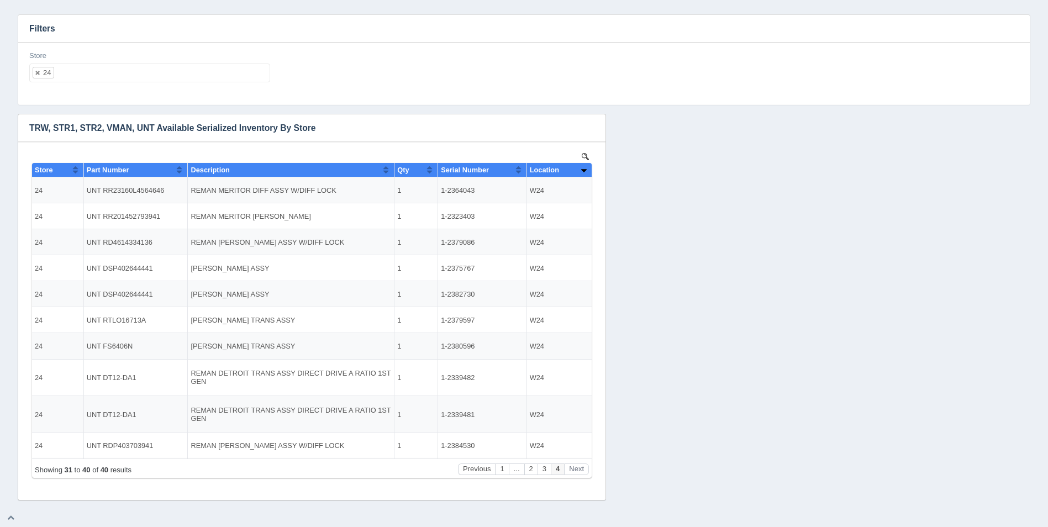
click at [143, 63] on div "Store 24 All None 1 2 3 4 5 6 7 8 9 10 11 12 13 14 15 16 17 18 19 20 21 22 23 2…" at bounding box center [149, 67] width 241 height 32
click at [149, 65] on ul "24" at bounding box center [149, 73] width 241 height 19
select select
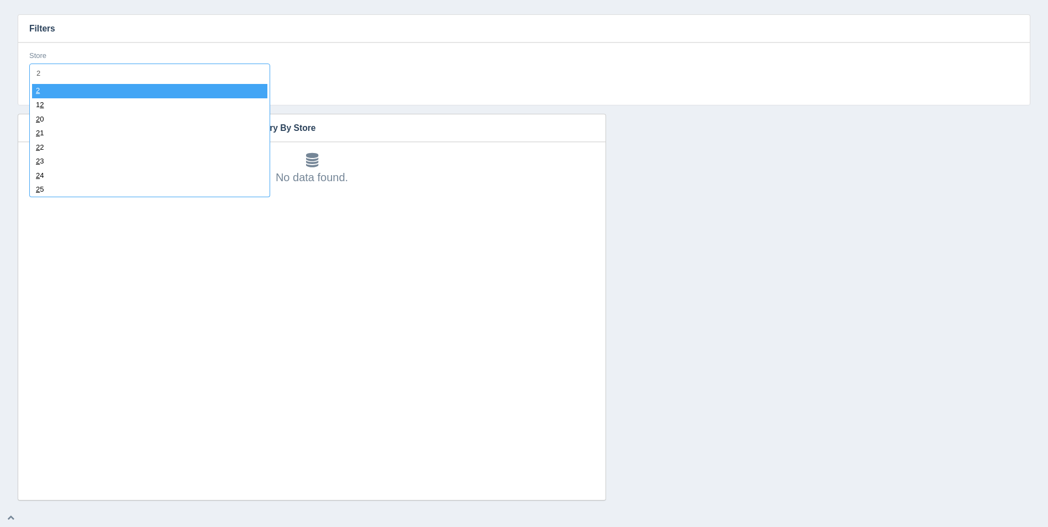
type input "25"
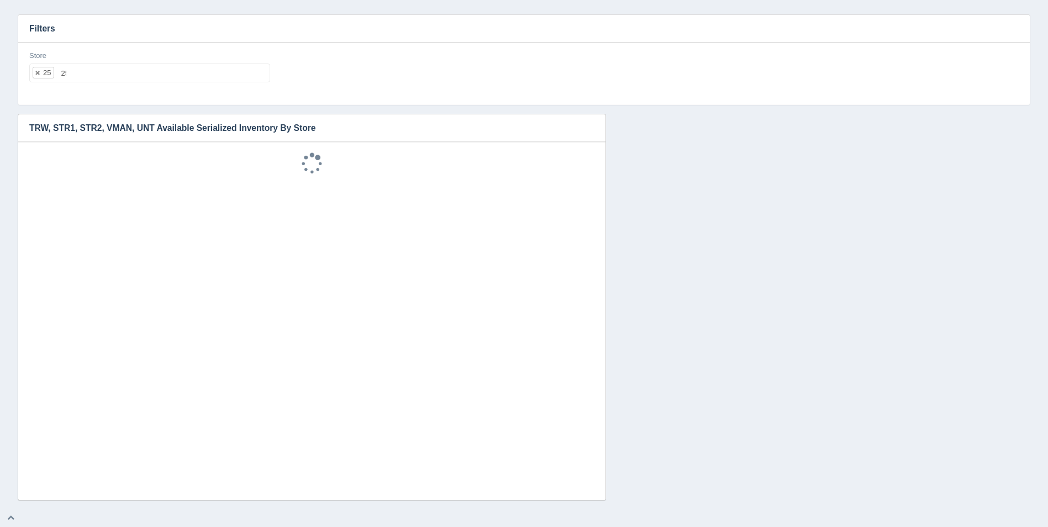
select select "25"
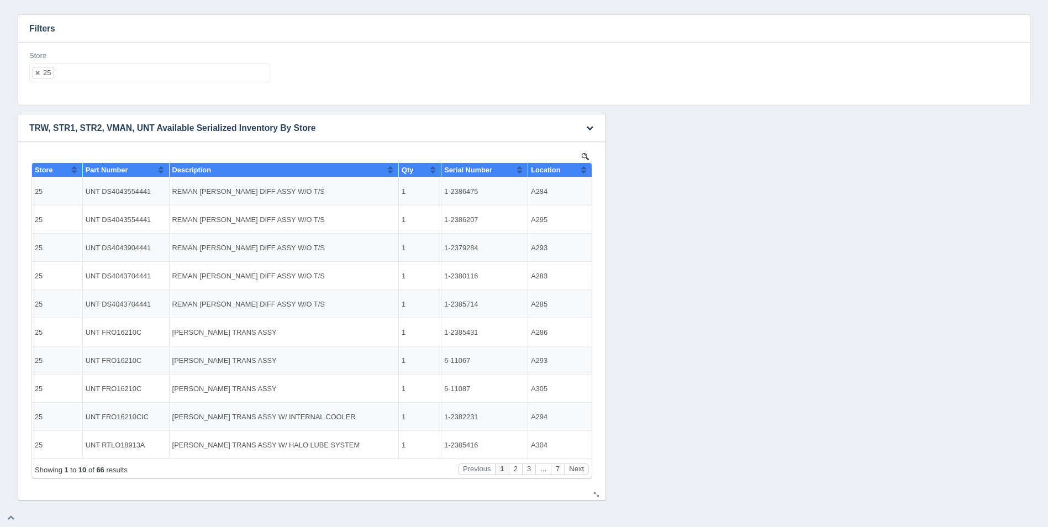
click at [582, 170] on button "Sort column ascending" at bounding box center [583, 169] width 7 height 13
click at [583, 171] on button "Sort column descending" at bounding box center [583, 169] width 7 height 13
click at [583, 171] on button "Sort column ascending" at bounding box center [583, 169] width 7 height 13
click at [582, 463] on button "Next" at bounding box center [576, 469] width 25 height 12
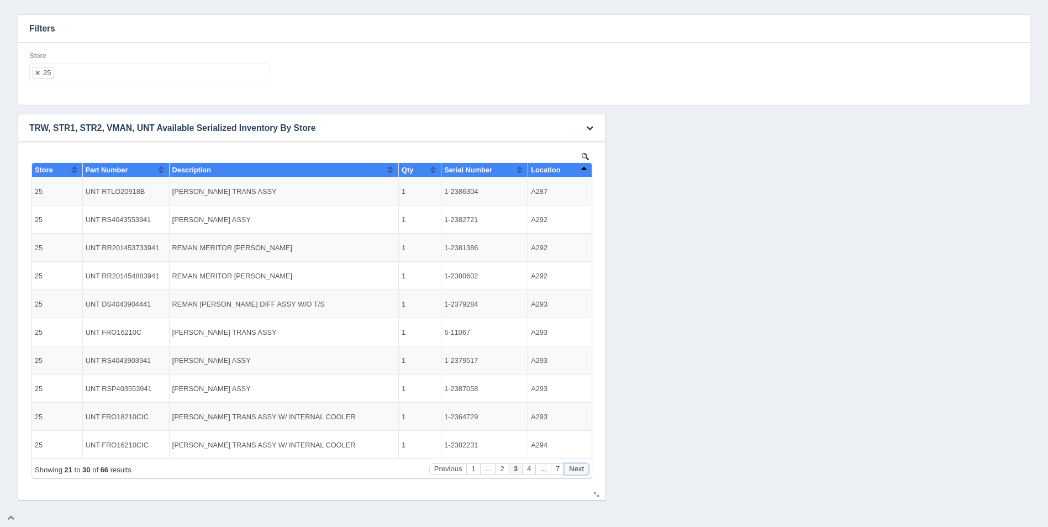
click at [582, 463] on button "Next" at bounding box center [576, 469] width 25 height 12
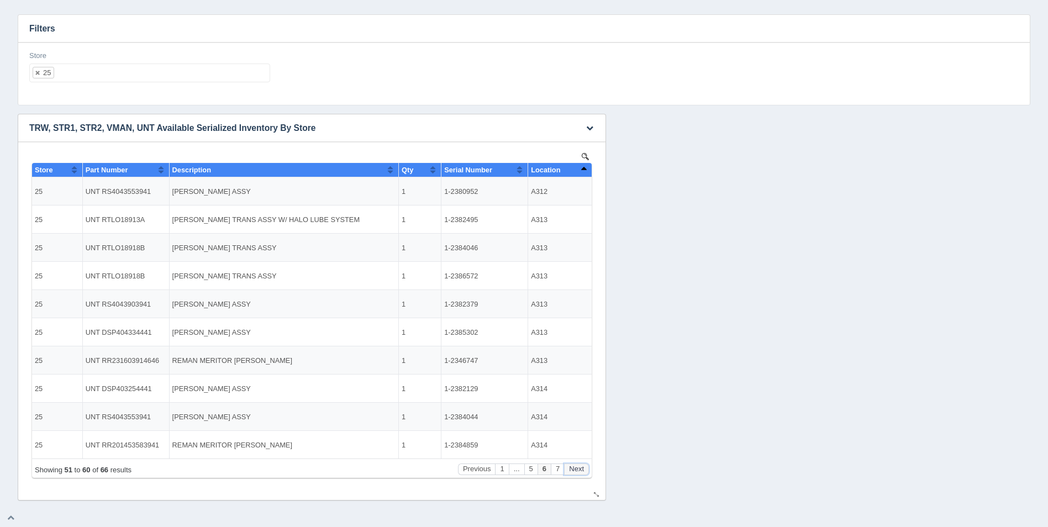
click at [582, 463] on button "Next" at bounding box center [576, 469] width 25 height 12
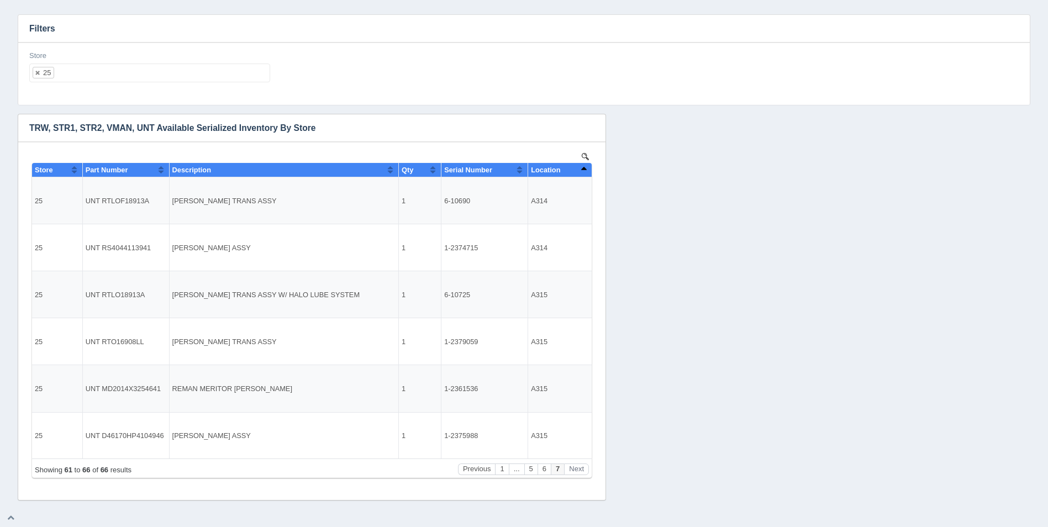
click at [159, 62] on div "Store 25 All None 1 2 3 4 5 6 7 8 9 10 11 12 13 14 15 16 17 18 19 20 21 22 23 2…" at bounding box center [149, 67] width 241 height 32
click at [157, 72] on ul "25" at bounding box center [149, 73] width 241 height 19
select select
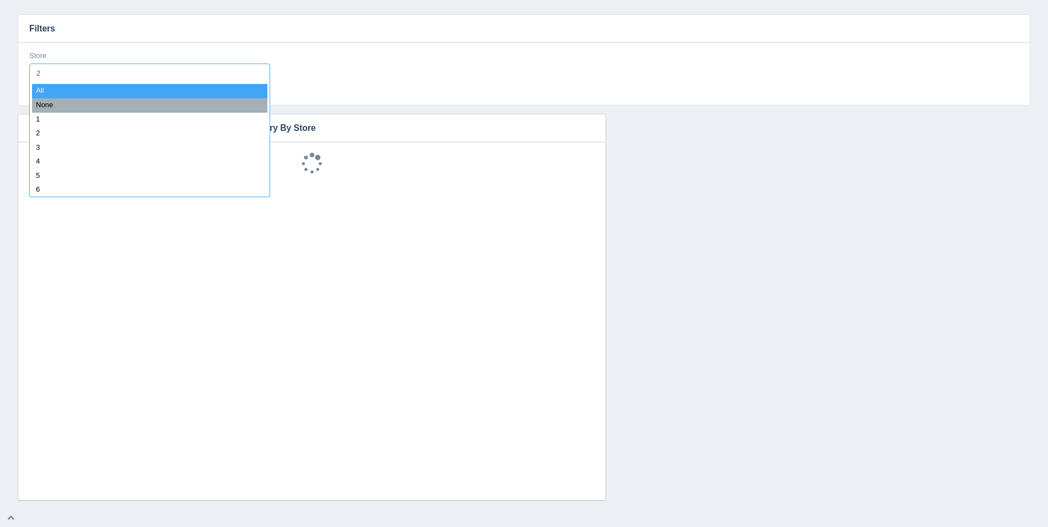
type input "26"
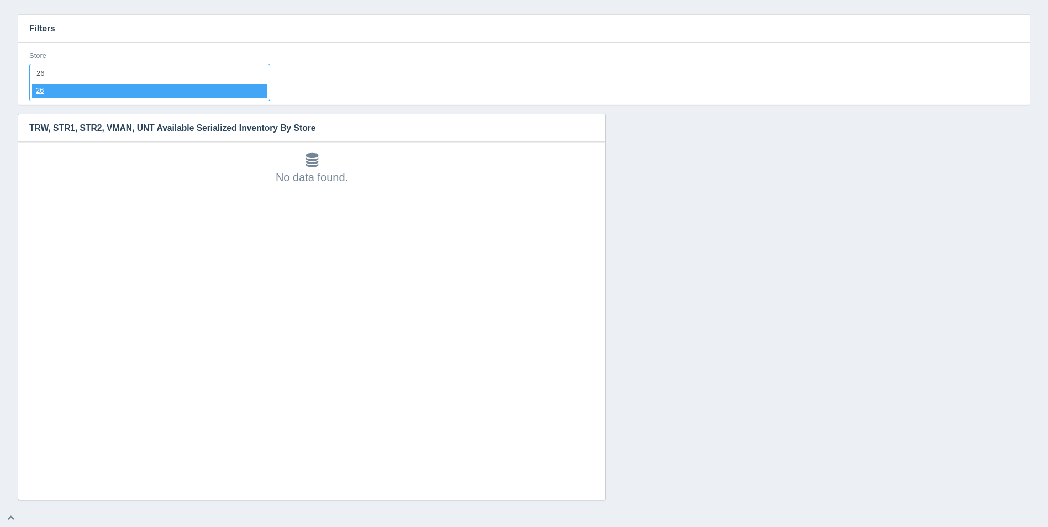
select select "26"
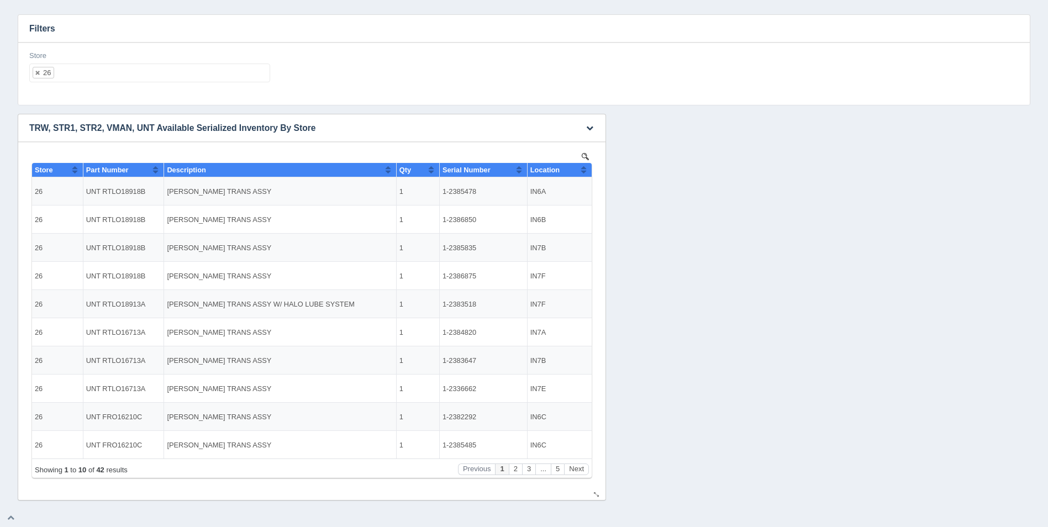
click at [584, 172] on button "Sort column ascending" at bounding box center [583, 169] width 7 height 13
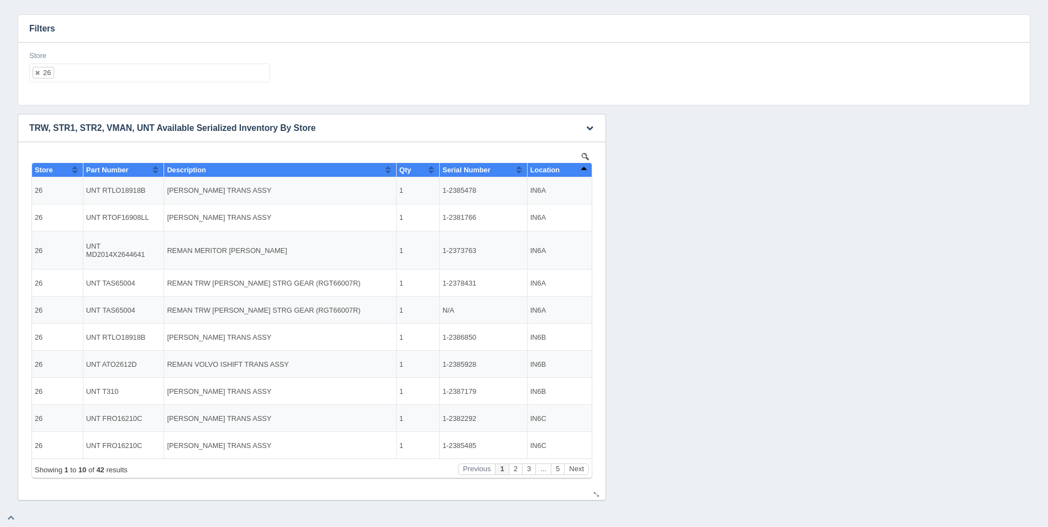
click at [584, 172] on button "Sort column descending" at bounding box center [583, 169] width 7 height 13
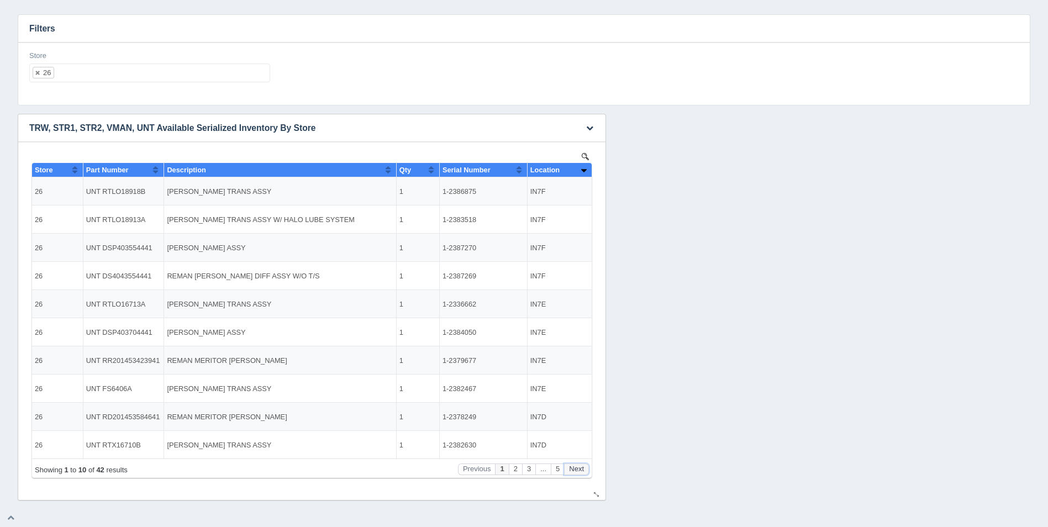
click at [577, 466] on button "Next" at bounding box center [576, 469] width 25 height 12
click at [578, 466] on button "Next" at bounding box center [576, 469] width 25 height 12
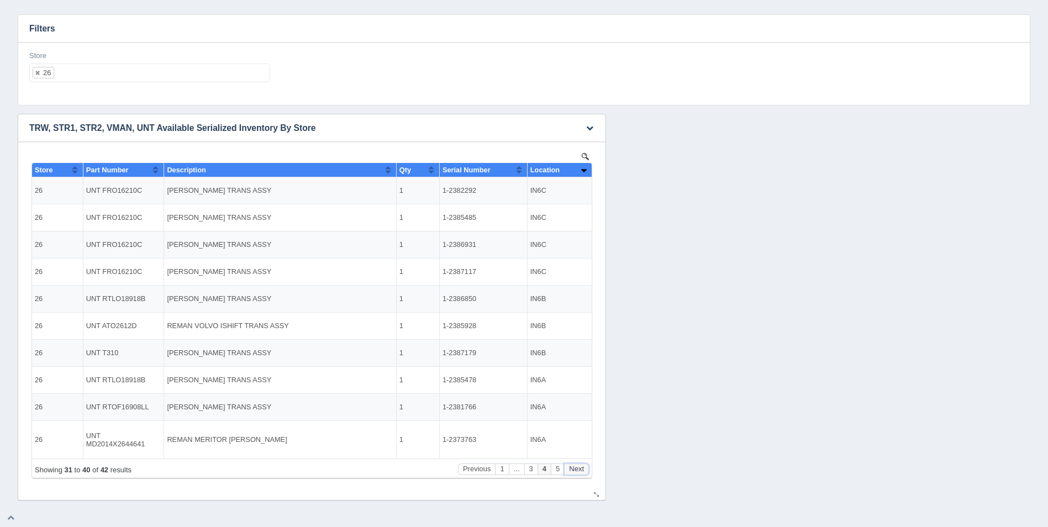
click at [578, 466] on button "Next" at bounding box center [576, 469] width 25 height 12
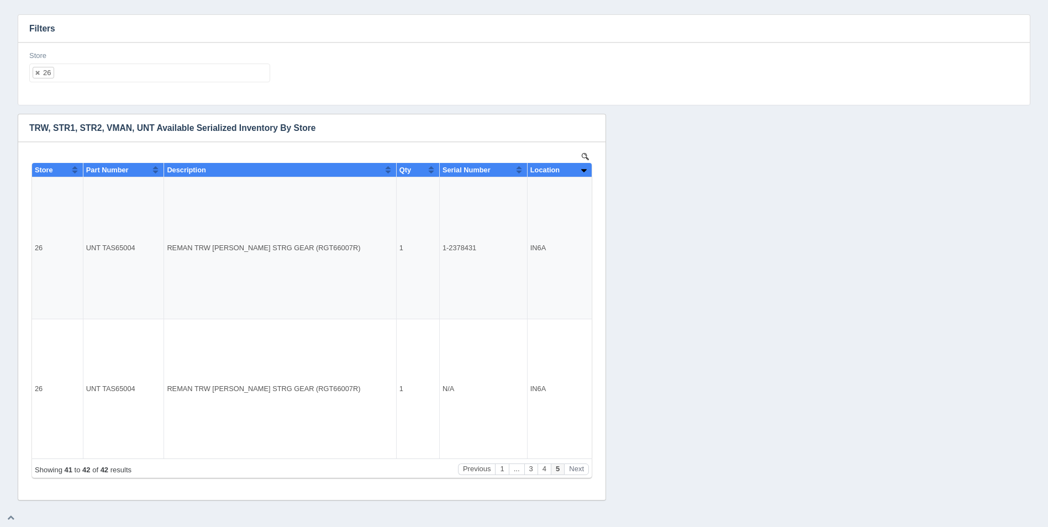
click at [147, 81] on ul "26" at bounding box center [149, 73] width 241 height 19
select select
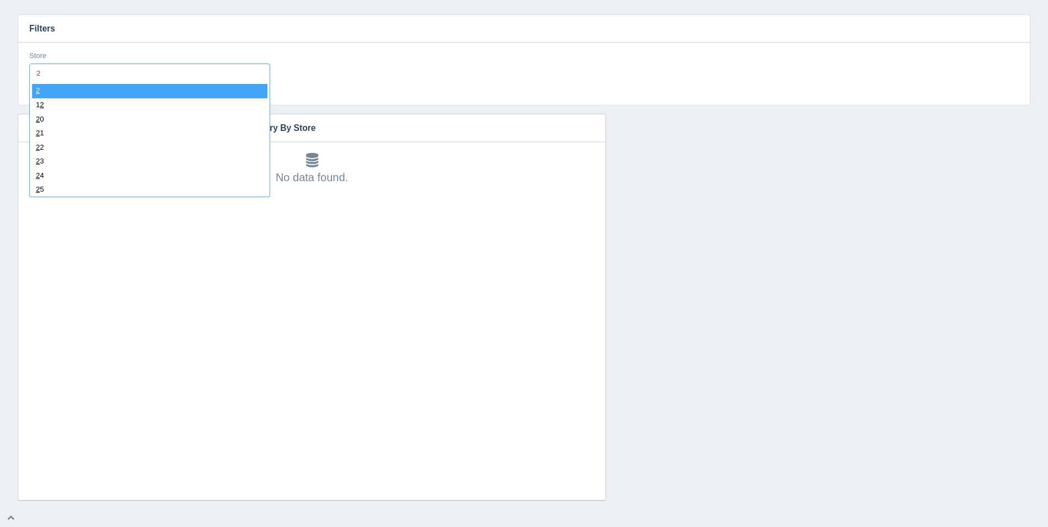
type input "27"
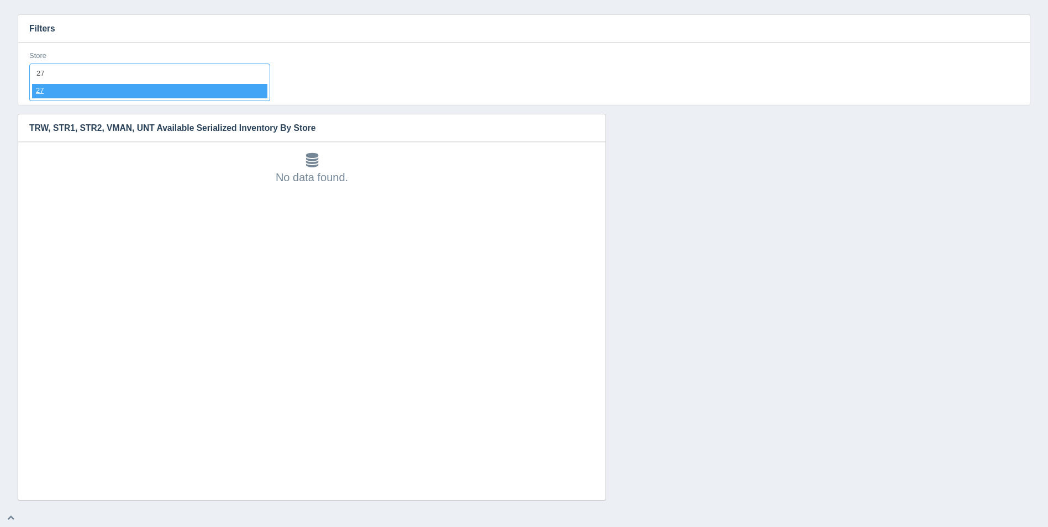
select select "27"
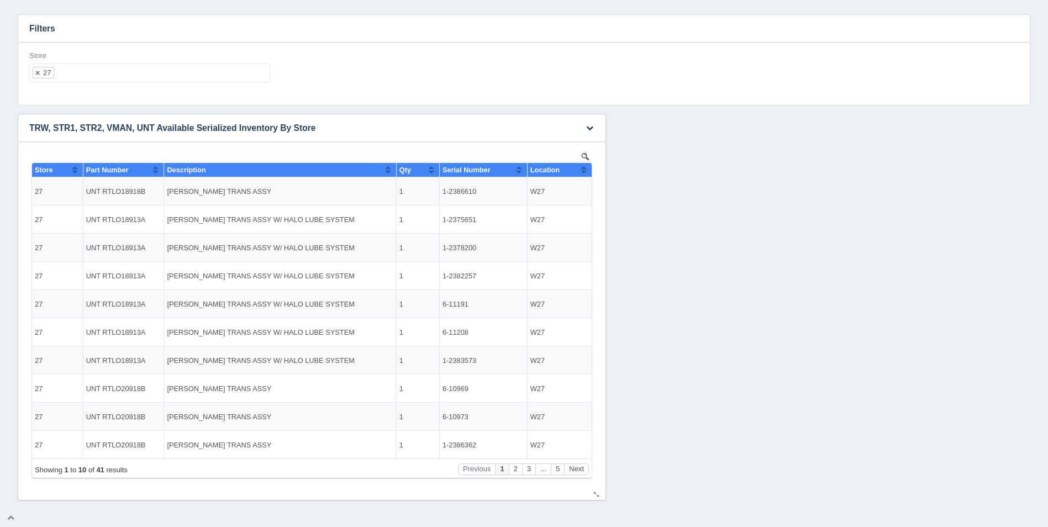
click at [590, 170] on th "Location" at bounding box center [559, 170] width 65 height 14
click at [586, 169] on button "Sort column descending" at bounding box center [583, 169] width 7 height 13
click at [574, 469] on button "Next" at bounding box center [576, 469] width 25 height 12
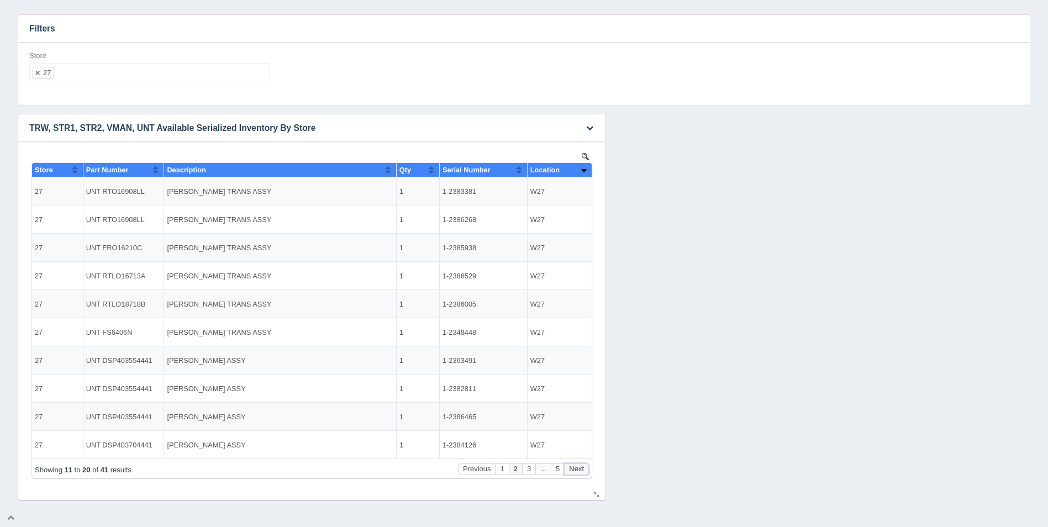
click at [574, 469] on button "Next" at bounding box center [576, 469] width 25 height 12
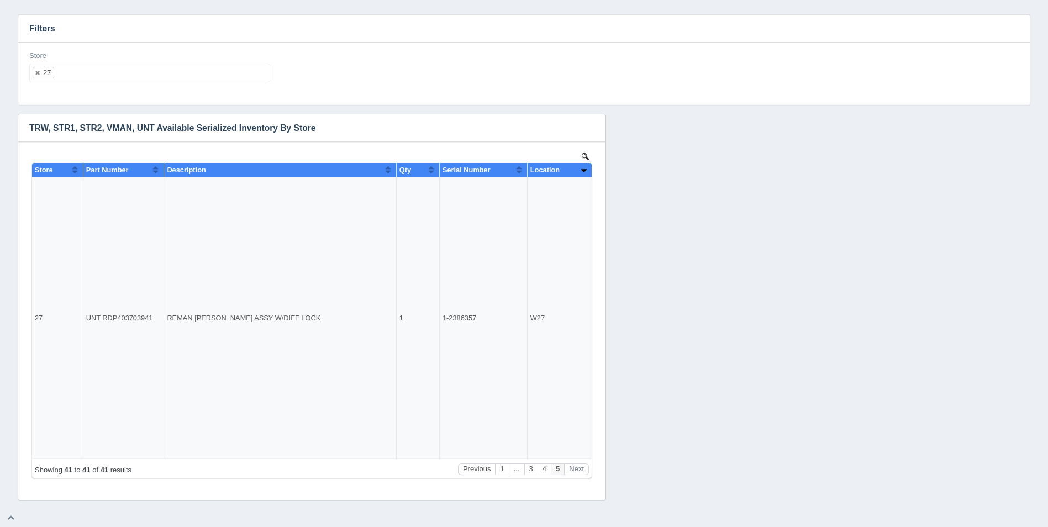
click at [152, 64] on ul "27" at bounding box center [149, 73] width 241 height 19
select select
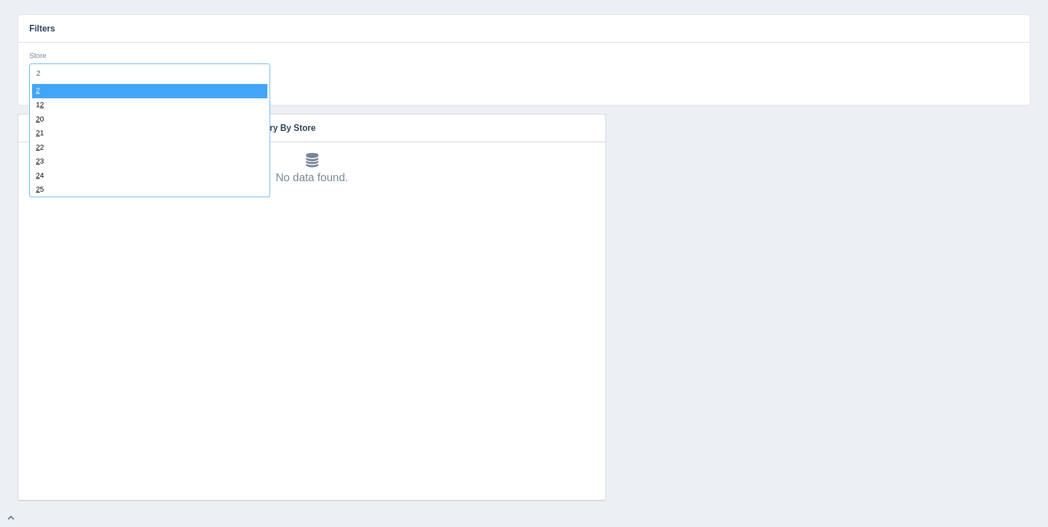
type input "28"
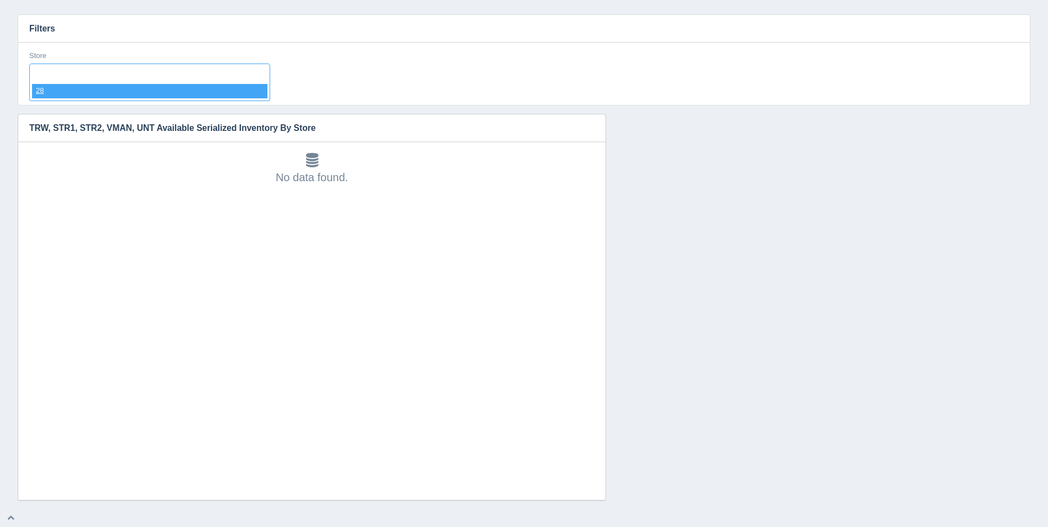
select select "28"
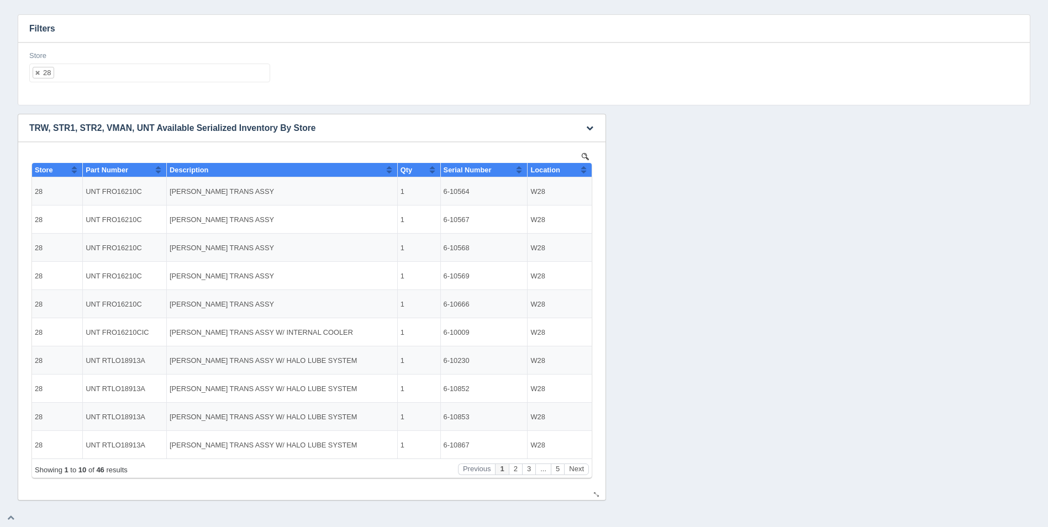
click at [589, 169] on th "Location" at bounding box center [559, 170] width 64 height 14
click at [573, 471] on button "Next" at bounding box center [576, 469] width 25 height 12
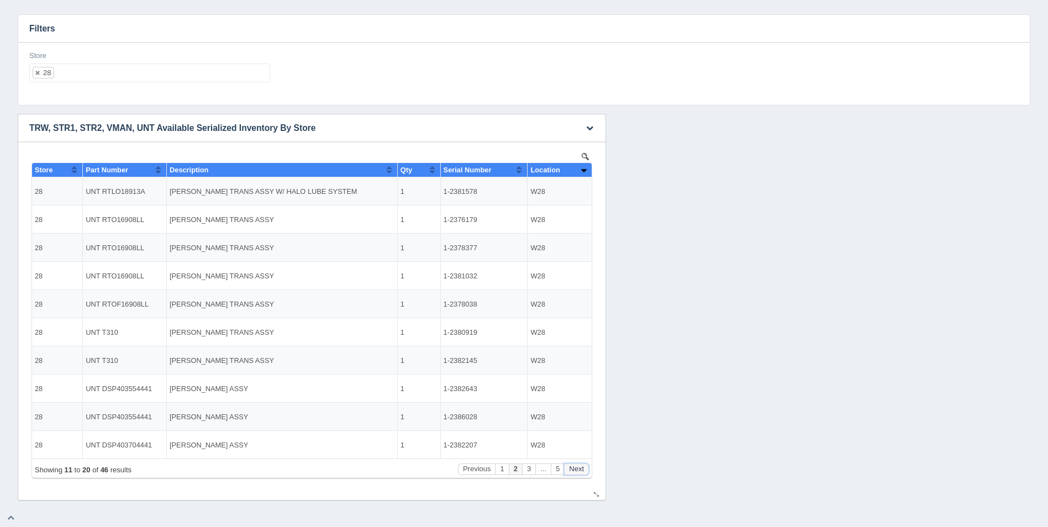
click at [574, 470] on button "Next" at bounding box center [576, 469] width 25 height 12
click at [574, 469] on button "Next" at bounding box center [576, 469] width 25 height 12
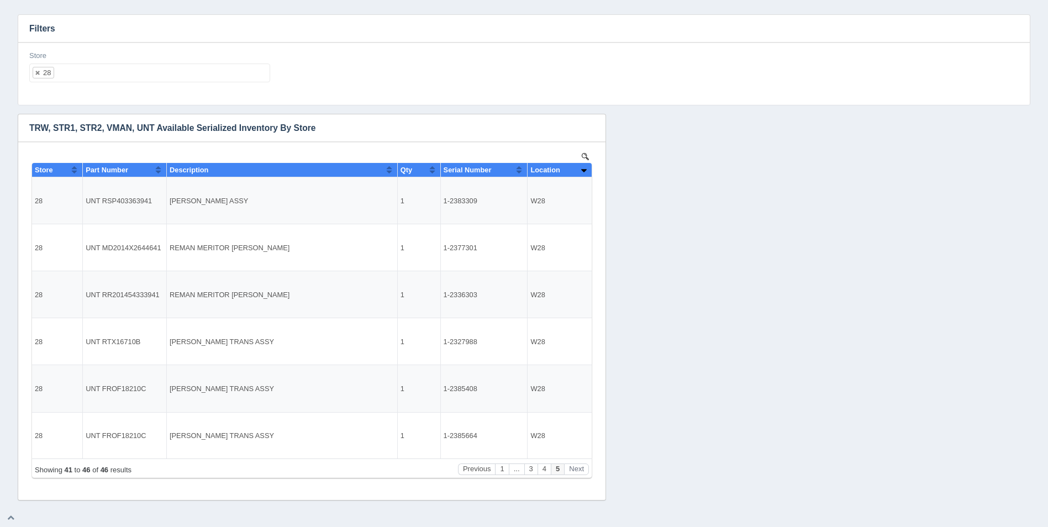
click at [175, 77] on ul "28" at bounding box center [149, 73] width 241 height 19
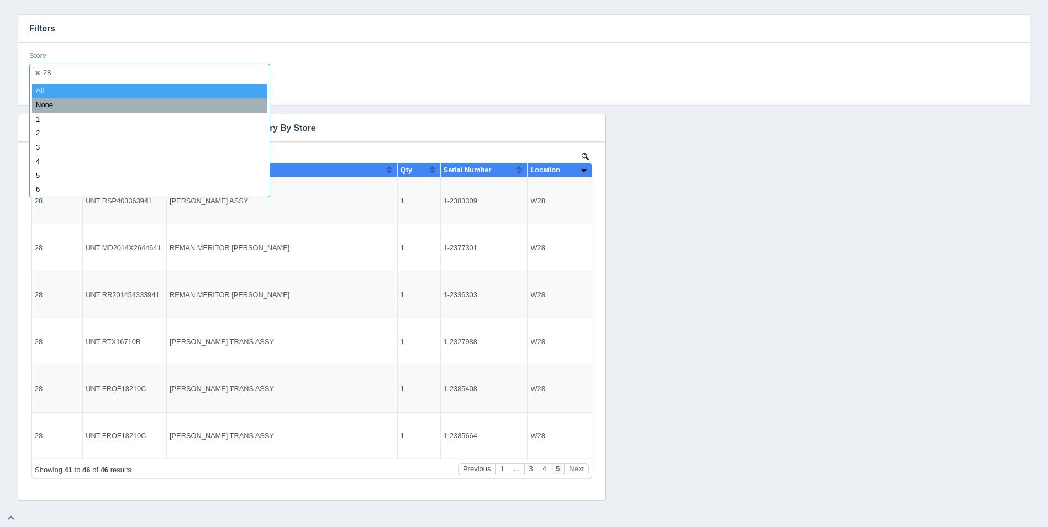
select select
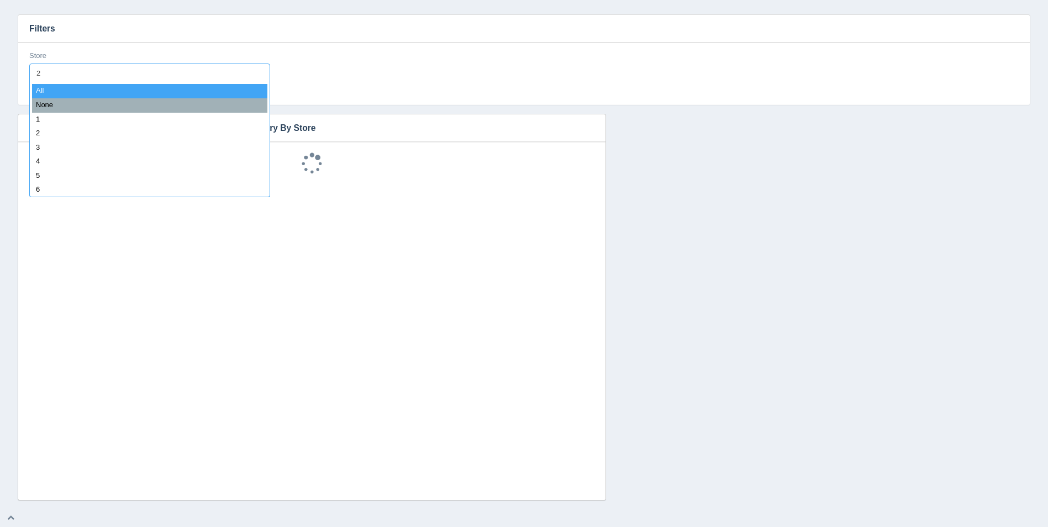
type input "29"
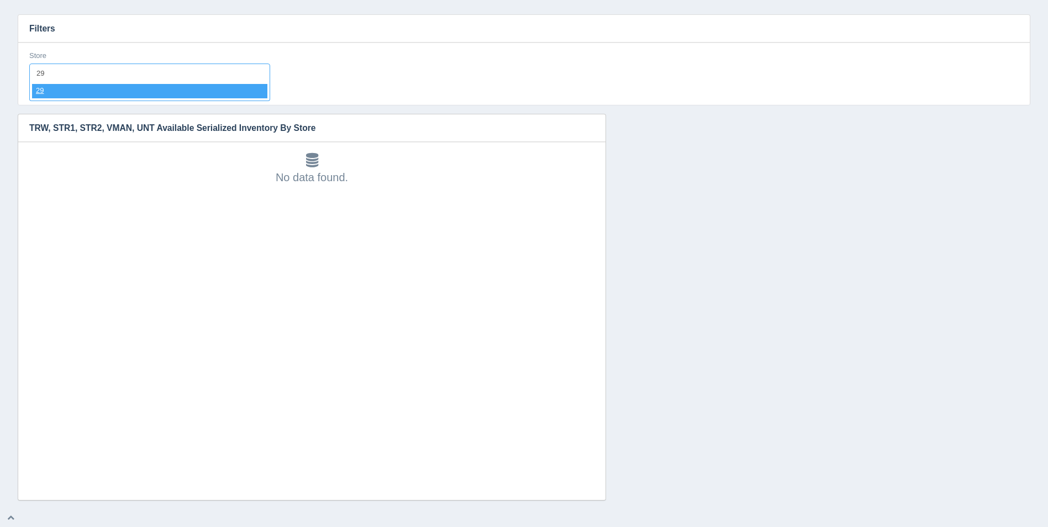
select select "29"
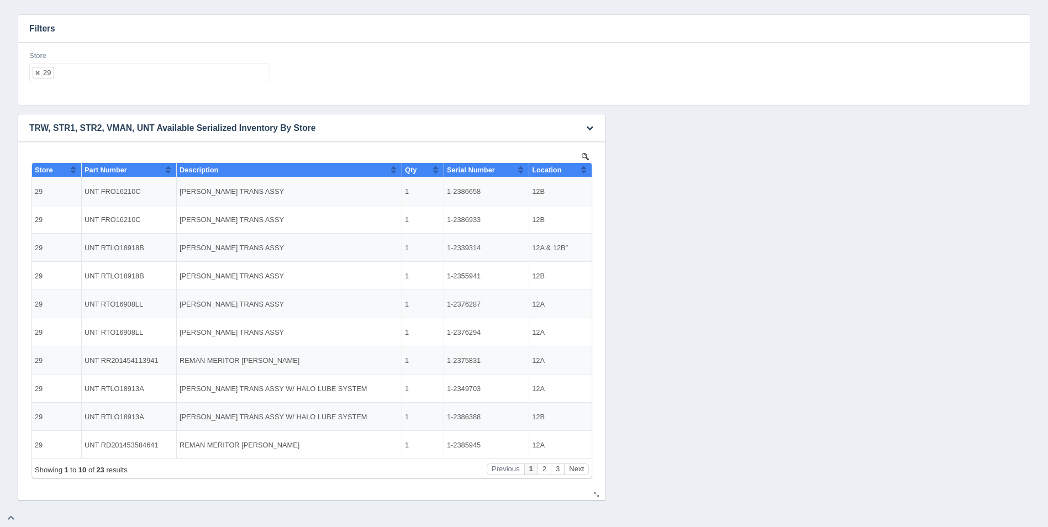
click at [561, 171] on span "Location" at bounding box center [546, 170] width 29 height 8
click at [581, 170] on button "Sort column descending" at bounding box center [583, 169] width 7 height 13
click at [574, 471] on button "Next" at bounding box center [576, 469] width 25 height 12
click at [575, 471] on button "Next" at bounding box center [576, 469] width 25 height 12
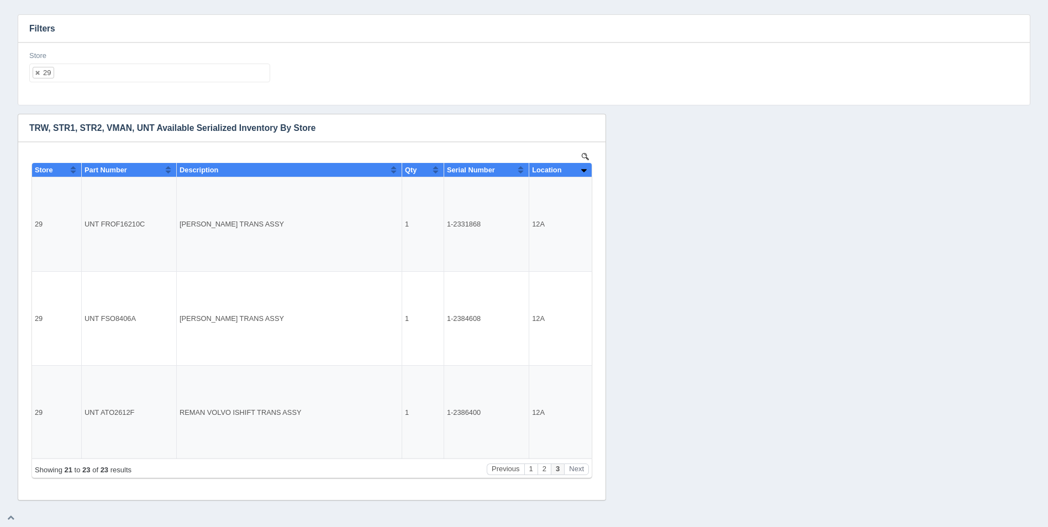
click at [164, 73] on ul "29" at bounding box center [149, 73] width 241 height 19
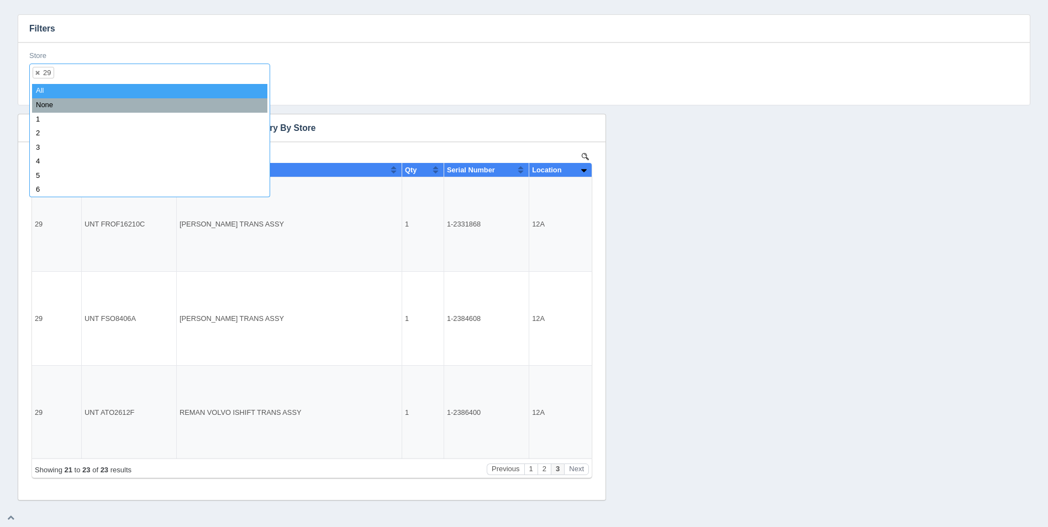
select select
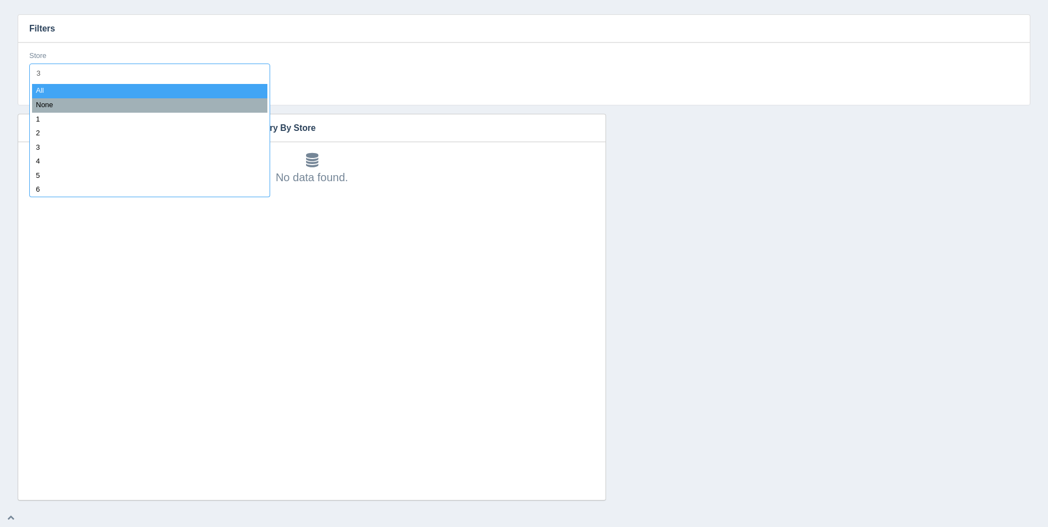
type input "30"
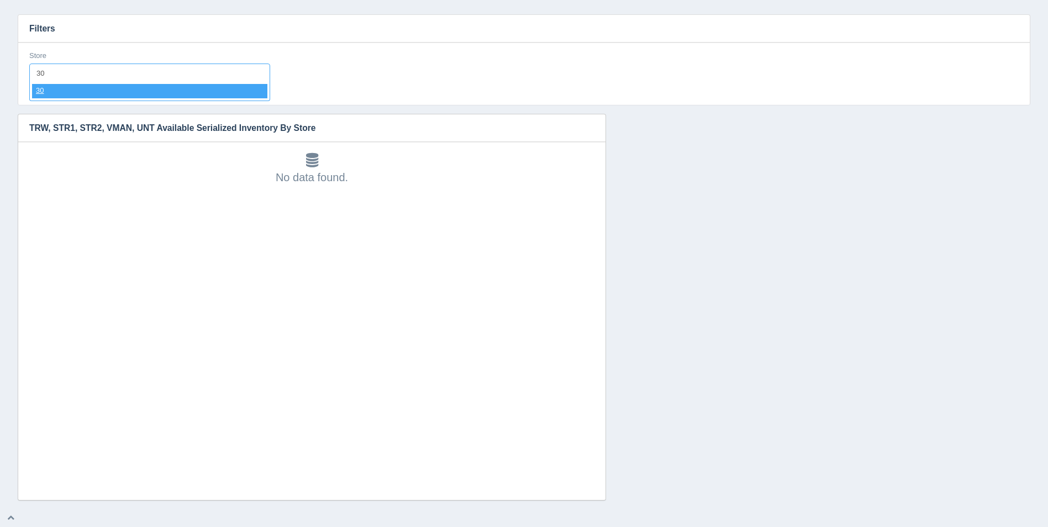
select select "30"
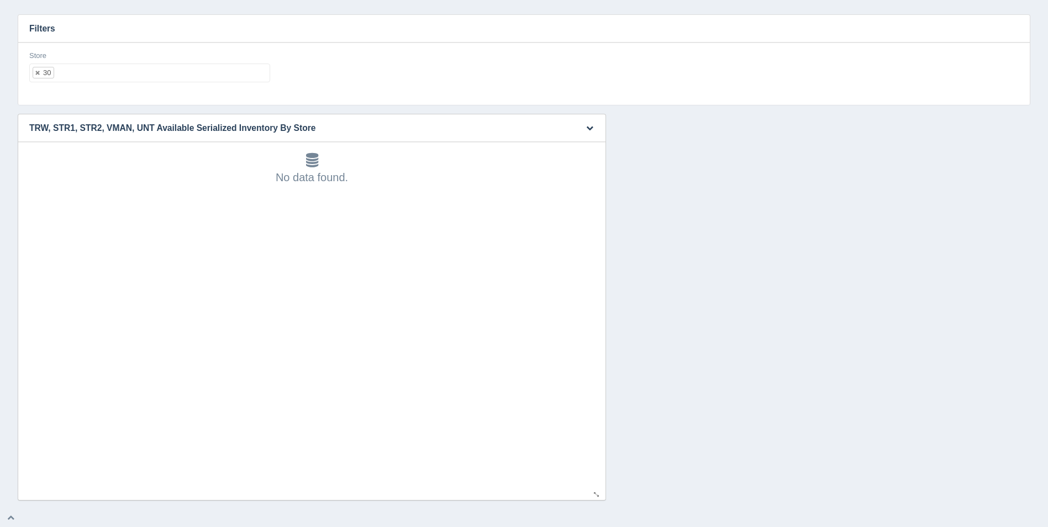
select select
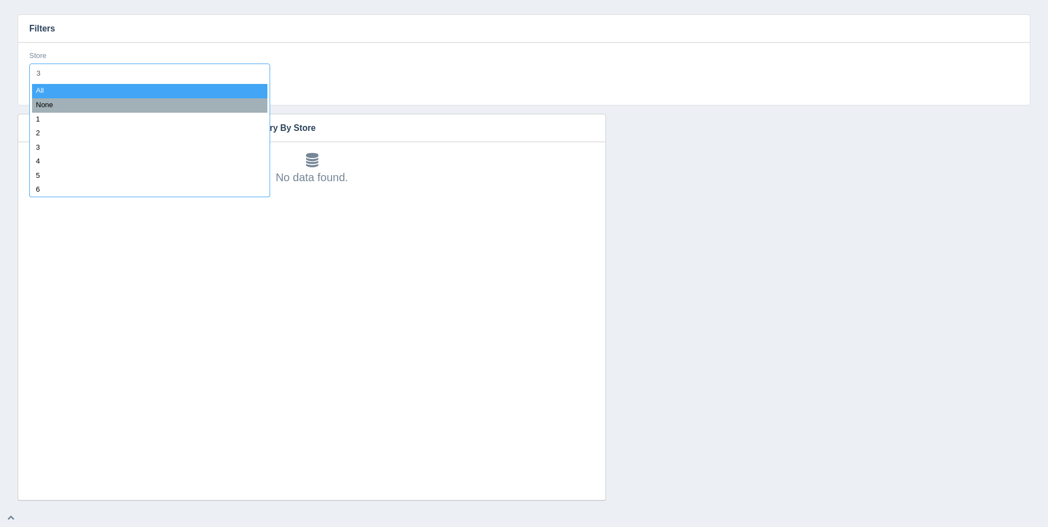
type input "31"
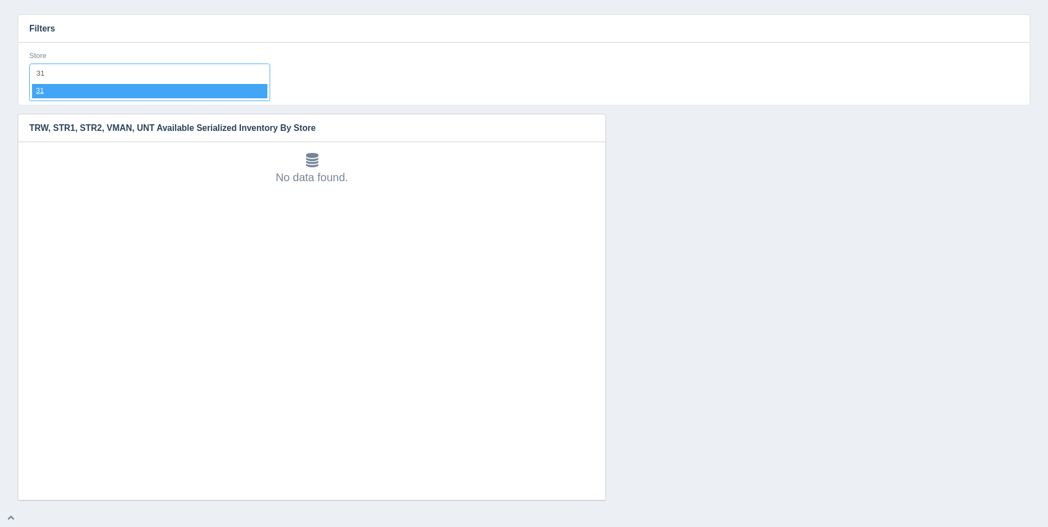
select select "31"
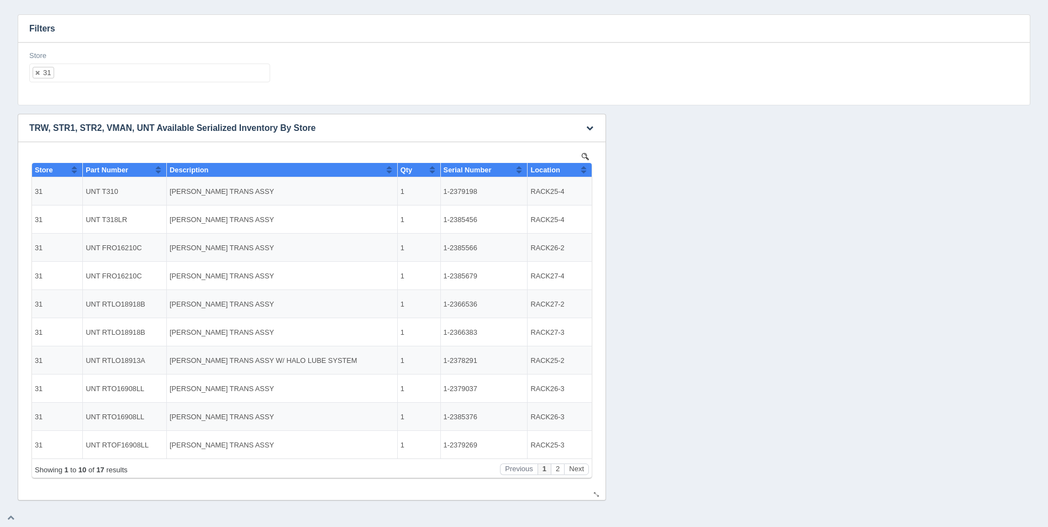
click at [587, 168] on th "Location" at bounding box center [559, 170] width 64 height 14
click at [585, 168] on button "Sort column descending" at bounding box center [583, 169] width 7 height 13
click at [571, 469] on button "Next" at bounding box center [576, 469] width 25 height 12
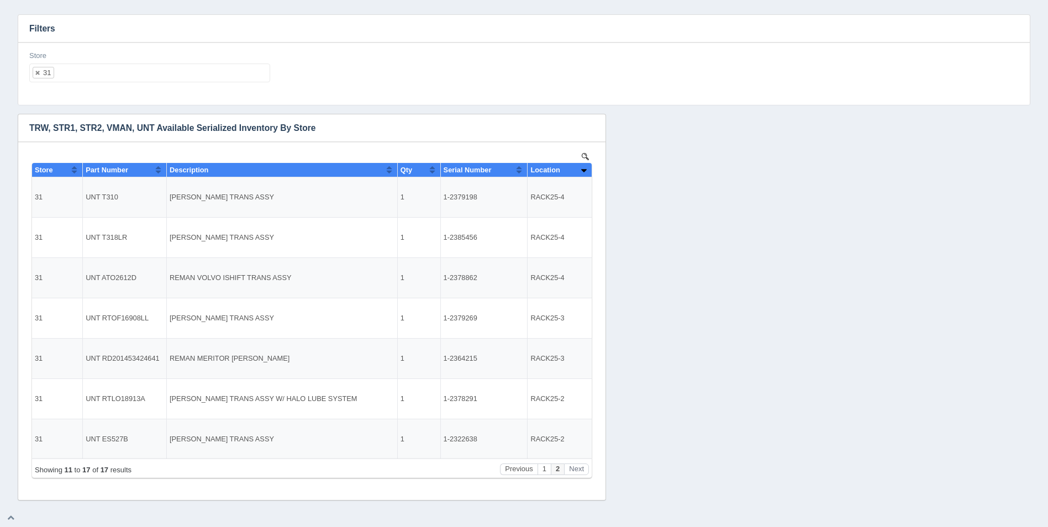
click at [143, 70] on ul "31" at bounding box center [149, 73] width 241 height 19
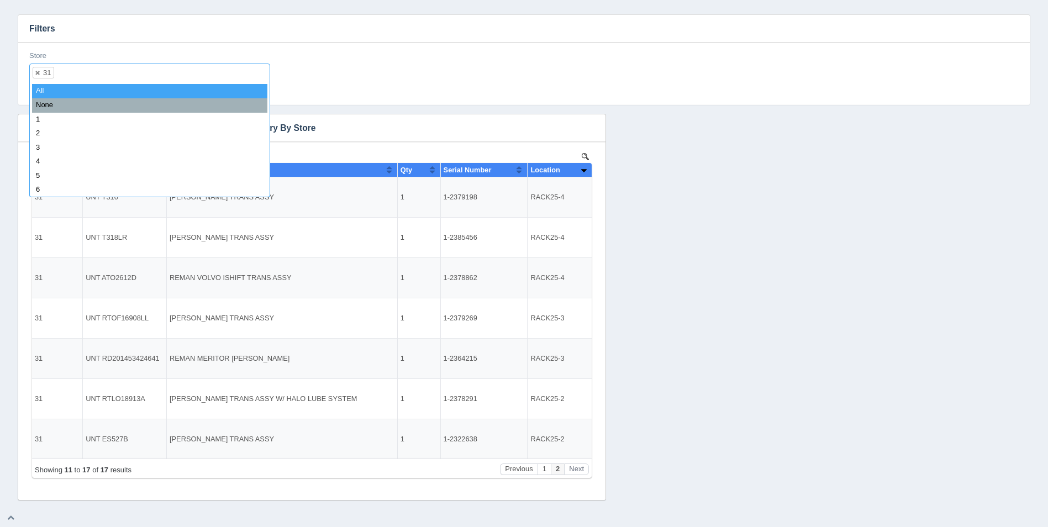
select select
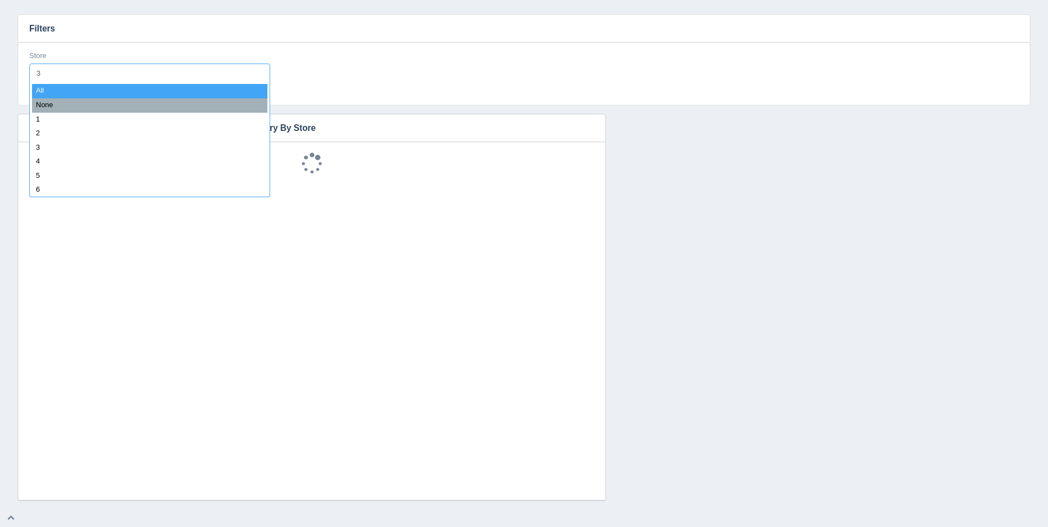
type input "32"
select select "32"
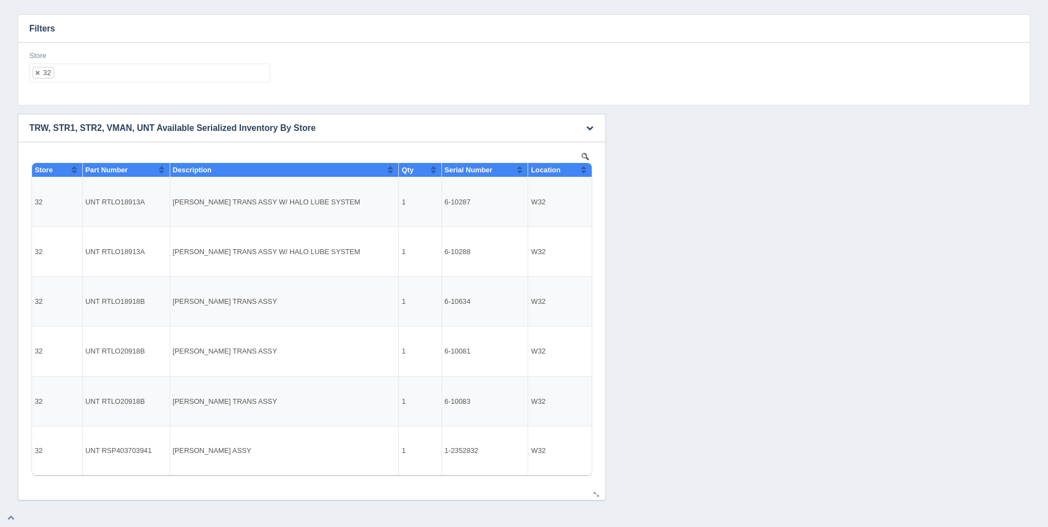
select select
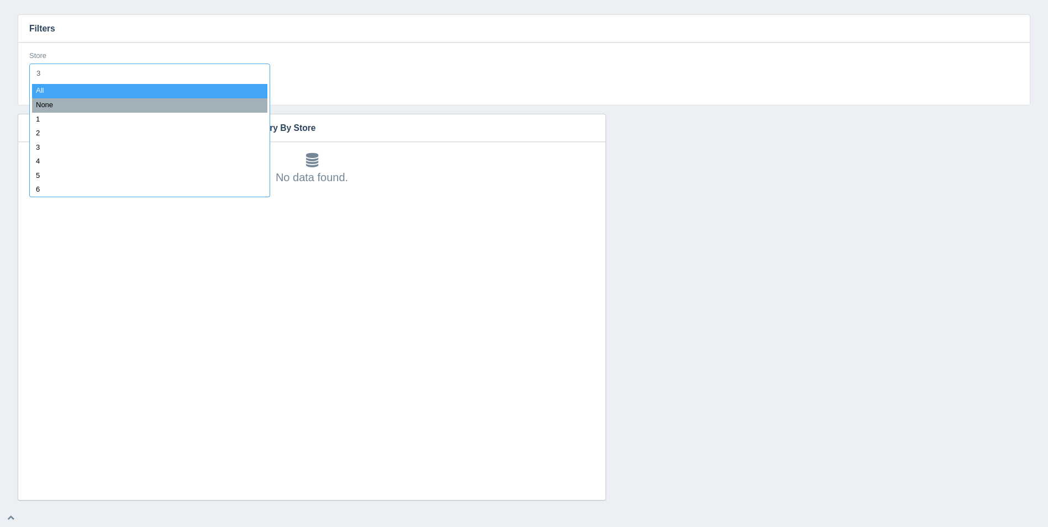
type input "33"
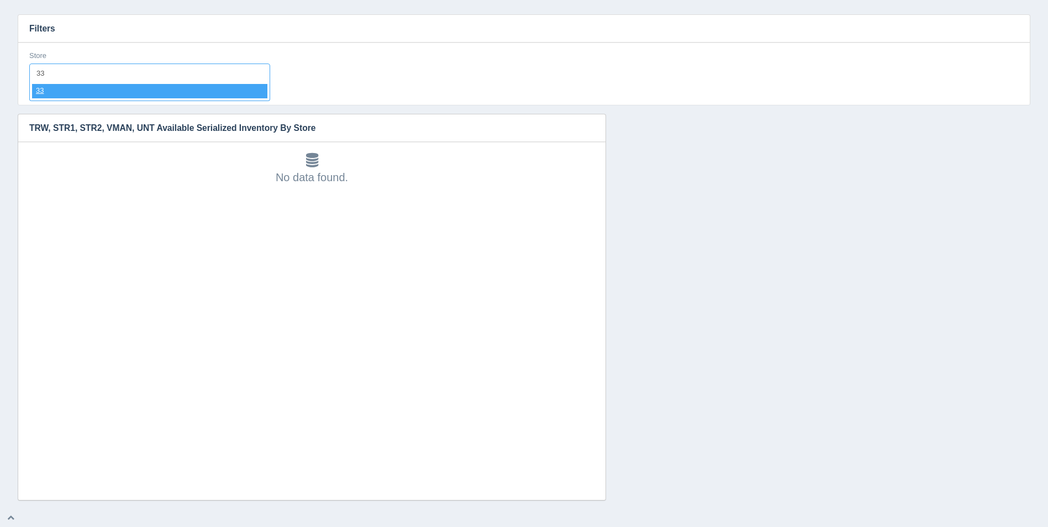
select select "33"
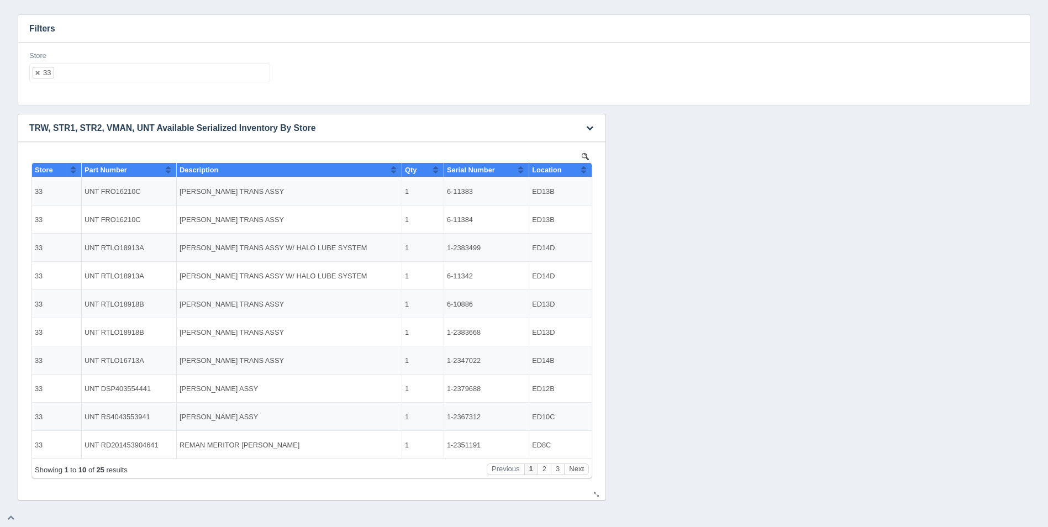
click at [584, 168] on button "Sort column ascending" at bounding box center [583, 169] width 7 height 13
click at [585, 168] on button "Sort column descending" at bounding box center [583, 169] width 7 height 13
click at [585, 168] on button "Sort column ascending" at bounding box center [583, 169] width 7 height 13
click at [585, 168] on button "Sort column descending" at bounding box center [583, 169] width 7 height 13
click at [579, 469] on button "Next" at bounding box center [576, 469] width 25 height 12
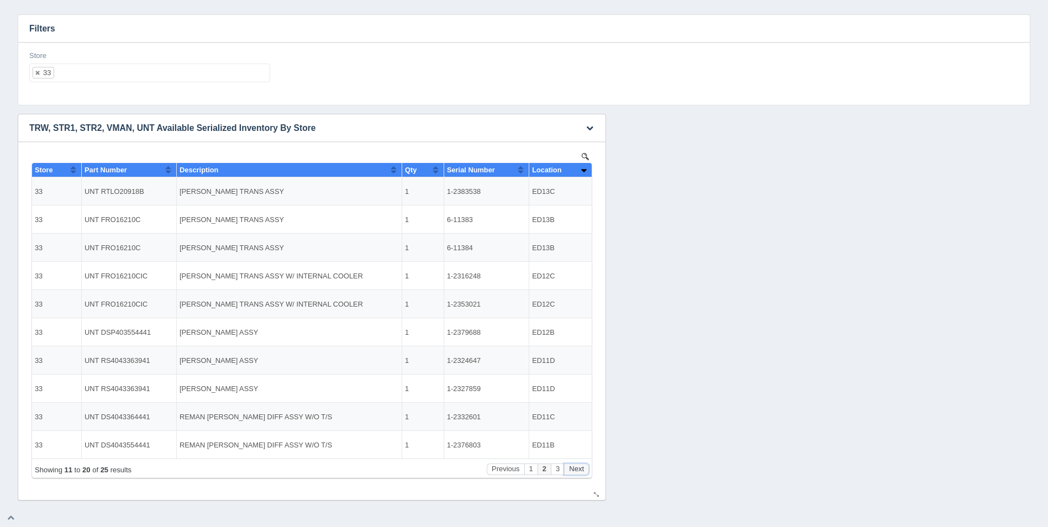
click at [579, 469] on button "Next" at bounding box center [576, 469] width 25 height 12
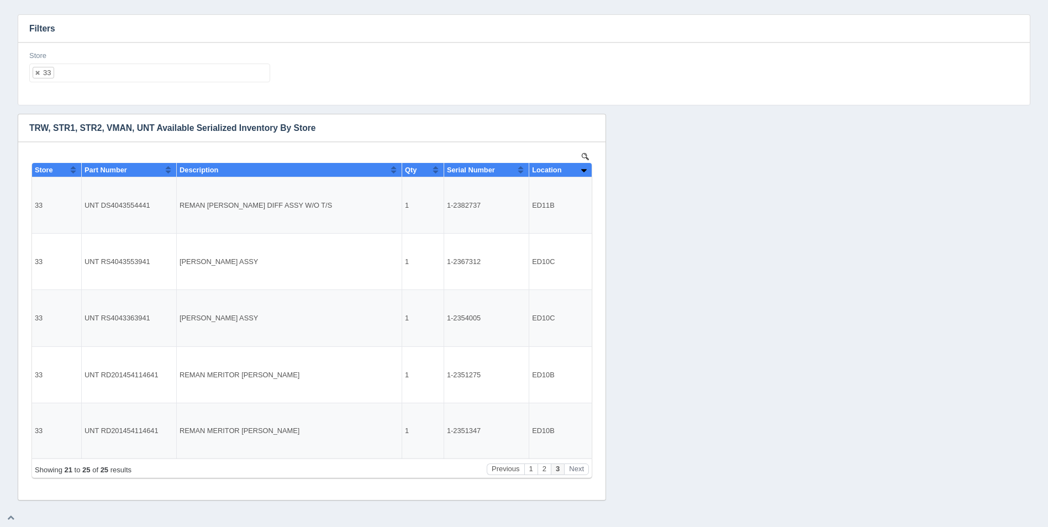
click at [136, 62] on div "Store 33 All None 1 2 3 4 5 6 7 8 9 10 11 12 13 14 15 16 17 18 19 20 21 22 23 2…" at bounding box center [149, 67] width 241 height 32
click at [142, 73] on ul "33" at bounding box center [149, 73] width 241 height 19
select select
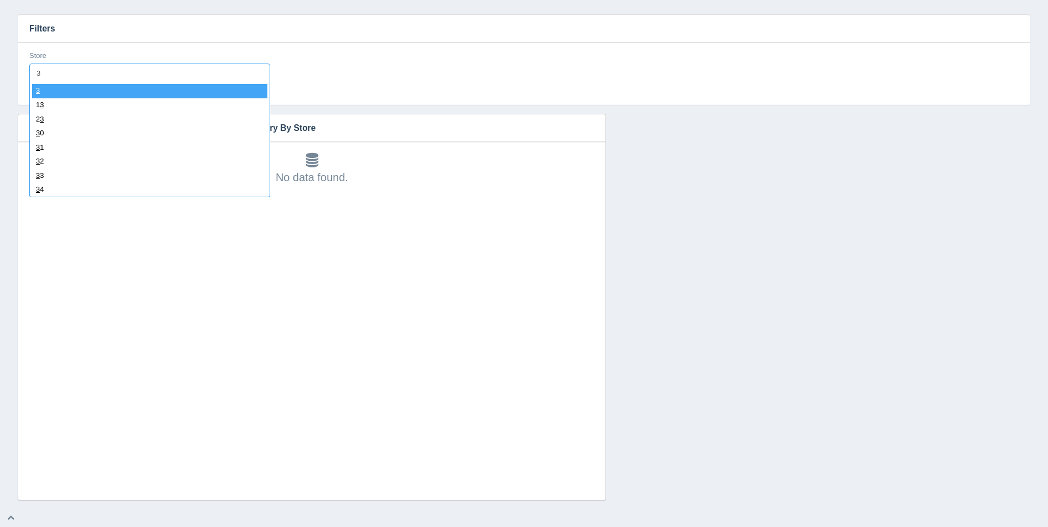
type input "34"
select select "34"
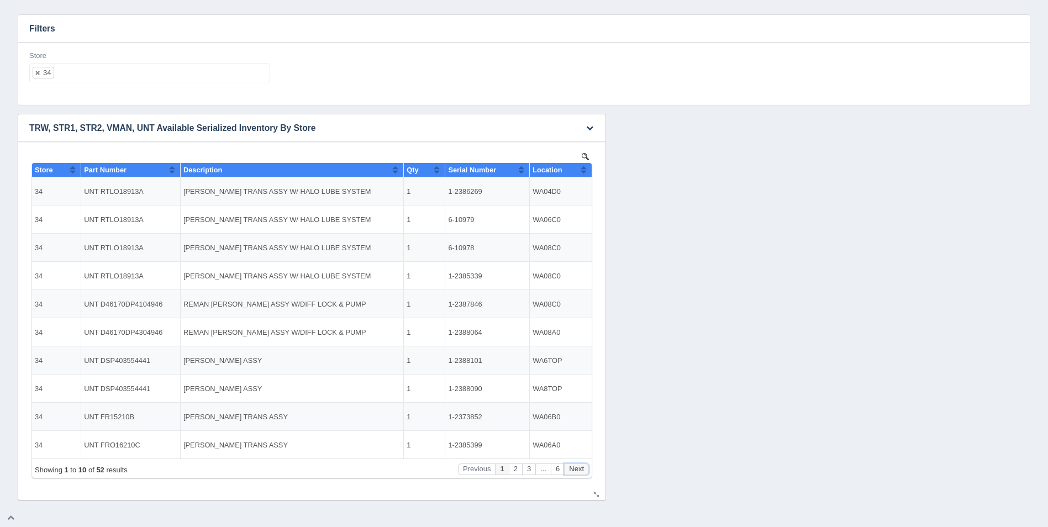
click at [580, 467] on button "Next" at bounding box center [576, 469] width 25 height 12
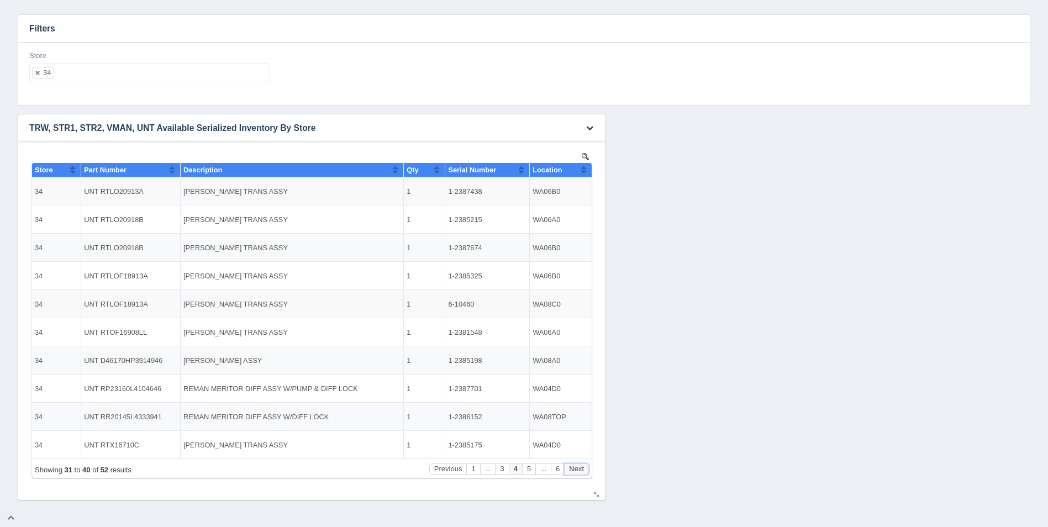
click at [579, 467] on button "Next" at bounding box center [576, 469] width 25 height 12
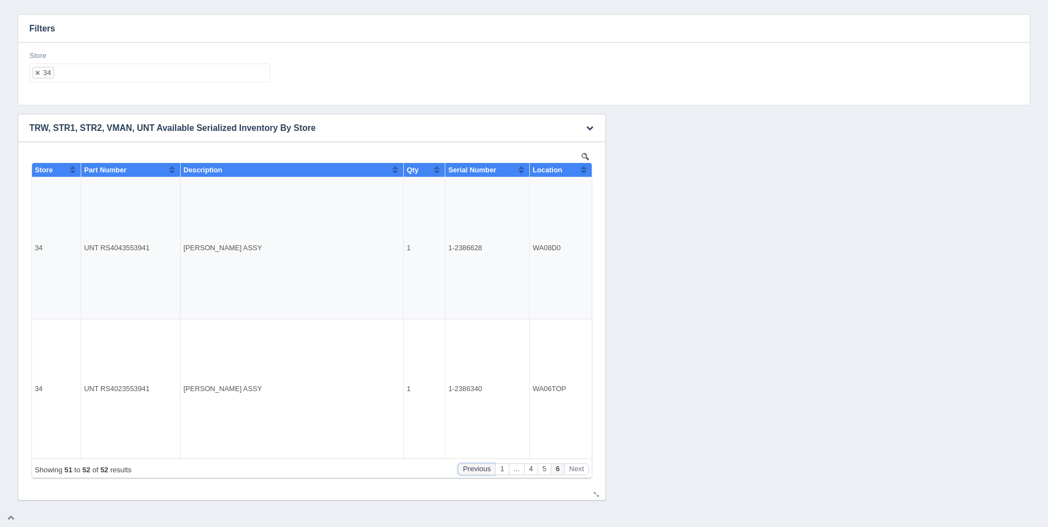
click at [476, 470] on button "Previous" at bounding box center [477, 469] width 38 height 12
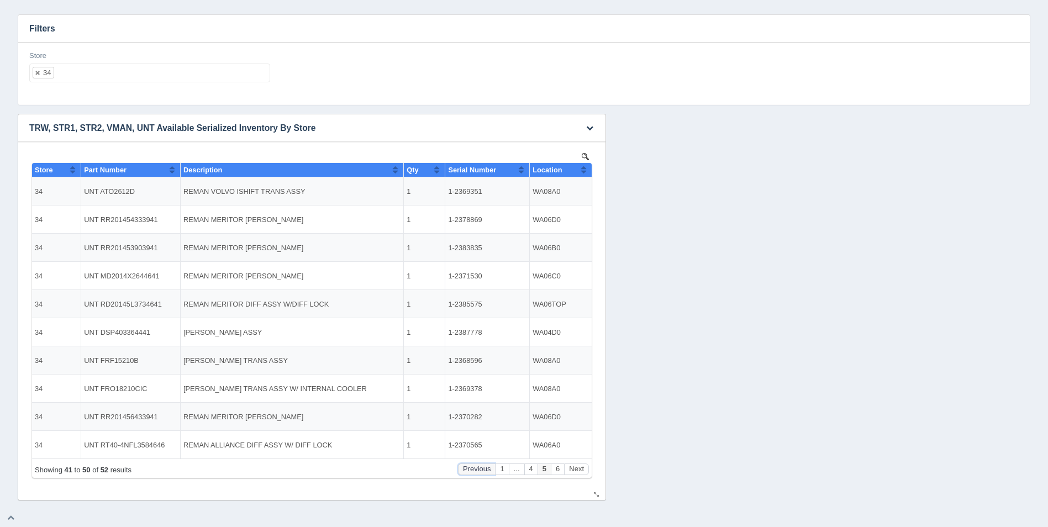
click at [476, 470] on button "Previous" at bounding box center [477, 469] width 38 height 12
click at [476, 469] on button "1" at bounding box center [472, 469] width 13 height 12
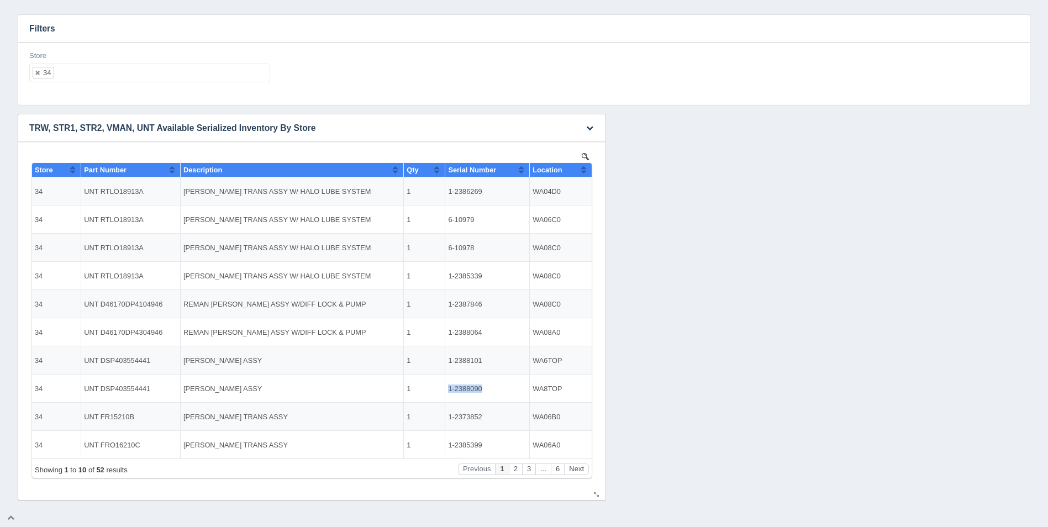
drag, startPoint x: 483, startPoint y: 387, endPoint x: 450, endPoint y: 387, distance: 33.1
click at [450, 387] on td "1-2388090" at bounding box center [487, 388] width 85 height 28
copy td "1-2388090"
click at [576, 465] on button "Next" at bounding box center [576, 469] width 25 height 12
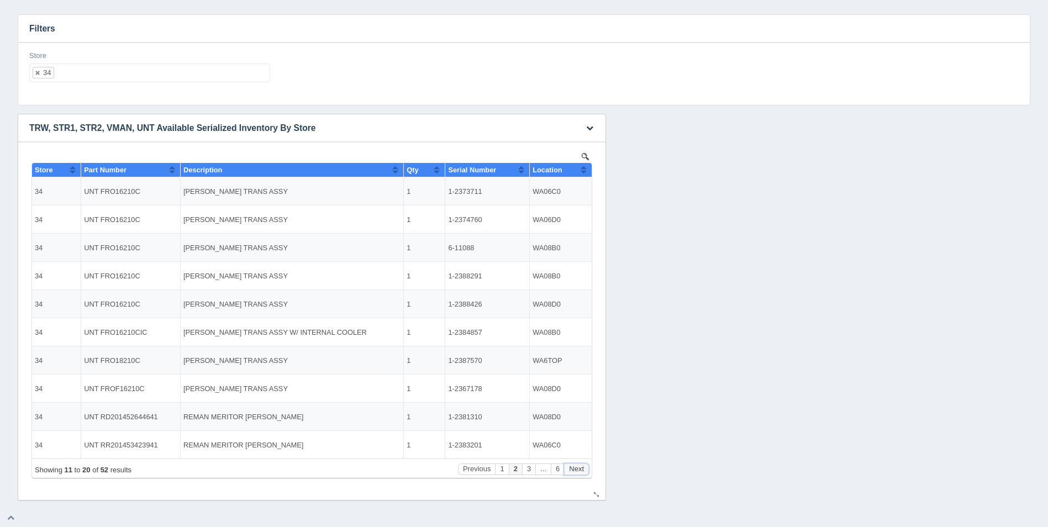
click at [576, 465] on button "Next" at bounding box center [576, 469] width 25 height 12
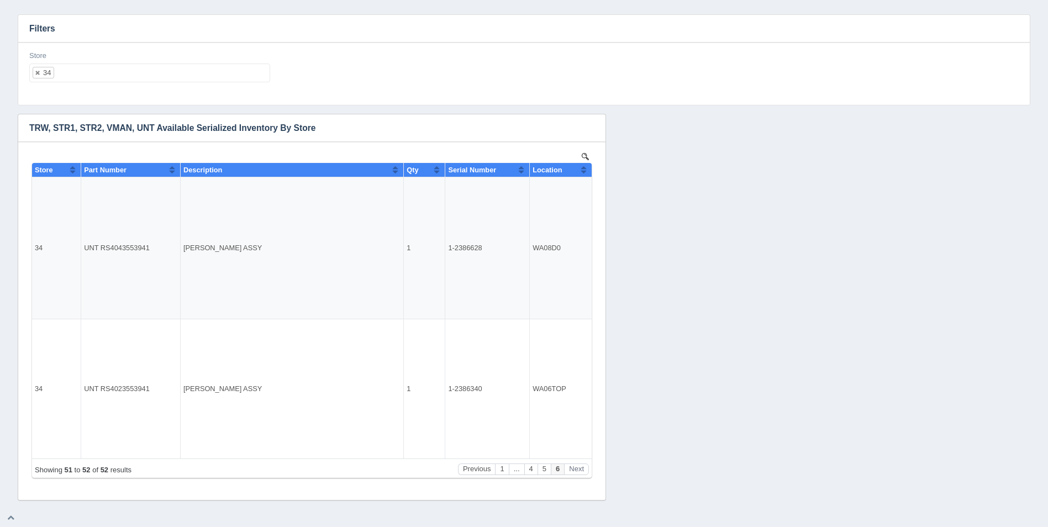
click at [107, 82] on ul "34" at bounding box center [149, 73] width 241 height 19
select select
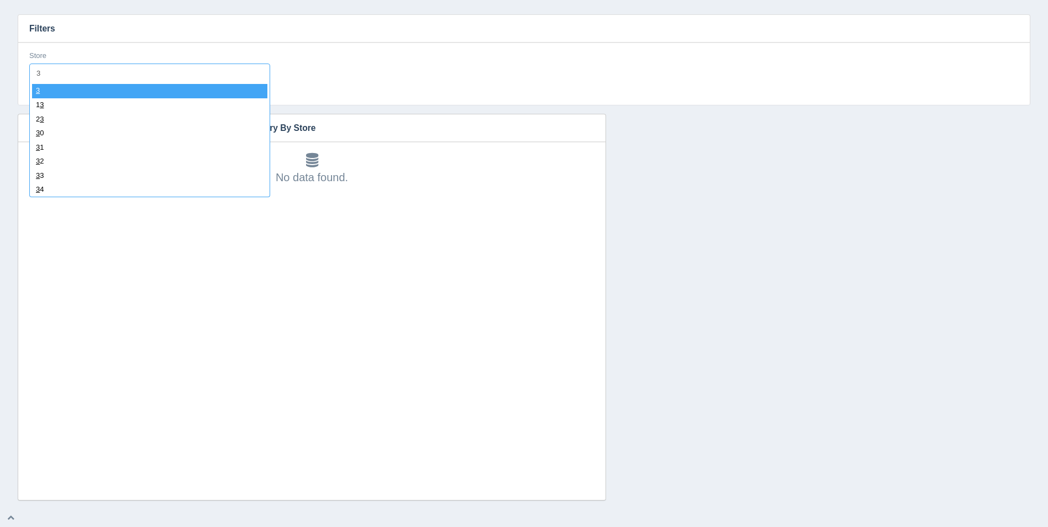
type input "34"
select select "34"
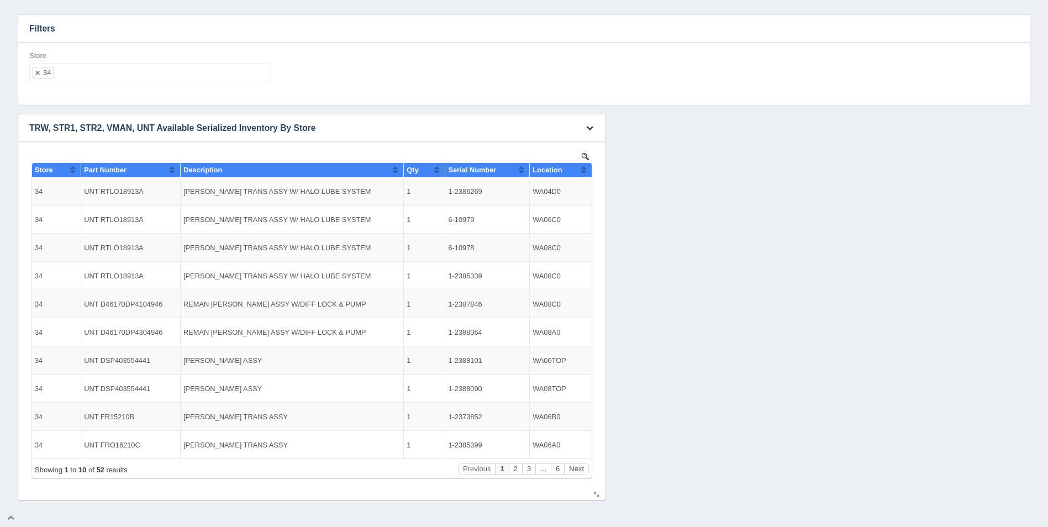
click at [585, 169] on button "Sort column ascending" at bounding box center [583, 169] width 7 height 13
click at [574, 472] on button "Next" at bounding box center [576, 469] width 25 height 12
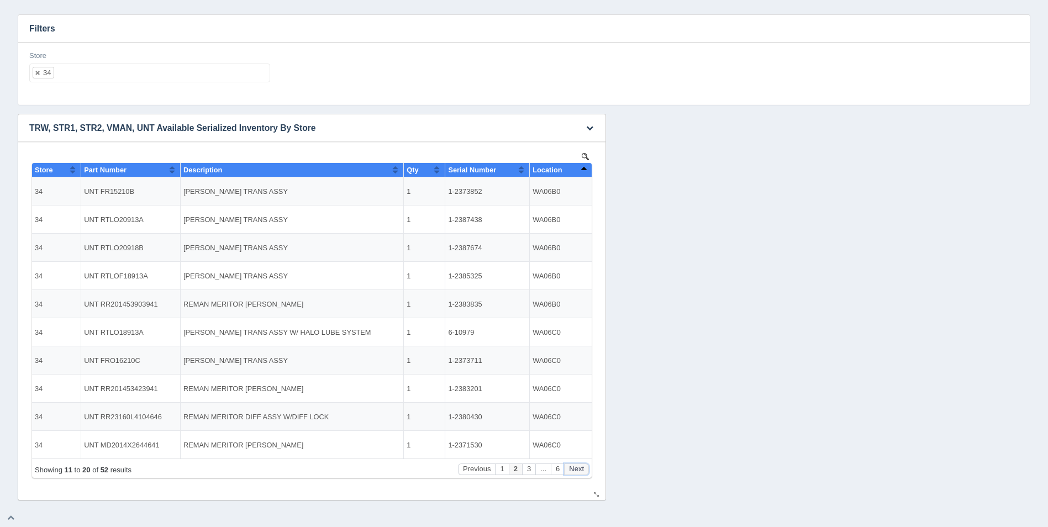
click at [574, 472] on button "Next" at bounding box center [576, 469] width 25 height 12
click at [573, 472] on button "Next" at bounding box center [576, 469] width 25 height 12
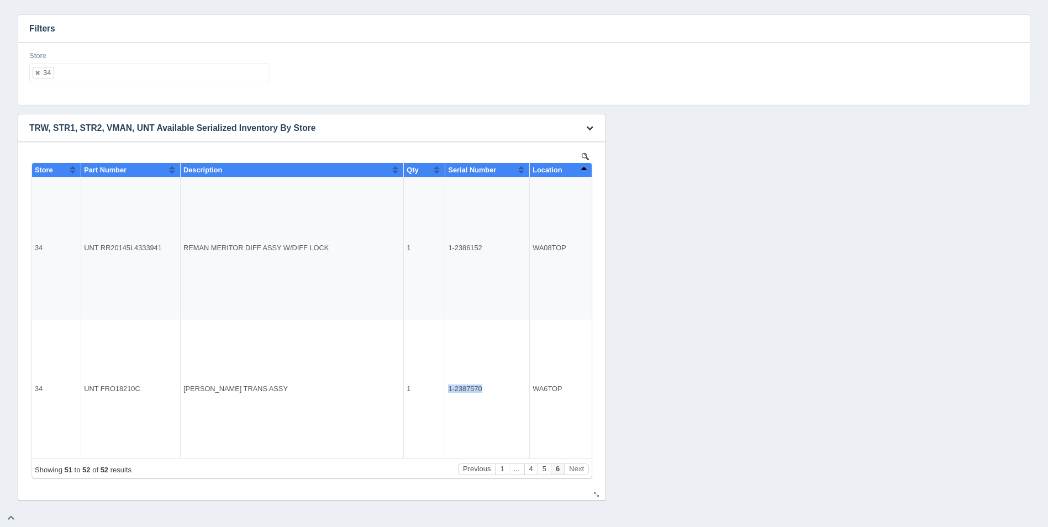
drag, startPoint x: 485, startPoint y: 389, endPoint x: 448, endPoint y: 389, distance: 36.5
click at [448, 389] on td "1-2387570" at bounding box center [487, 389] width 85 height 140
copy td "1-2387570"
click at [117, 75] on ul "34" at bounding box center [149, 73] width 241 height 19
select select
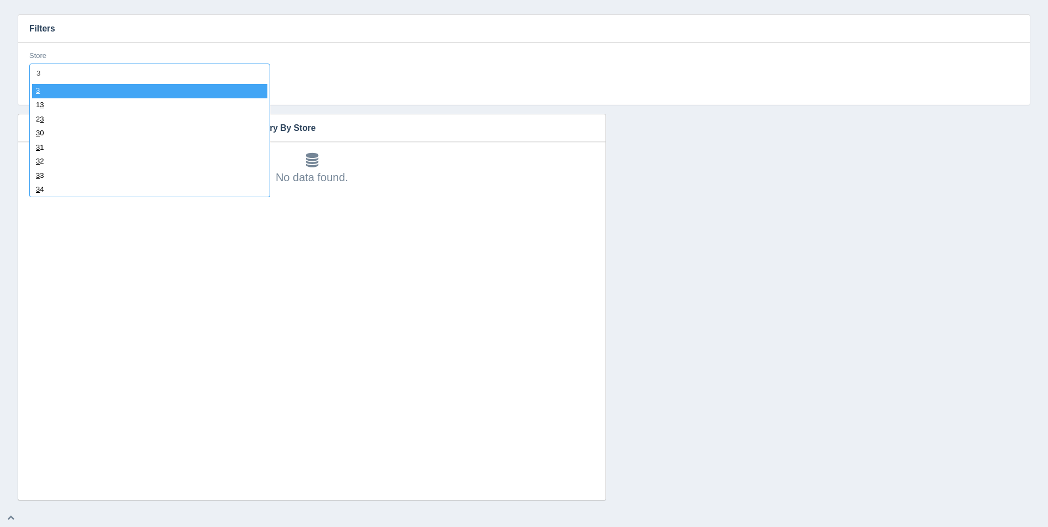
type input "35"
select select "35"
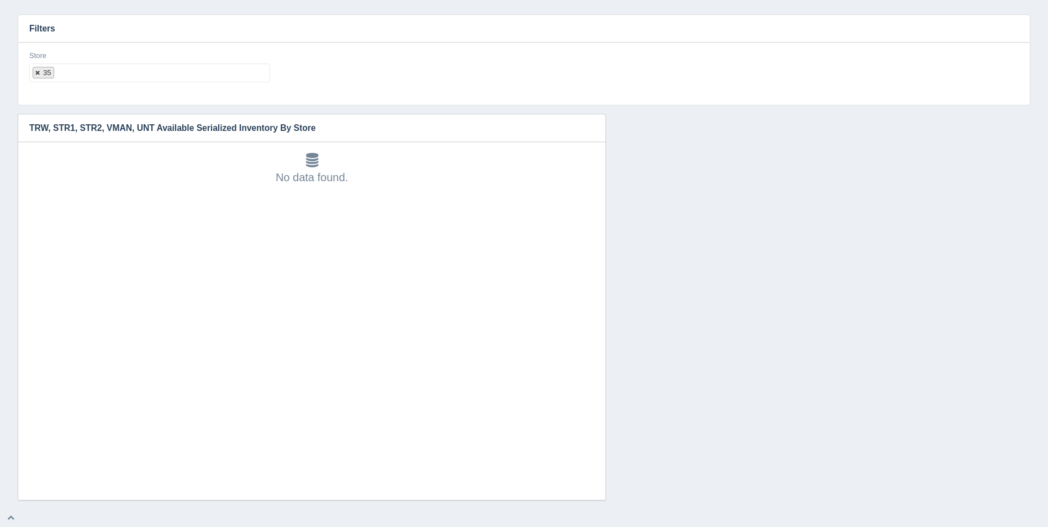
select select
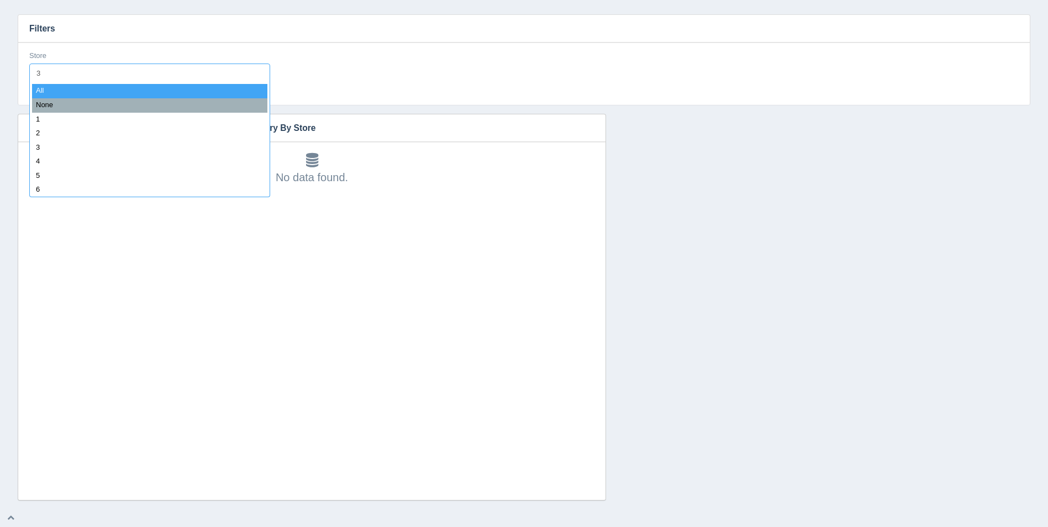
type input "36"
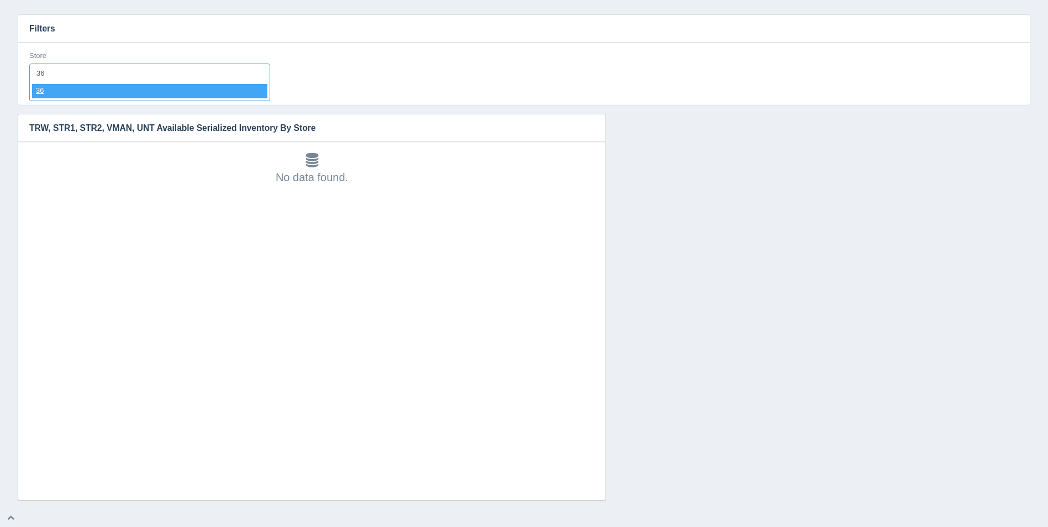
select select "36"
select select
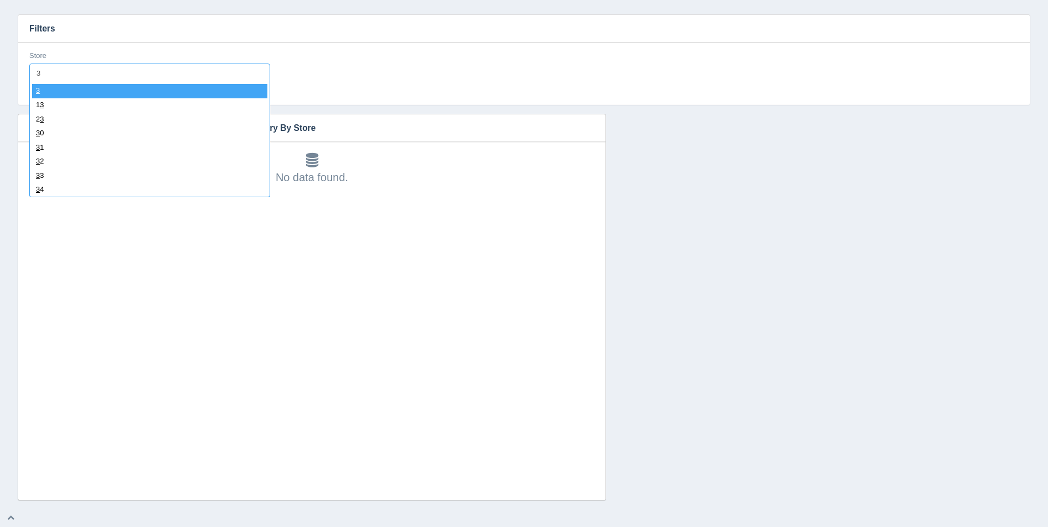
type input "37"
select select "37"
